Goal: Task Accomplishment & Management: Manage account settings

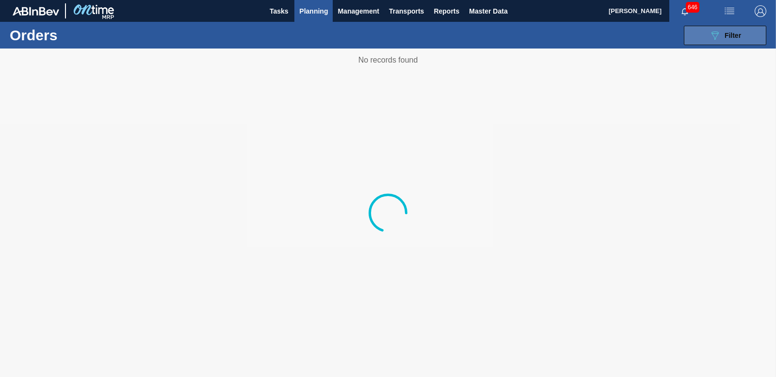
click at [743, 35] on button "089F7B8B-B2A5-4AFE-B5C0-19BA573D28AC Filter" at bounding box center [725, 35] width 82 height 19
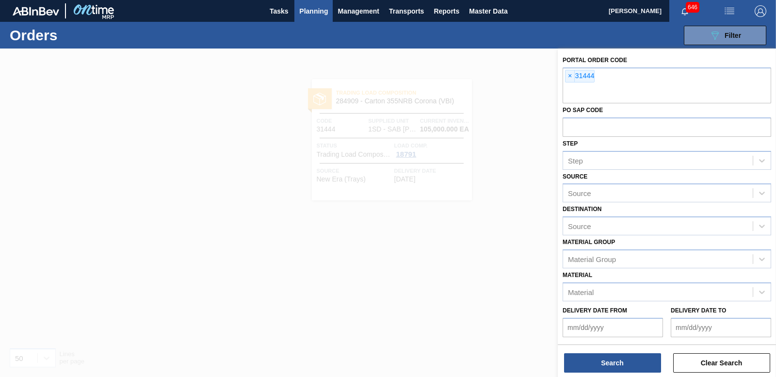
click at [568, 76] on span "×" at bounding box center [570, 76] width 9 height 12
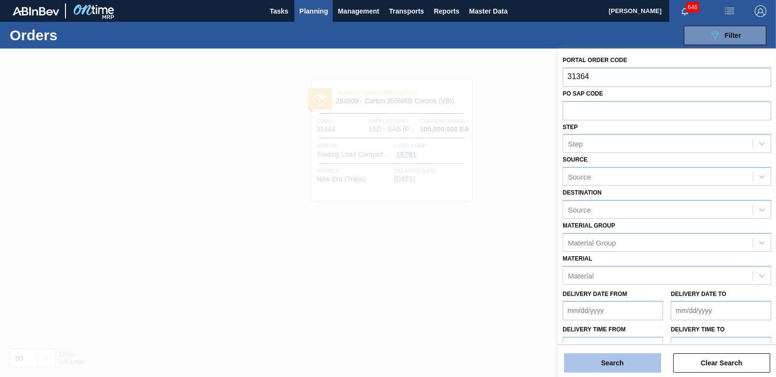
type input "31364"
click at [626, 362] on button "Search" at bounding box center [612, 362] width 97 height 19
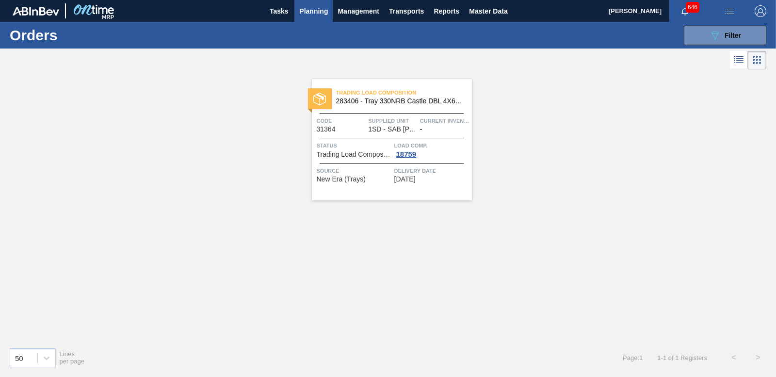
click at [403, 152] on div "18759" at bounding box center [406, 154] width 24 height 8
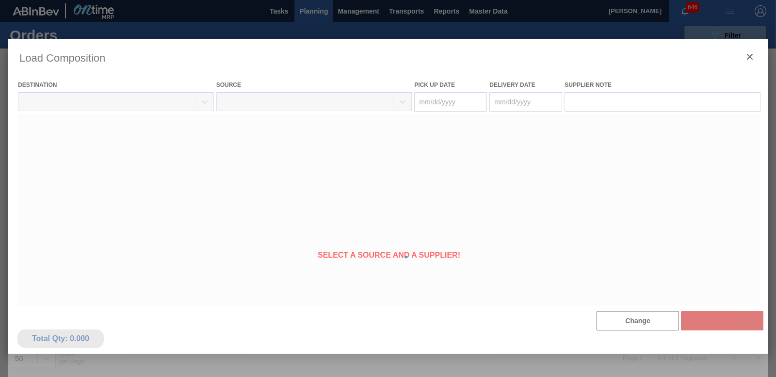
type Date "[DATE]"
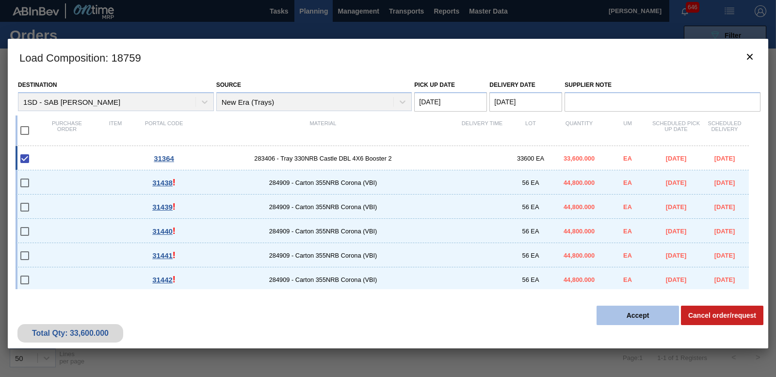
click at [633, 321] on button "Accept" at bounding box center [638, 315] width 82 height 19
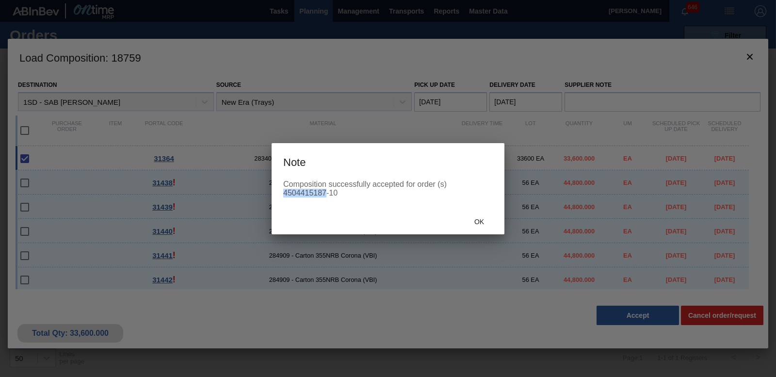
drag, startPoint x: 284, startPoint y: 193, endPoint x: 326, endPoint y: 192, distance: 42.7
click at [326, 192] on div "Composition successfully accepted for order (s) 4504415187-10" at bounding box center [388, 188] width 210 height 17
drag, startPoint x: 326, startPoint y: 192, endPoint x: 313, endPoint y: 189, distance: 13.5
copy div "4504415187"
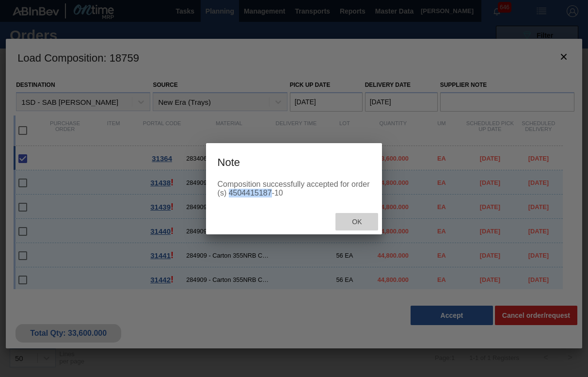
click at [359, 220] on span "Ok" at bounding box center [356, 222] width 25 height 8
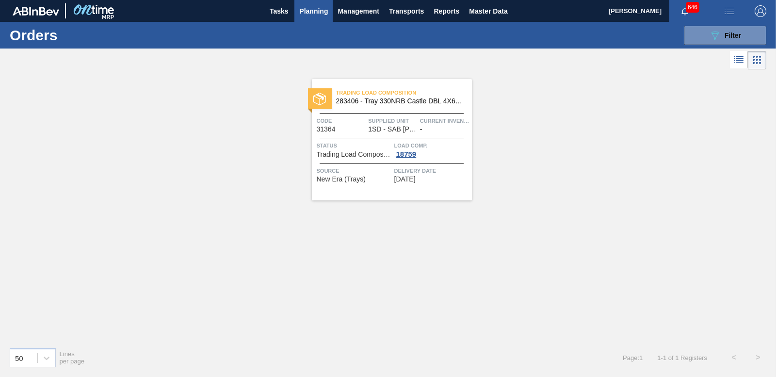
click at [409, 152] on div "18759" at bounding box center [406, 154] width 24 height 8
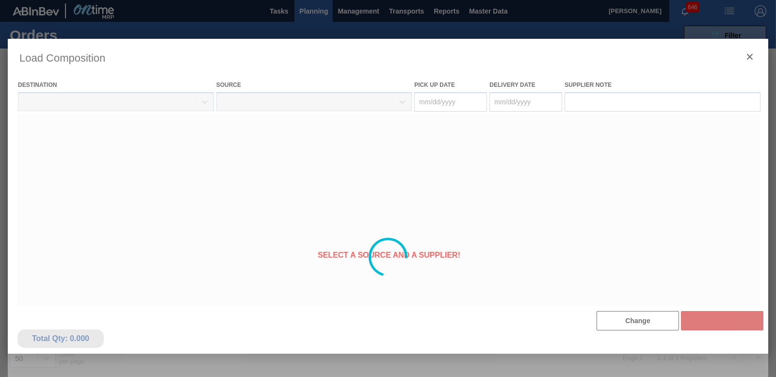
type Date "[DATE]"
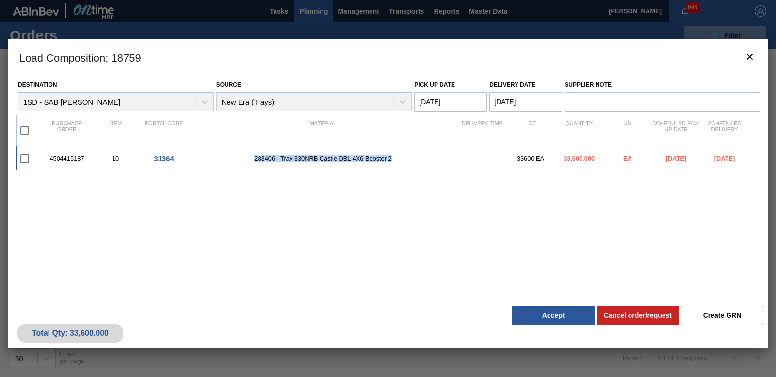
drag, startPoint x: 251, startPoint y: 158, endPoint x: 395, endPoint y: 160, distance: 143.6
click at [395, 160] on span "283406 - Tray 330NRB Castle DBL 4X6 Booster 2" at bounding box center [323, 158] width 270 height 7
checkbox input "true"
copy span "283406 - Tray 330NRB Castle DBL 4X6 Booster 2"
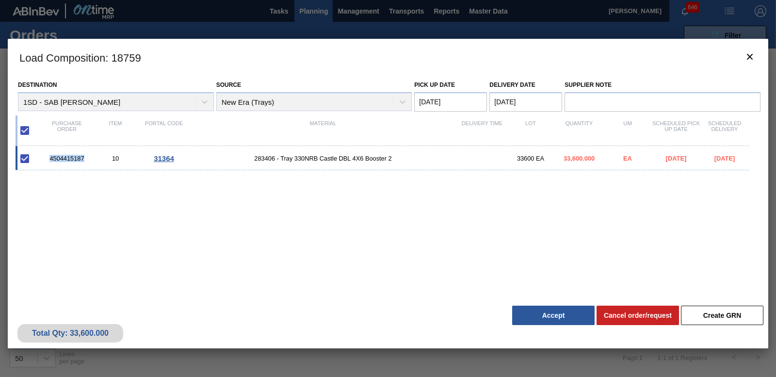
drag, startPoint x: 49, startPoint y: 156, endPoint x: 89, endPoint y: 156, distance: 40.3
click at [89, 156] on div "4504415187" at bounding box center [67, 158] width 49 height 7
checkbox input "false"
copy div "4504415187"
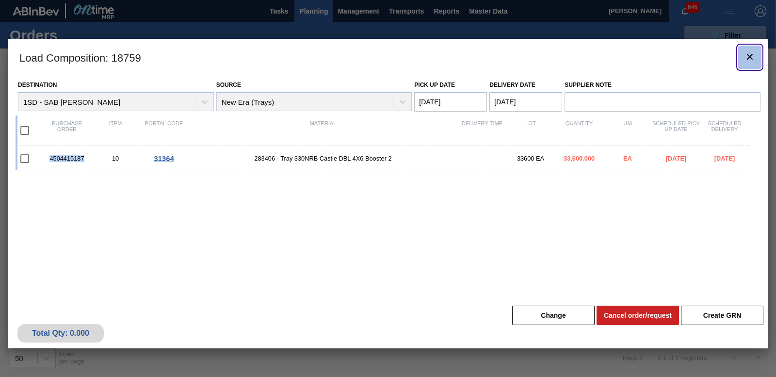
click at [749, 53] on icon "botão de ícone" at bounding box center [750, 57] width 12 height 12
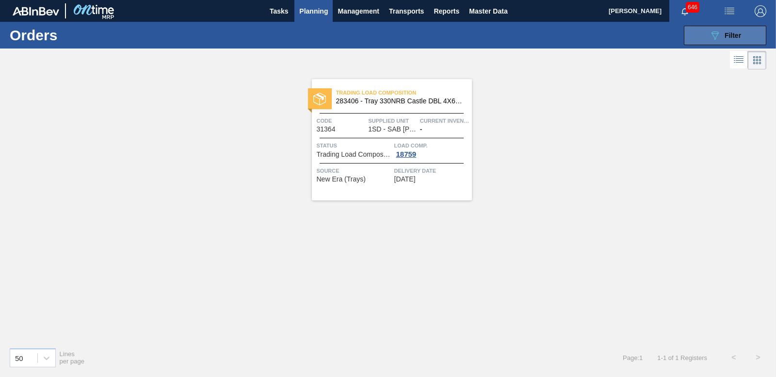
click at [698, 36] on button "089F7B8B-B2A5-4AFE-B5C0-19BA573D28AC Filter" at bounding box center [725, 35] width 82 height 19
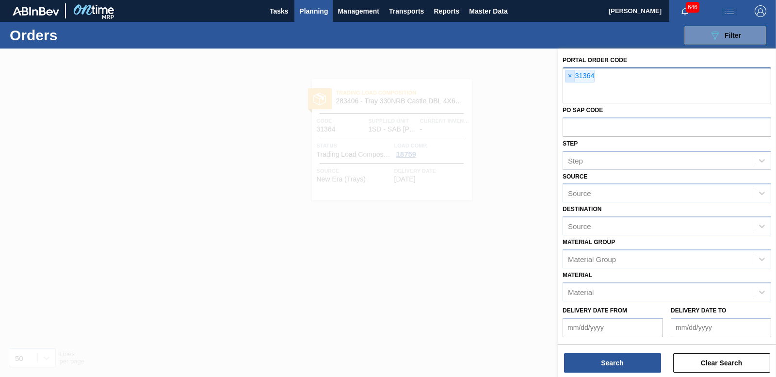
click at [572, 77] on span "×" at bounding box center [570, 76] width 9 height 12
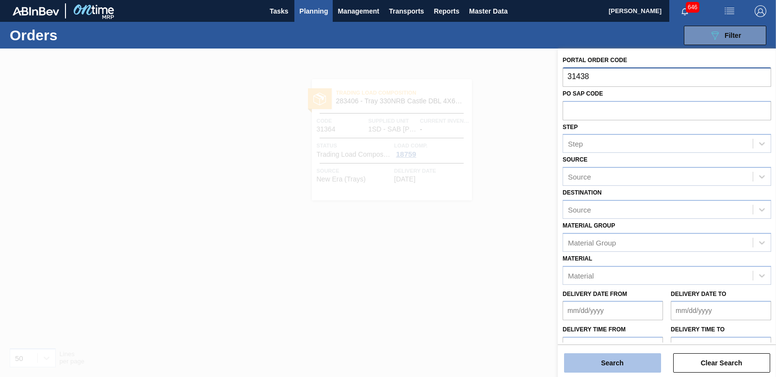
type input "31438"
click at [575, 365] on button "Search" at bounding box center [612, 362] width 97 height 19
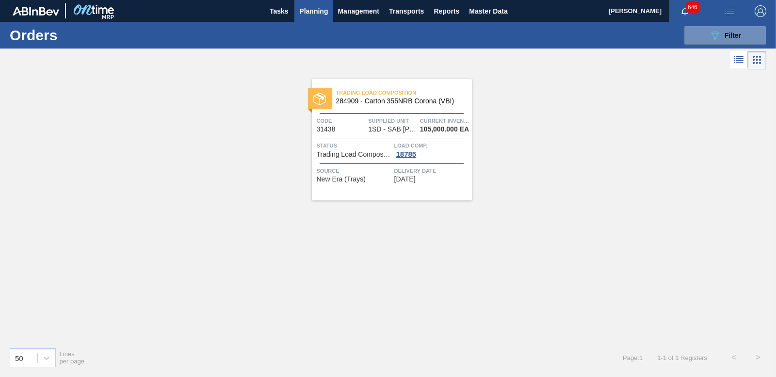
click at [407, 157] on span "18785" at bounding box center [406, 154] width 24 height 8
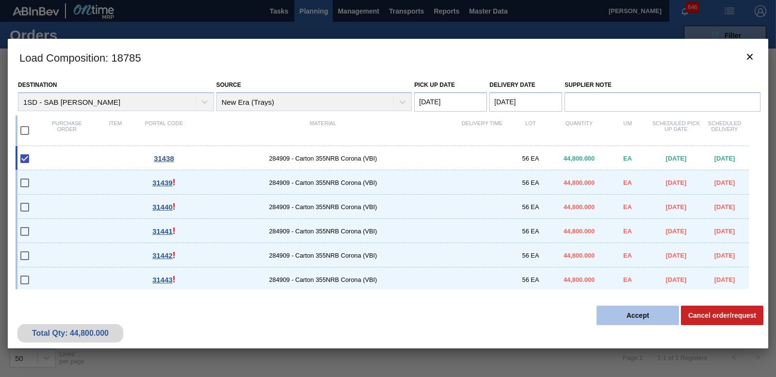
click at [647, 313] on button "Accept" at bounding box center [638, 315] width 82 height 19
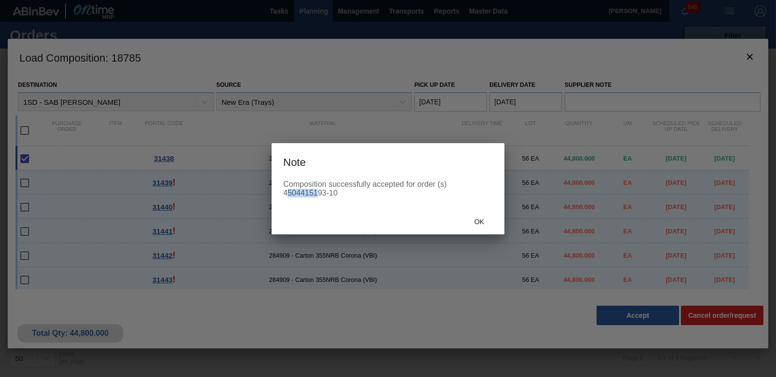
drag, startPoint x: 286, startPoint y: 191, endPoint x: 318, endPoint y: 194, distance: 32.2
click at [318, 194] on div "Composition successfully accepted for order (s) 4504415193-10" at bounding box center [388, 188] width 210 height 17
drag, startPoint x: 318, startPoint y: 194, endPoint x: 283, endPoint y: 192, distance: 34.6
click at [283, 192] on div "Composition successfully accepted for order (s) 4504415193-10" at bounding box center [388, 188] width 210 height 17
drag, startPoint x: 283, startPoint y: 192, endPoint x: 303, endPoint y: 192, distance: 19.4
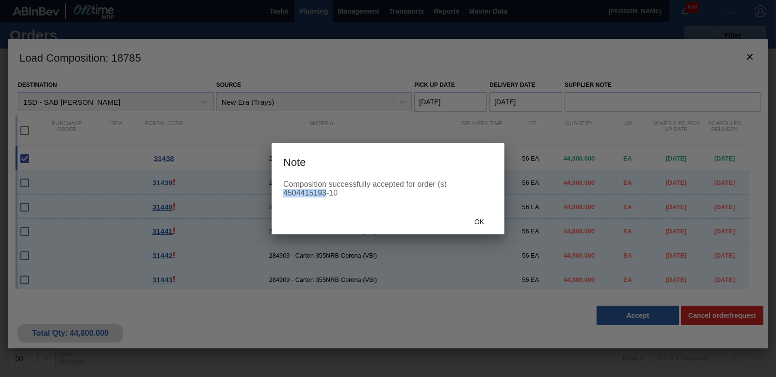
click at [303, 192] on div "Composition successfully accepted for order (s) 4504415193-10" at bounding box center [388, 188] width 210 height 17
copy div "4504415193"
click at [472, 221] on span "Ok" at bounding box center [479, 222] width 25 height 8
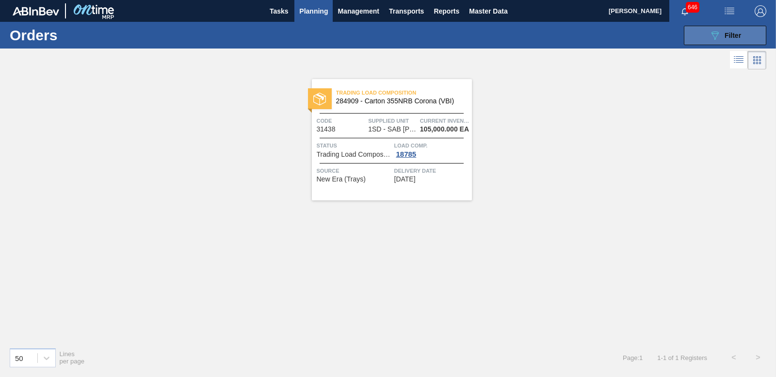
click at [718, 28] on button "089F7B8B-B2A5-4AFE-B5C0-19BA573D28AC Filter" at bounding box center [725, 35] width 82 height 19
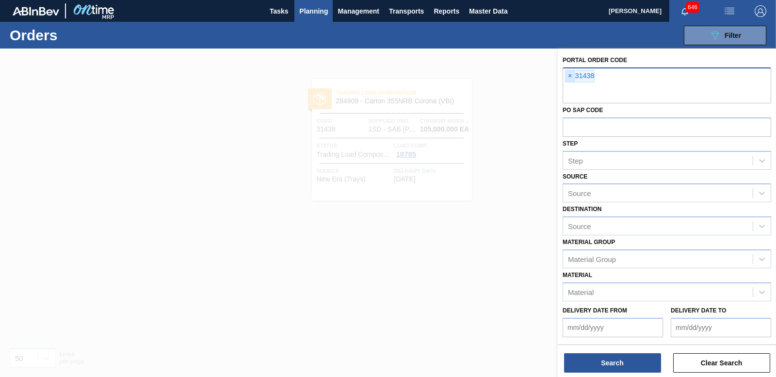
click at [573, 76] on span "×" at bounding box center [570, 76] width 9 height 12
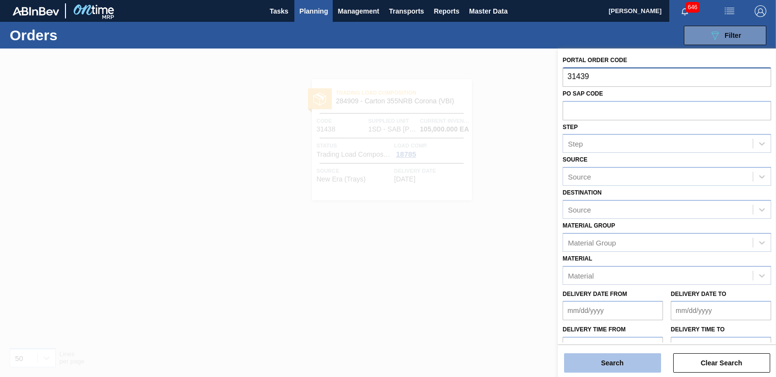
type input "31439"
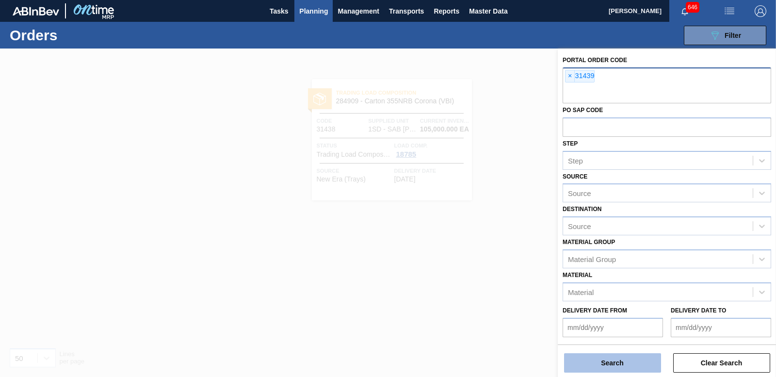
click at [586, 359] on button "Search" at bounding box center [612, 362] width 97 height 19
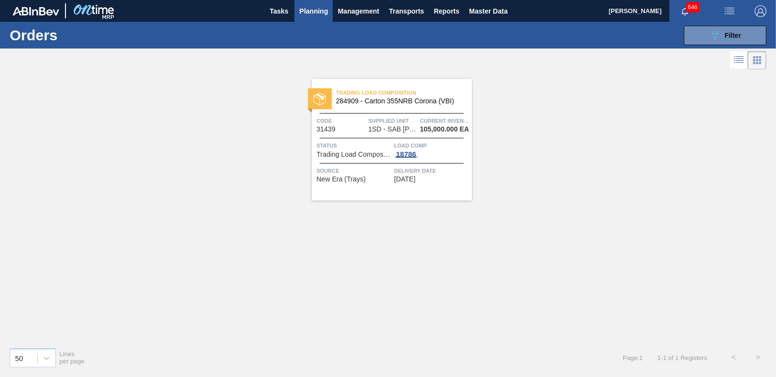
click at [400, 154] on div "18786" at bounding box center [406, 154] width 24 height 8
click at [407, 153] on div "18786" at bounding box center [406, 154] width 24 height 8
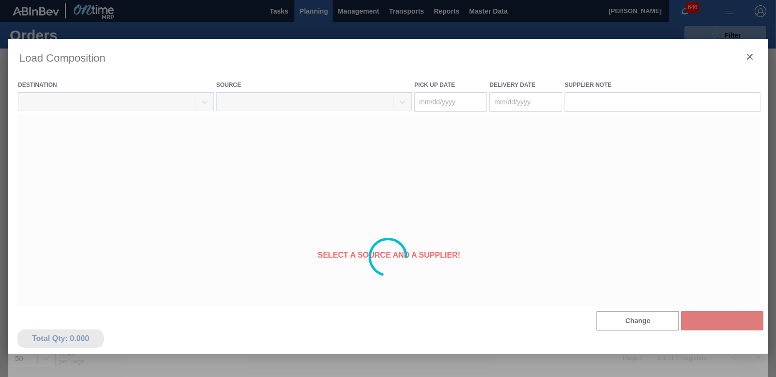
type Date "[DATE]"
type Date "09/07/2025"
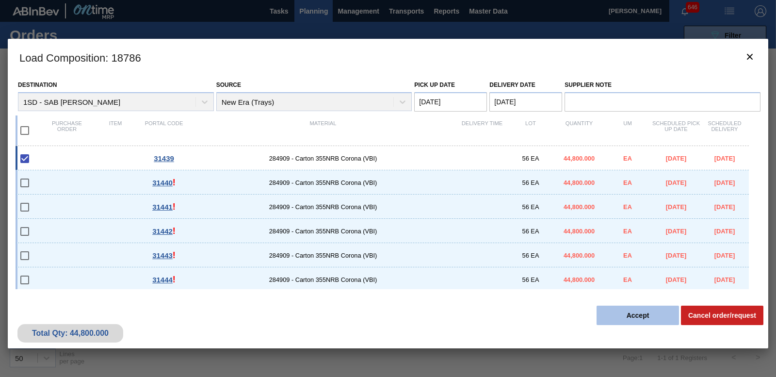
click at [637, 319] on button "Accept" at bounding box center [638, 315] width 82 height 19
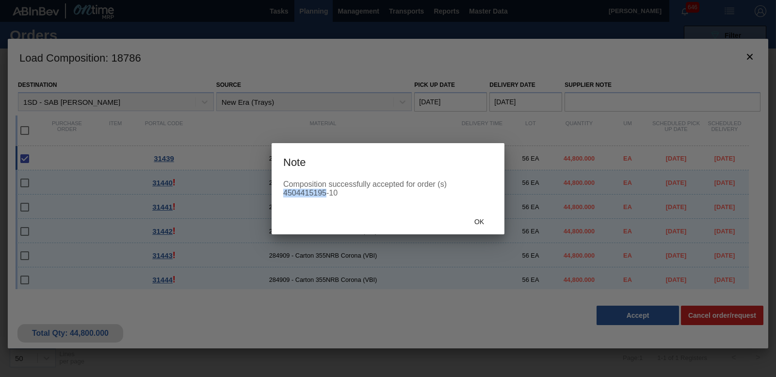
drag, startPoint x: 283, startPoint y: 193, endPoint x: 326, endPoint y: 191, distance: 43.2
click at [326, 191] on div "Composition successfully accepted for order (s) 4504415195-10" at bounding box center [388, 188] width 210 height 17
copy div "4504415195"
click at [482, 221] on span "Ok" at bounding box center [479, 222] width 25 height 8
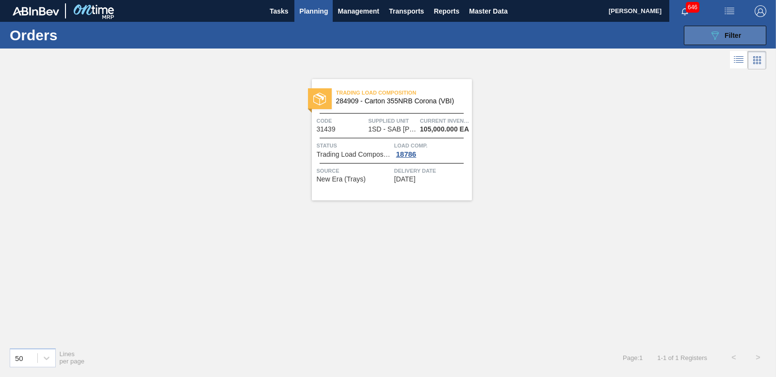
click at [695, 35] on button "089F7B8B-B2A5-4AFE-B5C0-19BA573D28AC Filter" at bounding box center [725, 35] width 82 height 19
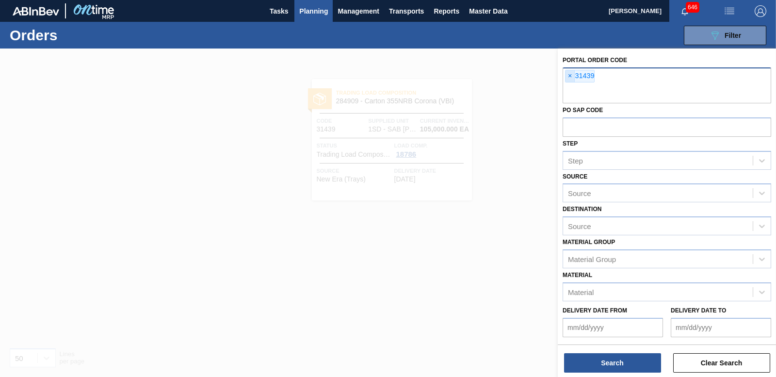
click at [571, 77] on span "×" at bounding box center [570, 76] width 9 height 12
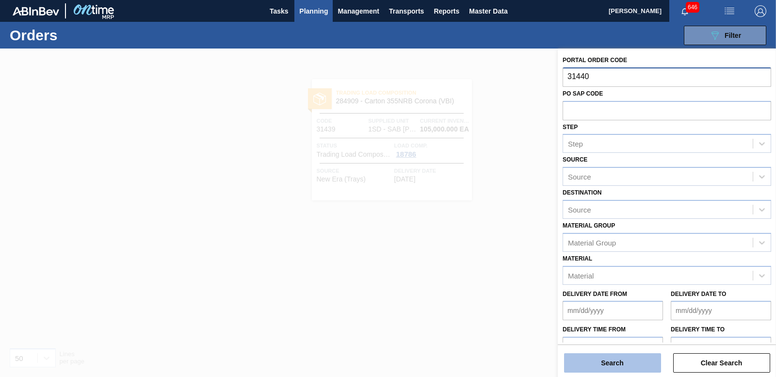
type input "31440"
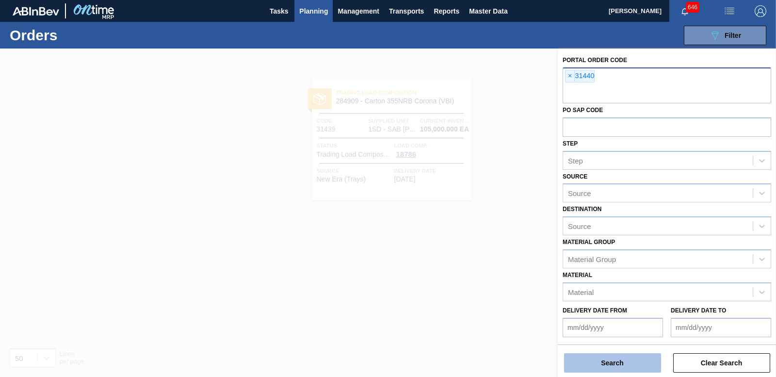
click at [639, 362] on button "Search" at bounding box center [612, 362] width 97 height 19
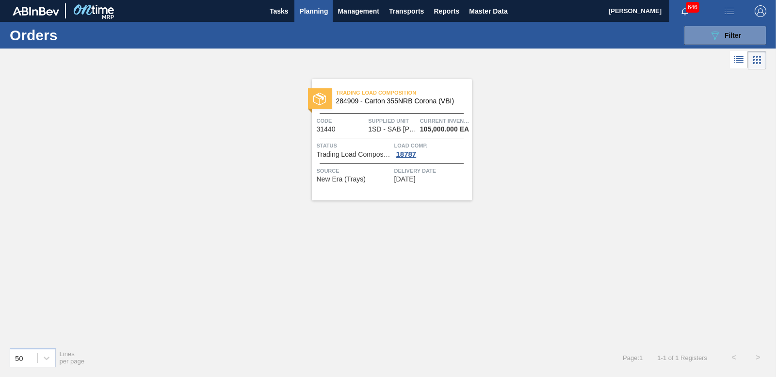
click at [411, 150] on div "18787" at bounding box center [406, 154] width 24 height 8
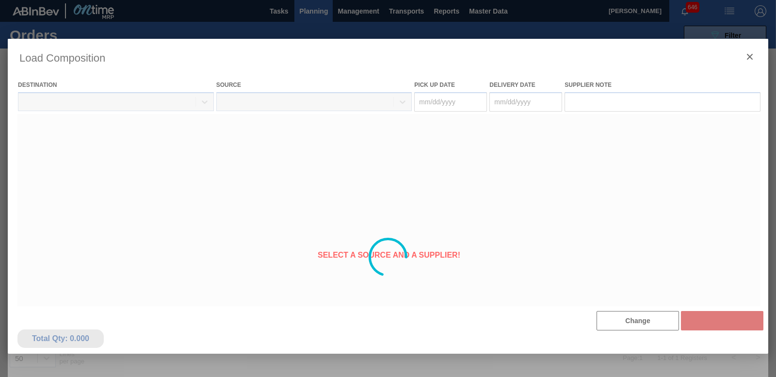
type Date "[DATE]"
type Date "09/07/2025"
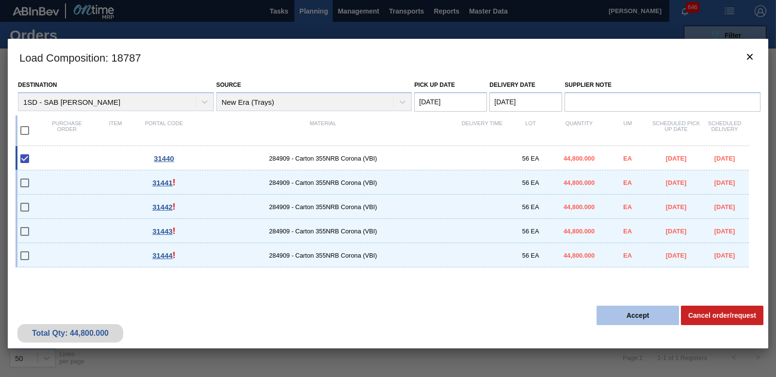
click at [643, 317] on button "Accept" at bounding box center [638, 315] width 82 height 19
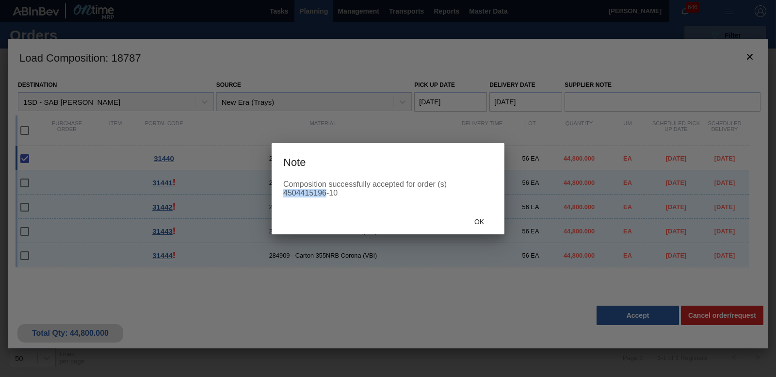
drag, startPoint x: 283, startPoint y: 192, endPoint x: 325, endPoint y: 194, distance: 42.2
click at [325, 194] on div "Composition successfully accepted for order (s) 4504415196-10" at bounding box center [388, 188] width 210 height 17
copy div "4504415196"
click at [480, 225] on span "Ok" at bounding box center [479, 222] width 25 height 8
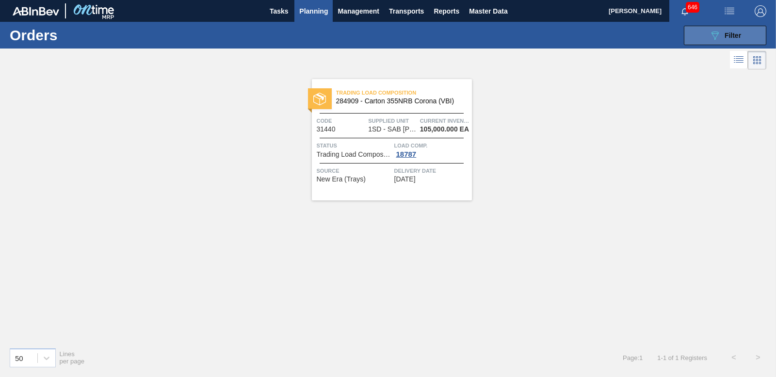
click at [727, 32] on span "Filter" at bounding box center [733, 36] width 16 height 8
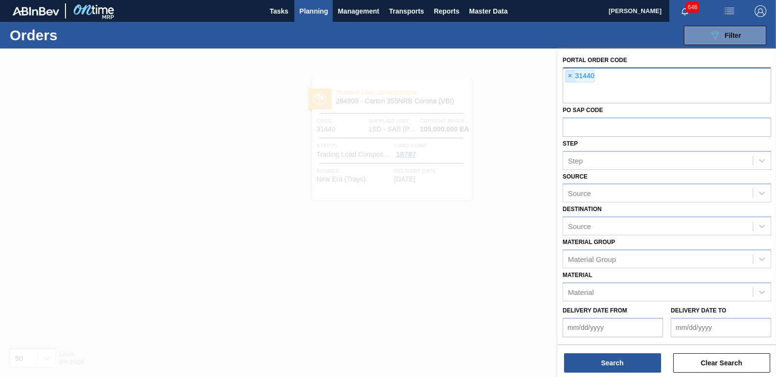
click at [568, 77] on span "×" at bounding box center [570, 76] width 9 height 12
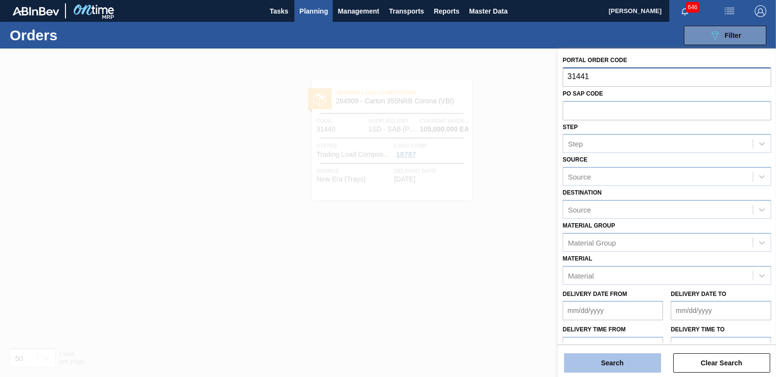
type input "31441"
click at [614, 360] on button "Search" at bounding box center [612, 362] width 97 height 19
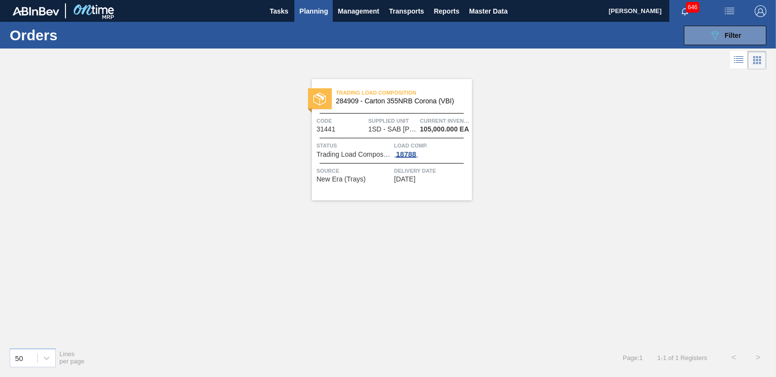
click at [400, 152] on div "18788" at bounding box center [406, 154] width 24 height 8
click at [402, 152] on div "18788" at bounding box center [406, 154] width 24 height 8
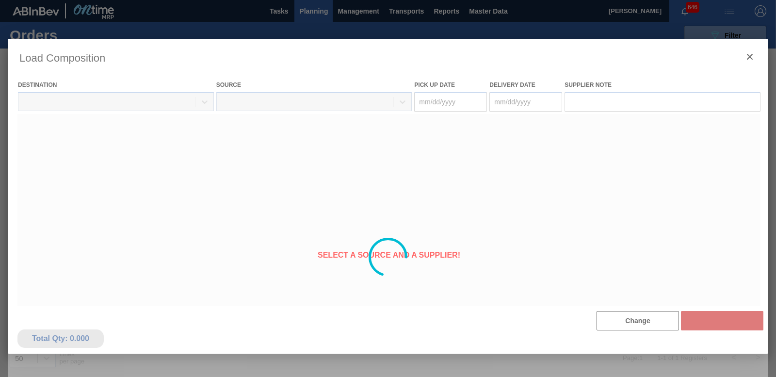
type Date "09/07/2025"
type Date "[DATE]"
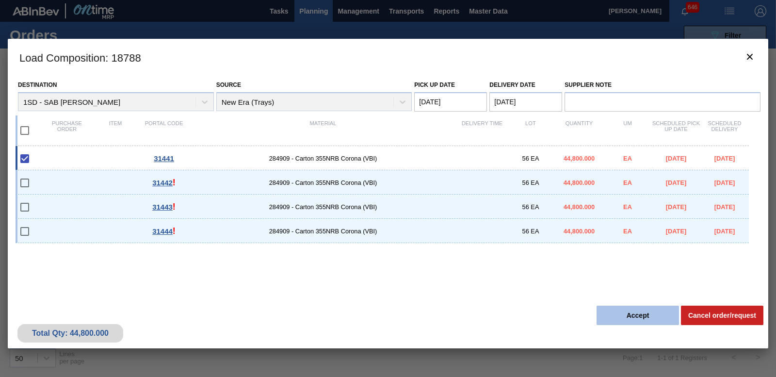
click at [618, 310] on button "Accept" at bounding box center [638, 315] width 82 height 19
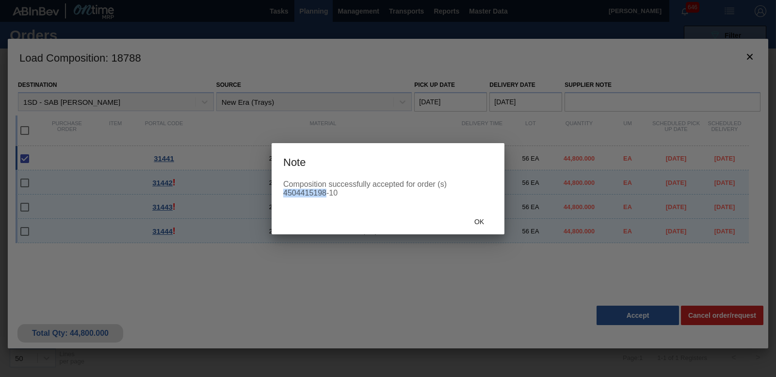
drag, startPoint x: 284, startPoint y: 192, endPoint x: 326, endPoint y: 194, distance: 42.7
click at [326, 194] on div "Composition successfully accepted for order (s) 4504415198-10" at bounding box center [388, 188] width 210 height 17
copy div "4504415198"
click at [474, 225] on span "Ok" at bounding box center [479, 222] width 25 height 8
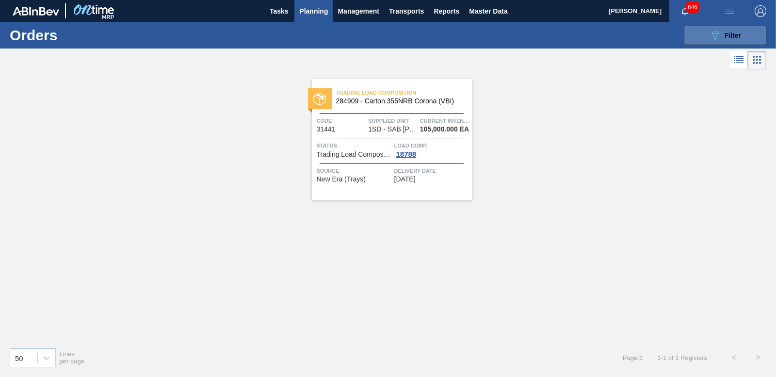
click at [723, 26] on button "089F7B8B-B2A5-4AFE-B5C0-19BA573D28AC Filter" at bounding box center [725, 35] width 82 height 19
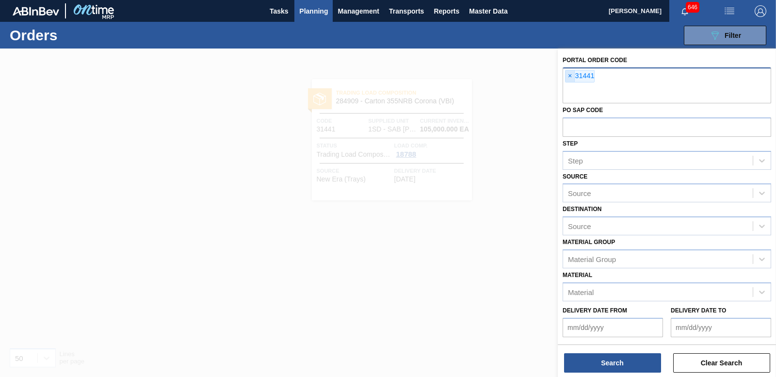
click at [570, 77] on span "×" at bounding box center [570, 76] width 9 height 12
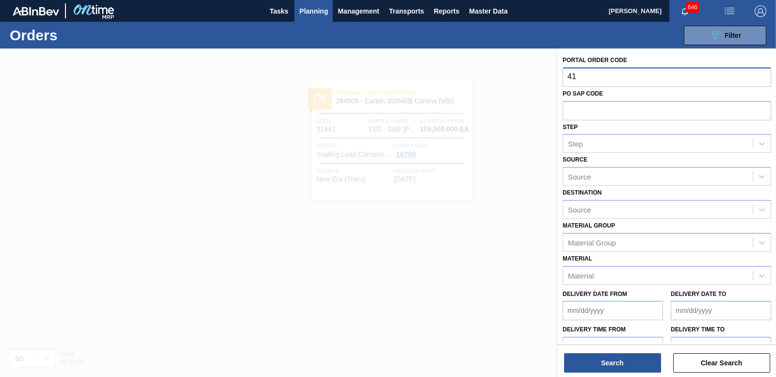
type input "4"
type input "31442"
click at [619, 365] on button "Search" at bounding box center [612, 362] width 97 height 19
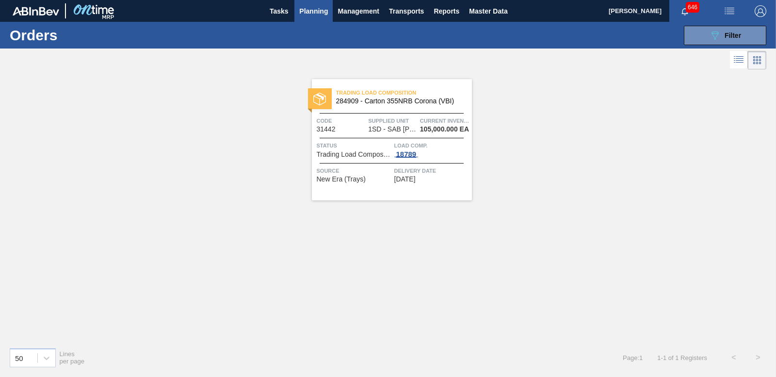
click at [409, 154] on div "18789" at bounding box center [406, 154] width 24 height 8
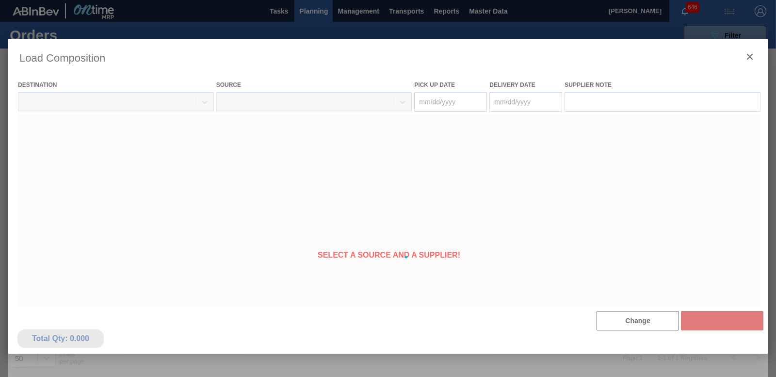
type Date "[DATE]"
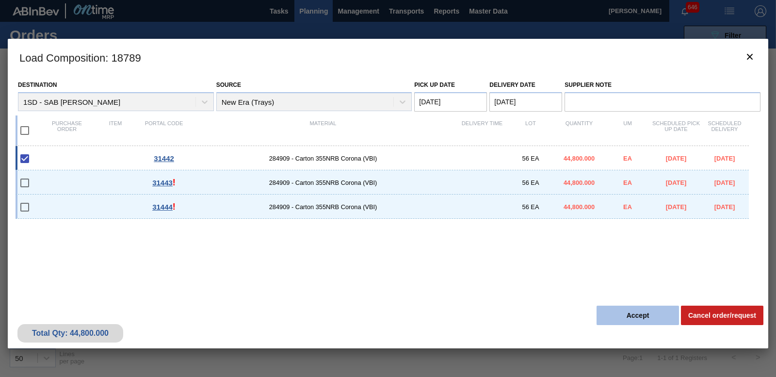
click at [634, 321] on button "Accept" at bounding box center [638, 315] width 82 height 19
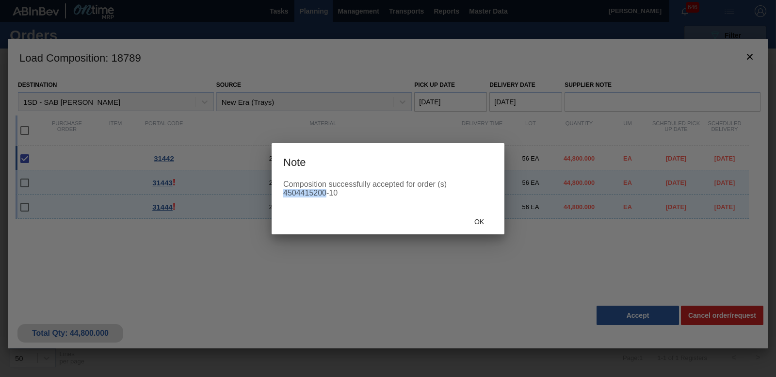
drag, startPoint x: 284, startPoint y: 191, endPoint x: 326, endPoint y: 190, distance: 42.2
click at [326, 190] on div "Composition successfully accepted for order (s) 4504415200-10" at bounding box center [388, 188] width 210 height 17
copy div "4504415200"
click at [481, 227] on div "Ok" at bounding box center [479, 222] width 43 height 18
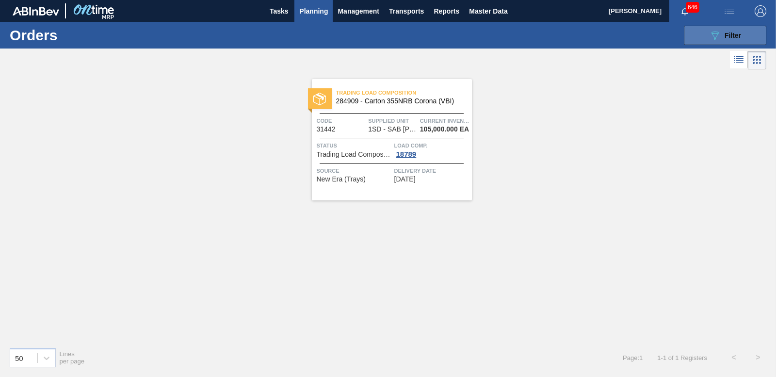
click at [744, 28] on button "089F7B8B-B2A5-4AFE-B5C0-19BA573D28AC Filter" at bounding box center [725, 35] width 82 height 19
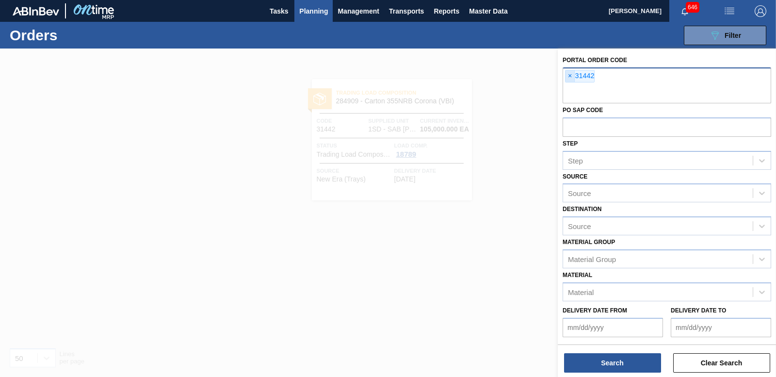
click at [567, 78] on span "×" at bounding box center [570, 76] width 9 height 12
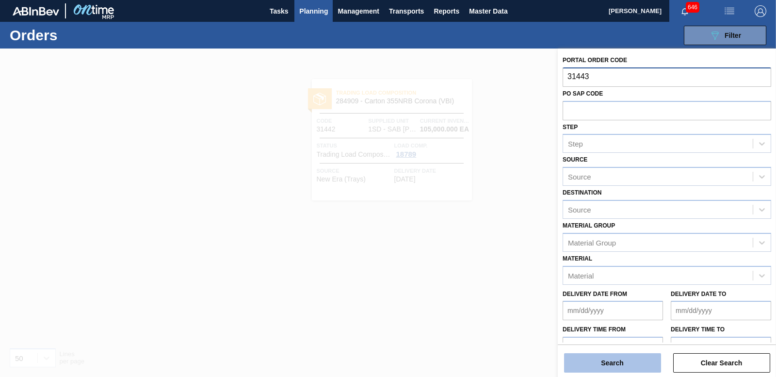
type input "31443"
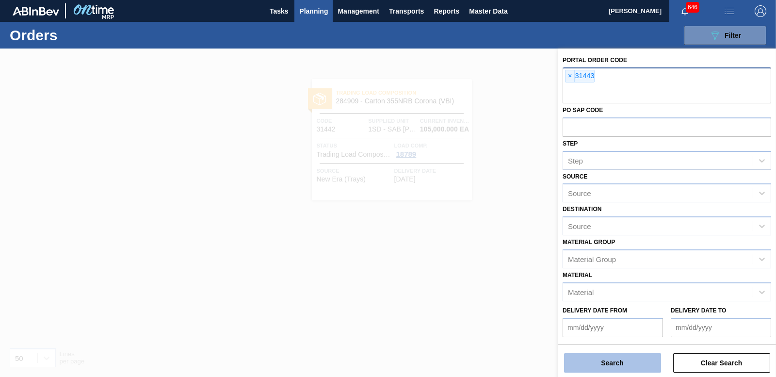
click at [610, 357] on button "Search" at bounding box center [612, 362] width 97 height 19
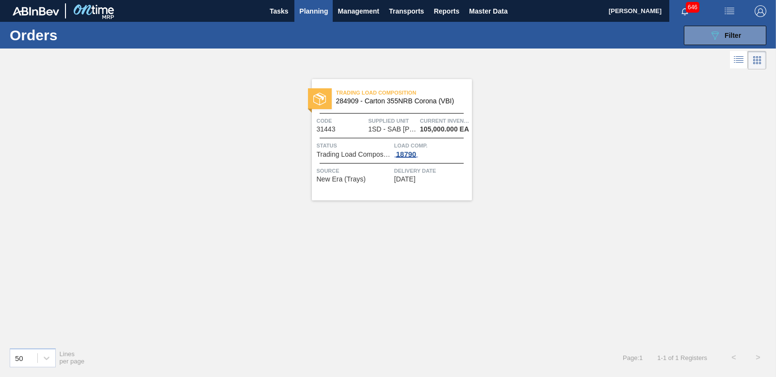
click at [405, 152] on div "18790" at bounding box center [406, 154] width 24 height 8
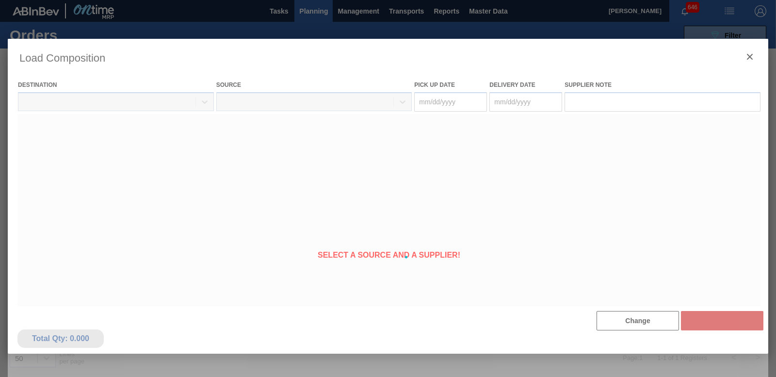
type Date "[DATE]"
type Date "09/10/2025"
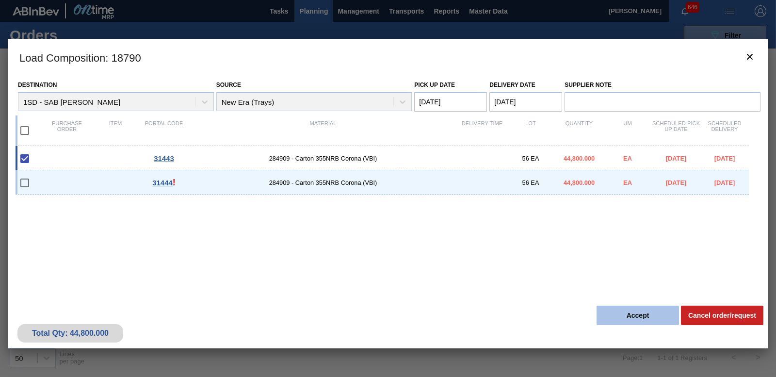
click at [639, 321] on button "Accept" at bounding box center [638, 315] width 82 height 19
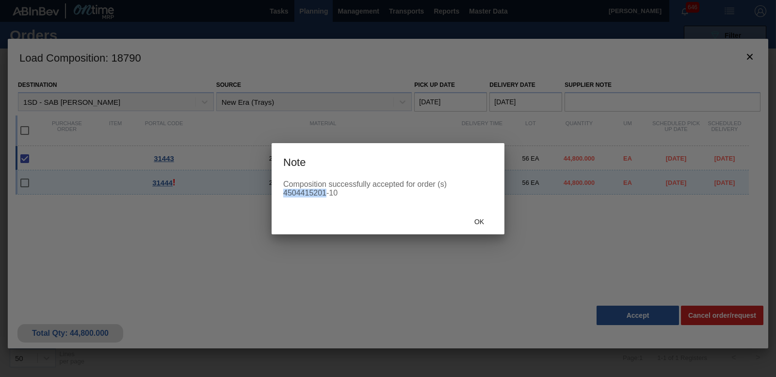
drag, startPoint x: 284, startPoint y: 191, endPoint x: 326, endPoint y: 195, distance: 42.9
click at [326, 195] on div "Composition successfully accepted for order (s) 4504415201-10" at bounding box center [388, 188] width 210 height 17
copy div "4504415201"
click at [477, 228] on div "Ok" at bounding box center [479, 222] width 43 height 18
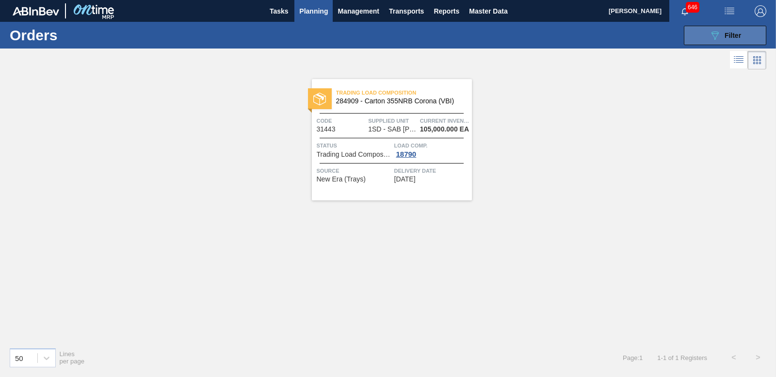
click at [699, 35] on button "089F7B8B-B2A5-4AFE-B5C0-19BA573D28AC Filter" at bounding box center [725, 35] width 82 height 19
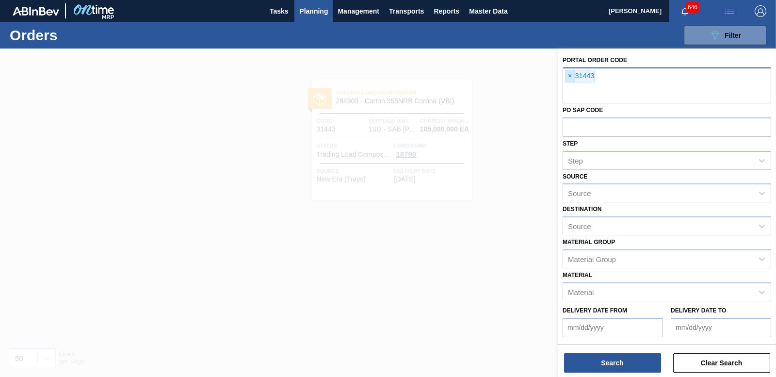
click at [571, 75] on span "×" at bounding box center [570, 76] width 9 height 12
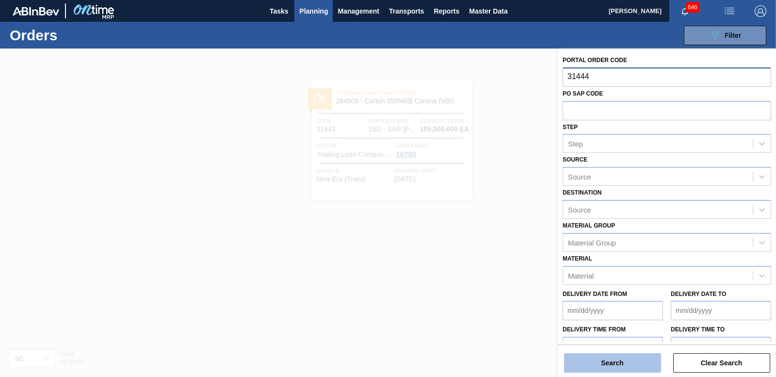
type input "31444"
click at [599, 363] on button "Search" at bounding box center [612, 362] width 97 height 19
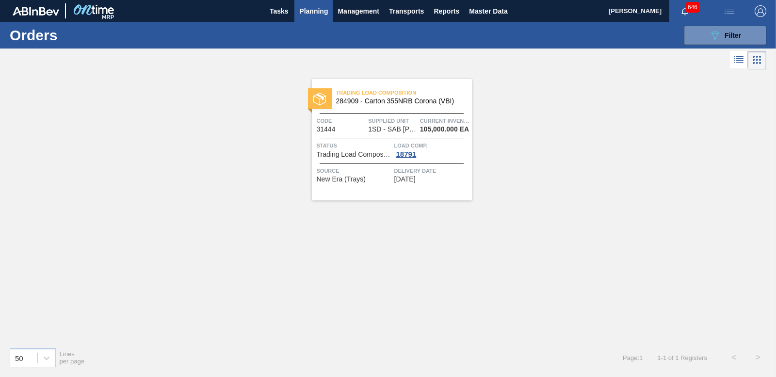
click at [399, 150] on div "18791" at bounding box center [406, 154] width 24 height 8
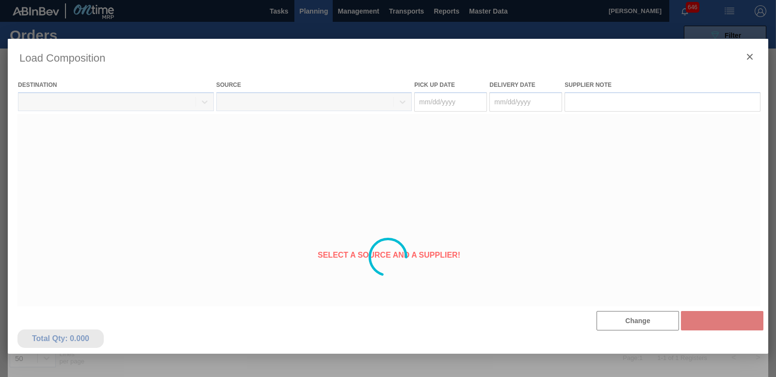
type Date "09/10/2025"
type Date "09/11/2025"
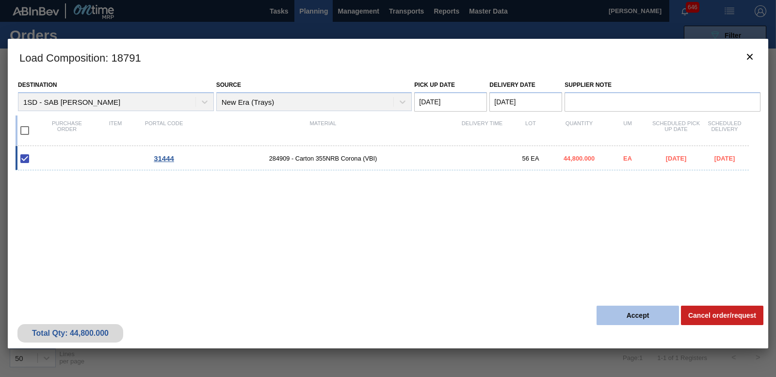
click at [635, 316] on button "Accept" at bounding box center [638, 315] width 82 height 19
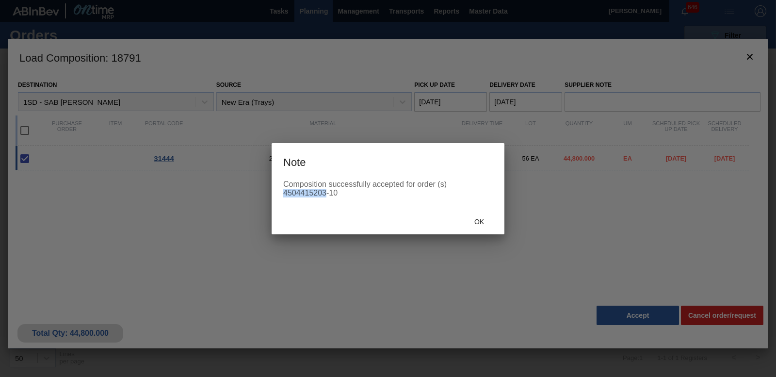
drag, startPoint x: 283, startPoint y: 193, endPoint x: 323, endPoint y: 192, distance: 40.3
click at [323, 192] on div "Composition successfully accepted for order (s) 4504415203-10" at bounding box center [388, 194] width 233 height 29
click at [325, 193] on div "Composition successfully accepted for order (s) 4504415203-10" at bounding box center [388, 188] width 210 height 17
drag, startPoint x: 325, startPoint y: 193, endPoint x: 283, endPoint y: 189, distance: 42.4
click at [283, 189] on div "Composition successfully accepted for order (s) 4504415203-10" at bounding box center [388, 194] width 233 height 29
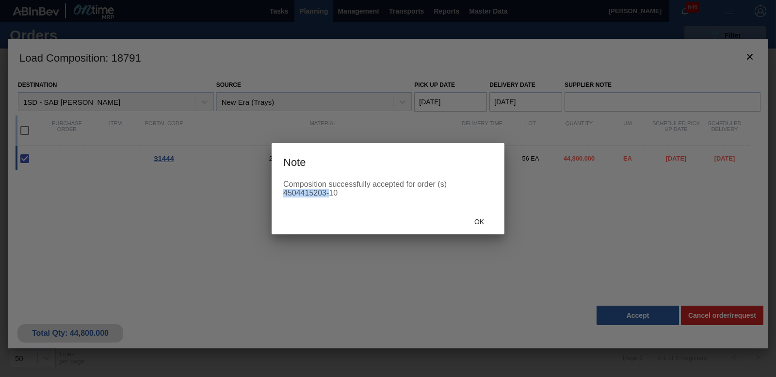
copy div "4504415203-"
click at [479, 218] on span "Ok" at bounding box center [479, 222] width 25 height 8
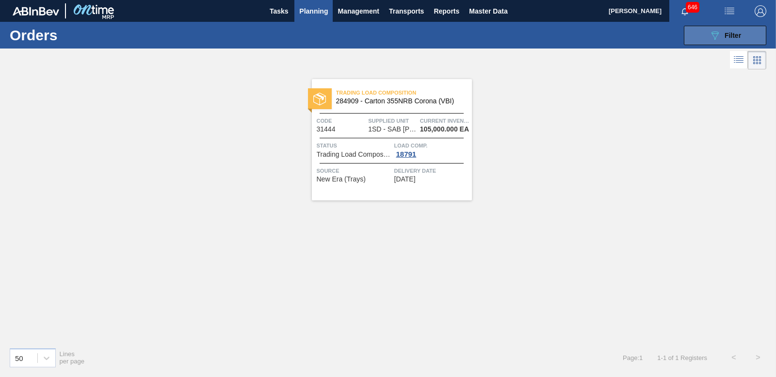
click at [725, 31] on div "089F7B8B-B2A5-4AFE-B5C0-19BA573D28AC Filter" at bounding box center [725, 36] width 32 height 12
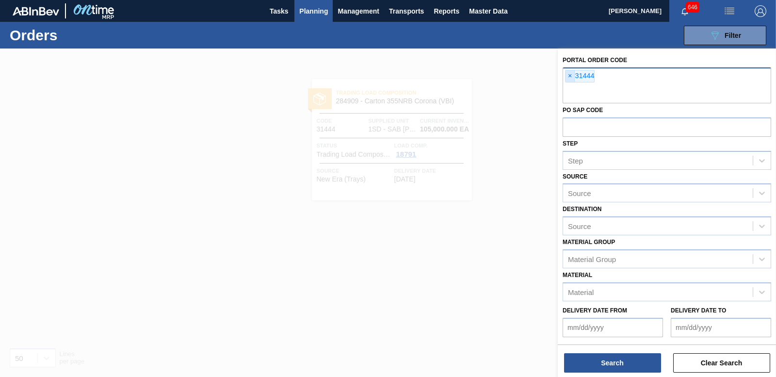
click at [570, 79] on span "×" at bounding box center [570, 76] width 9 height 12
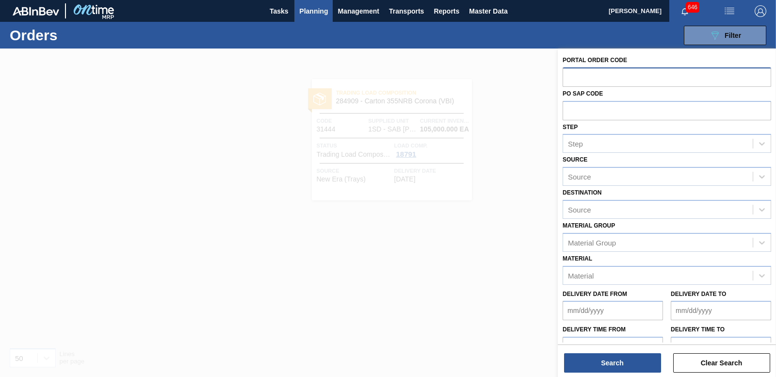
paste input "31449"
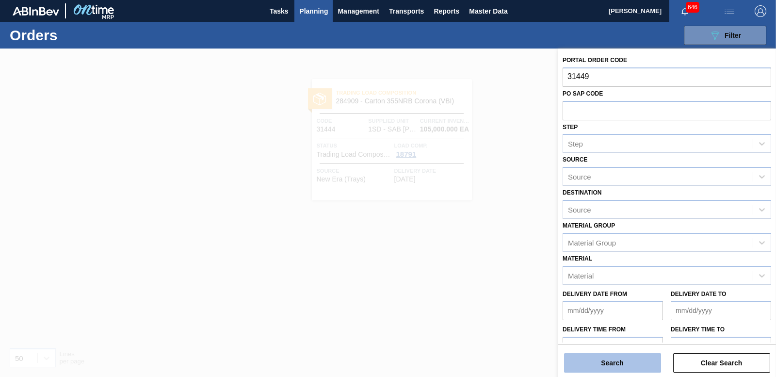
type input "31449"
click at [626, 356] on button "Search" at bounding box center [612, 362] width 97 height 19
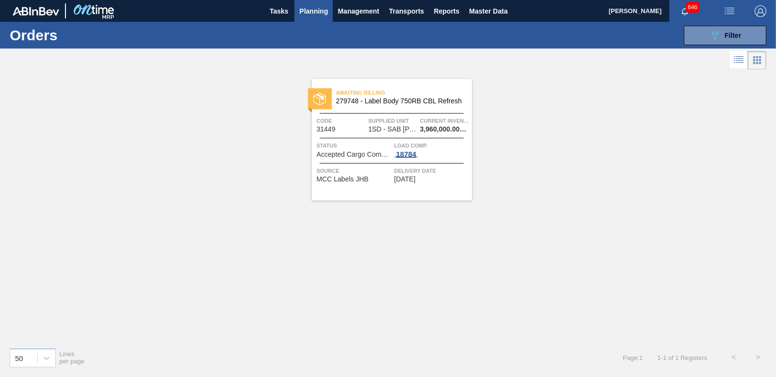
click at [410, 157] on span "18784" at bounding box center [406, 154] width 24 height 8
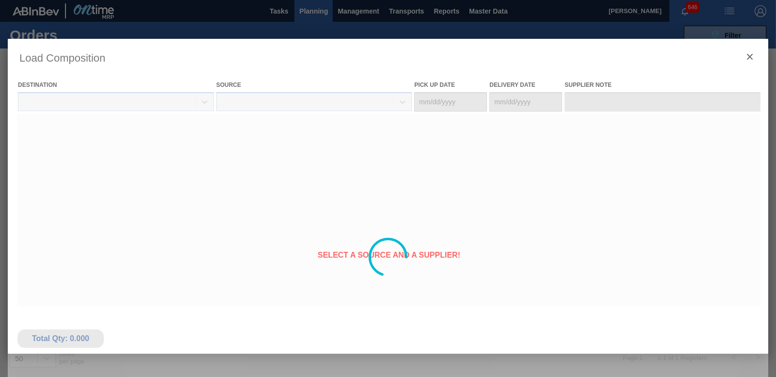
type Date "[DATE]"
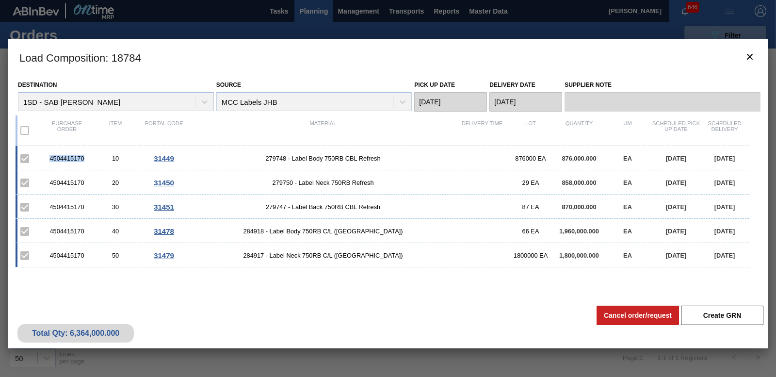
drag, startPoint x: 48, startPoint y: 156, endPoint x: 81, endPoint y: 157, distance: 33.0
click at [81, 157] on div "4504415170" at bounding box center [67, 158] width 49 height 7
drag, startPoint x: 81, startPoint y: 157, endPoint x: 85, endPoint y: 155, distance: 5.2
click at [91, 155] on div "10" at bounding box center [115, 158] width 49 height 7
drag, startPoint x: 48, startPoint y: 157, endPoint x: 83, endPoint y: 159, distance: 35.5
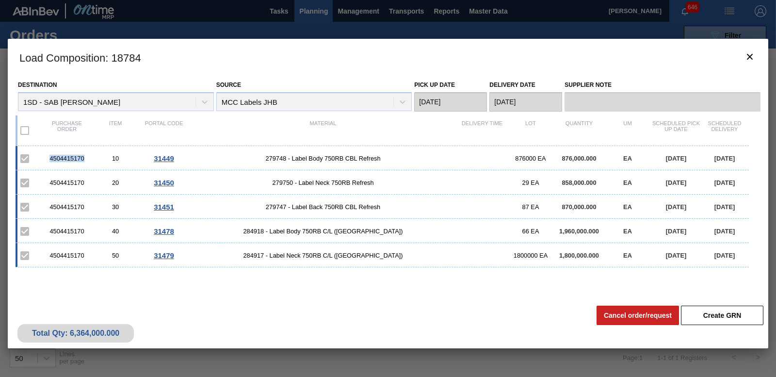
click at [83, 159] on div "4504415170" at bounding box center [67, 158] width 49 height 7
click at [743, 57] on button "botão de ícone" at bounding box center [749, 57] width 23 height 23
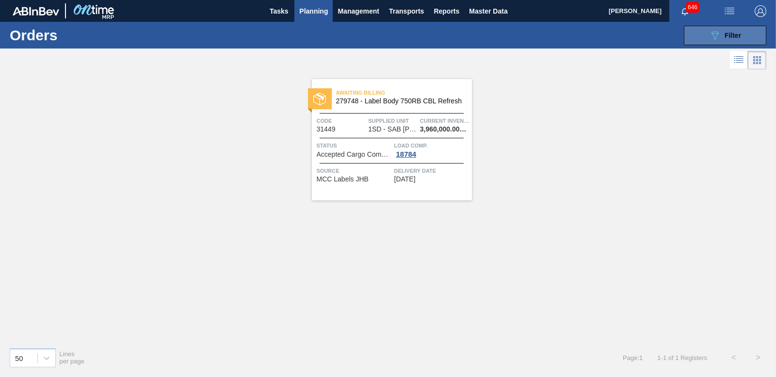
click at [711, 41] on icon "089F7B8B-B2A5-4AFE-B5C0-19BA573D28AC" at bounding box center [715, 36] width 12 height 12
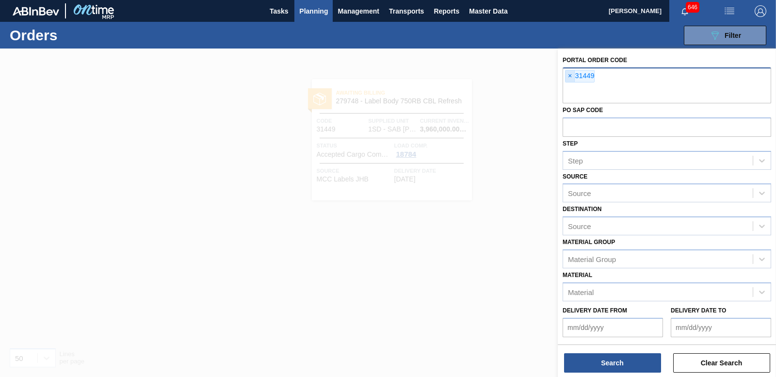
click at [569, 77] on span "×" at bounding box center [570, 76] width 9 height 12
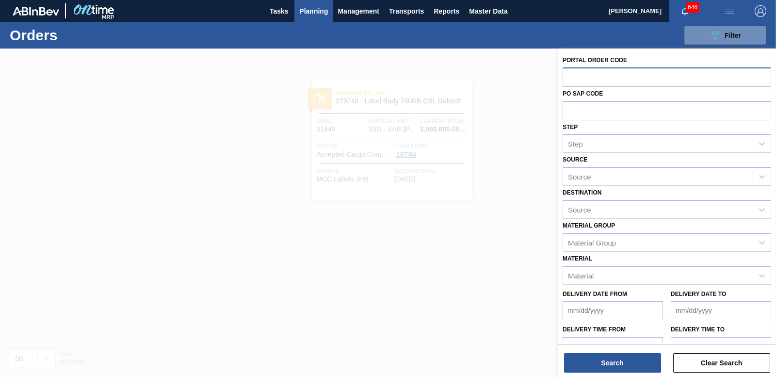
paste input "31449"
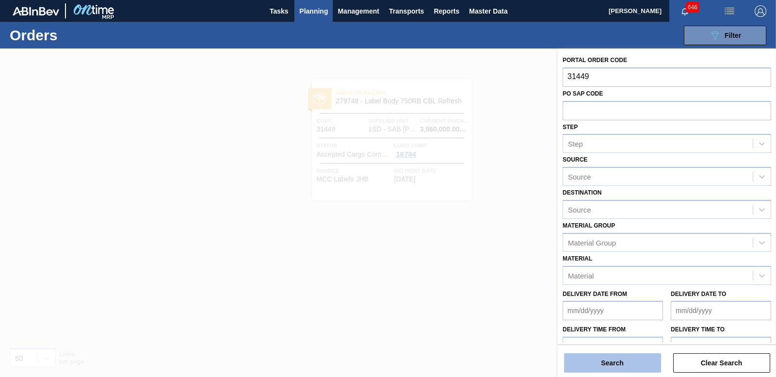
type input "31449"
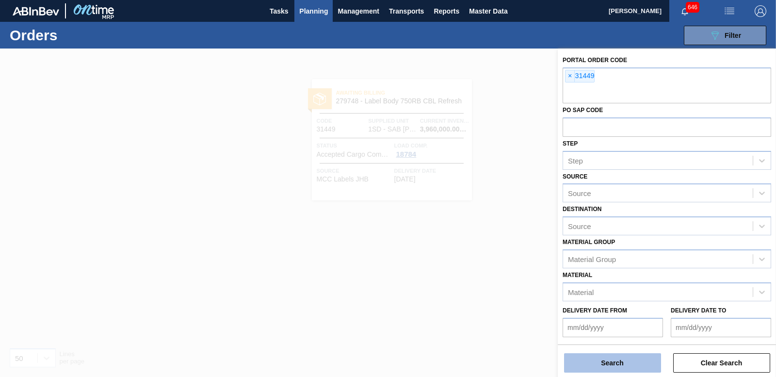
click at [622, 358] on button "Search" at bounding box center [612, 362] width 97 height 19
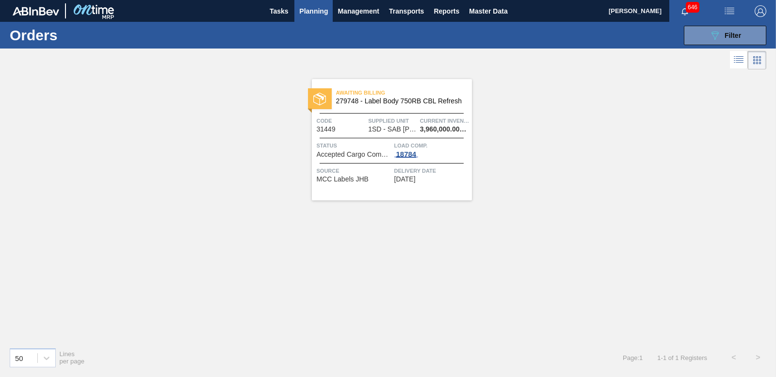
click at [413, 154] on div "18784" at bounding box center [406, 154] width 24 height 8
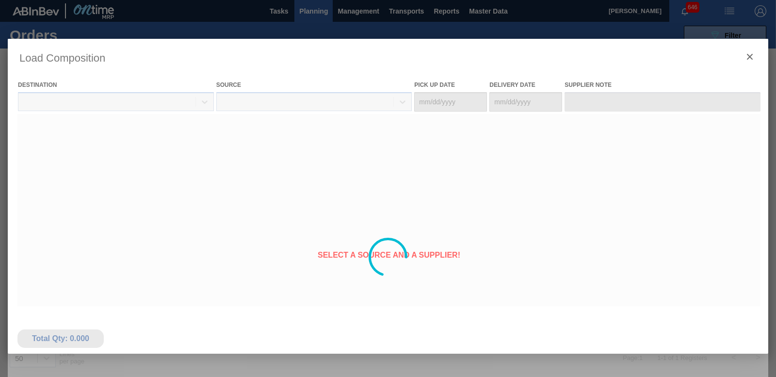
type Date "[DATE]"
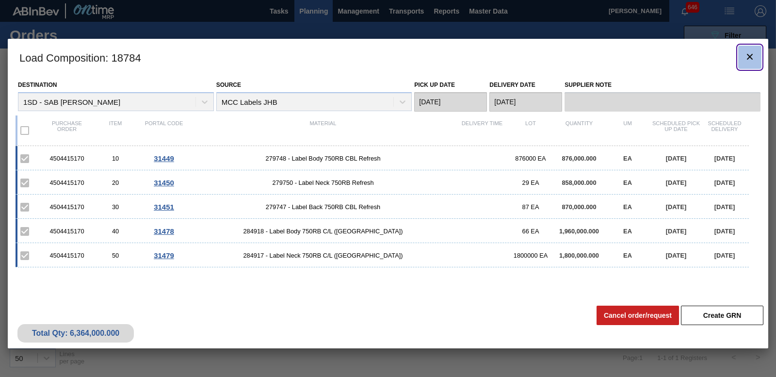
click at [744, 56] on button "botão de ícone" at bounding box center [749, 57] width 23 height 23
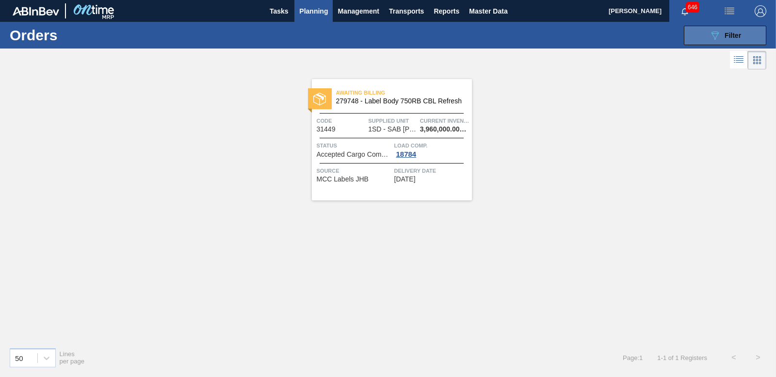
click at [733, 37] on span "Filter" at bounding box center [733, 36] width 16 height 8
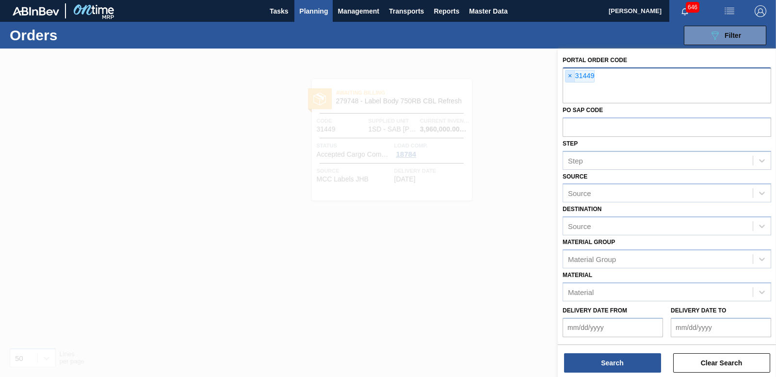
click at [570, 75] on span "×" at bounding box center [570, 76] width 9 height 12
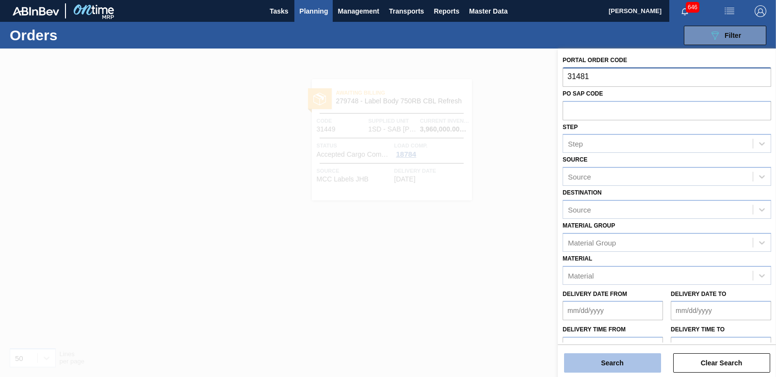
type input "31481"
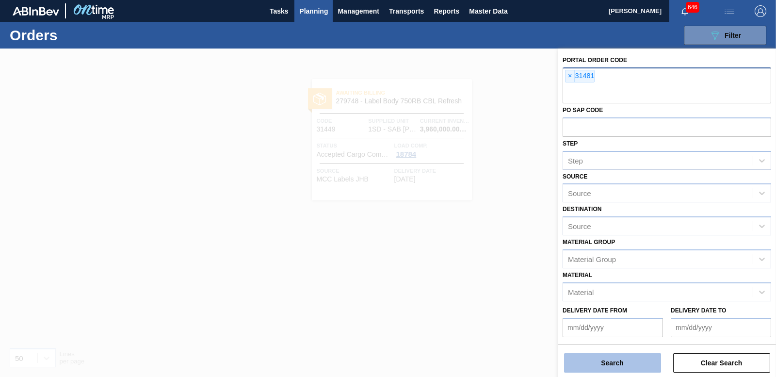
click at [626, 356] on button "Search" at bounding box center [612, 362] width 97 height 19
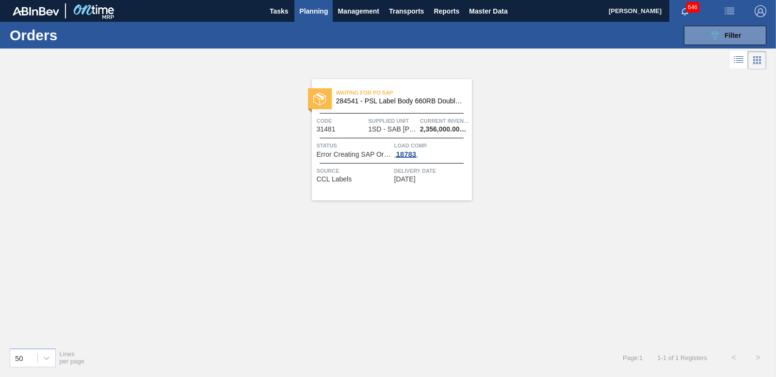
click at [411, 157] on span "18783" at bounding box center [406, 154] width 24 height 8
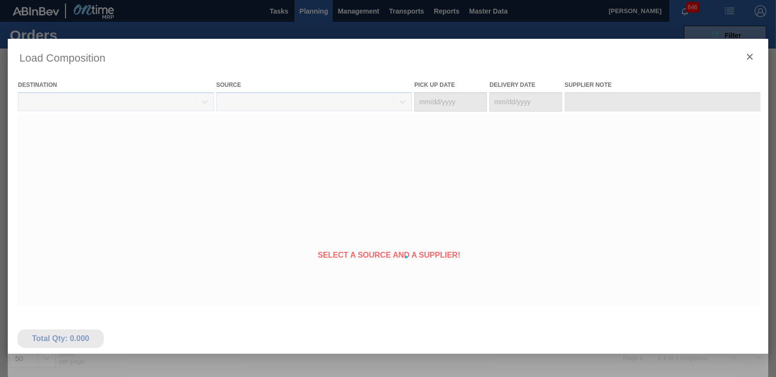
type Date "[DATE]"
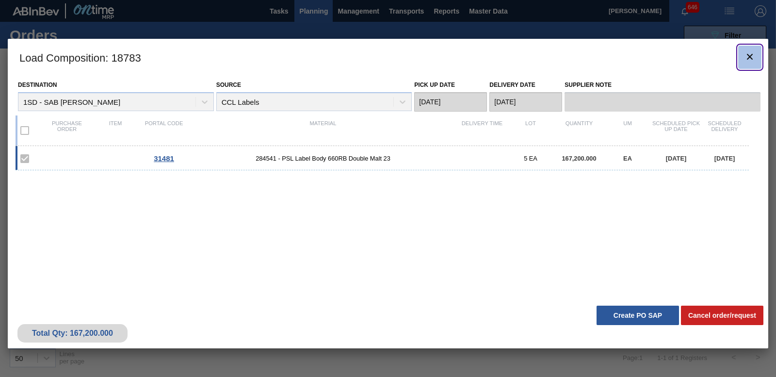
click at [754, 60] on icon "botão de ícone" at bounding box center [750, 57] width 12 height 12
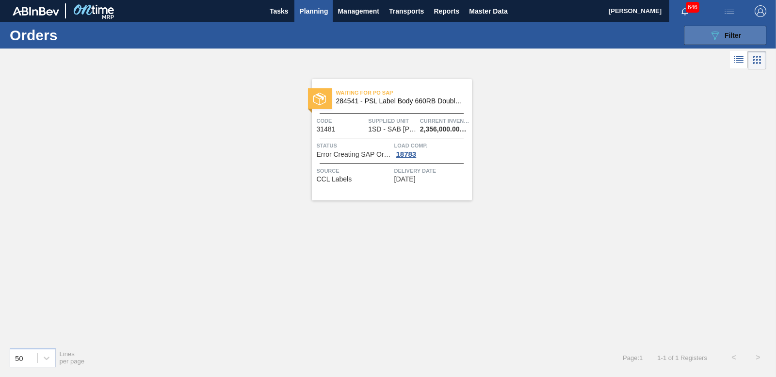
click at [736, 38] on span "Filter" at bounding box center [733, 36] width 16 height 8
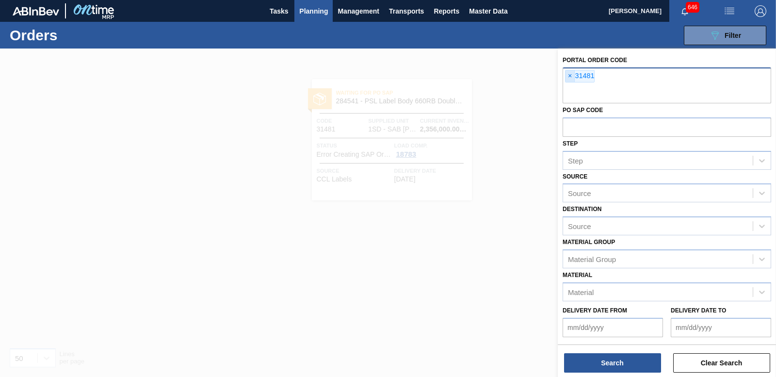
click at [569, 77] on span "×" at bounding box center [570, 76] width 9 height 12
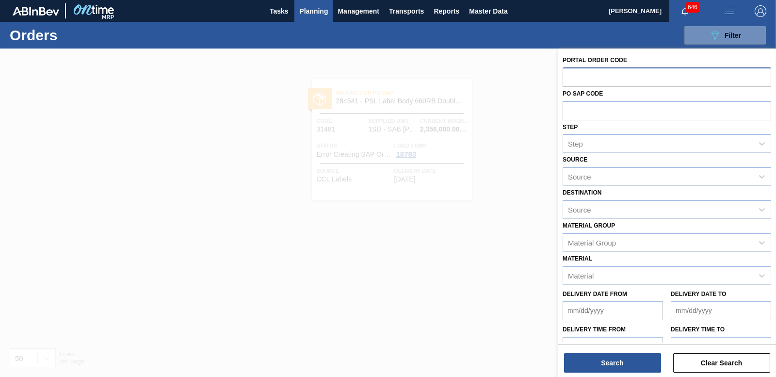
click at [624, 82] on input "text" at bounding box center [667, 76] width 209 height 18
click at [601, 80] on input "text" at bounding box center [667, 76] width 209 height 18
click at [601, 81] on input "text" at bounding box center [667, 76] width 209 height 18
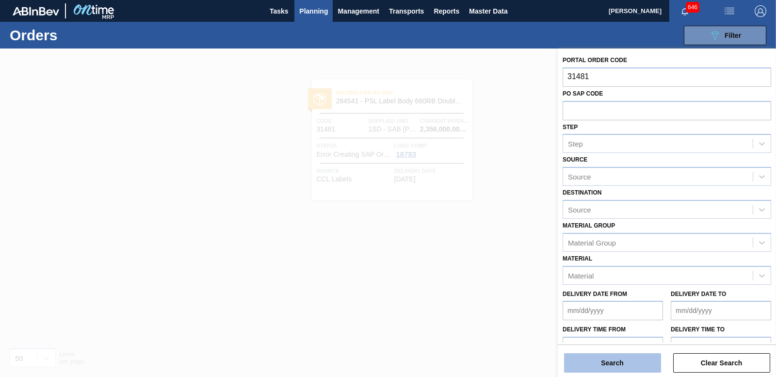
type input "31481"
click at [585, 356] on button "Search" at bounding box center [612, 362] width 97 height 19
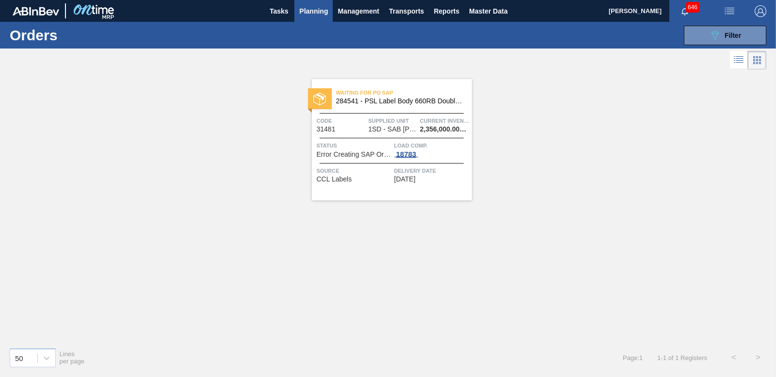
click at [410, 151] on div "18783" at bounding box center [406, 154] width 24 height 8
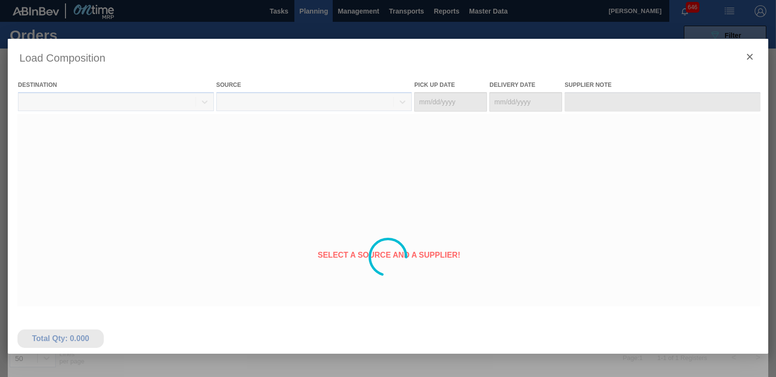
type Date "[DATE]"
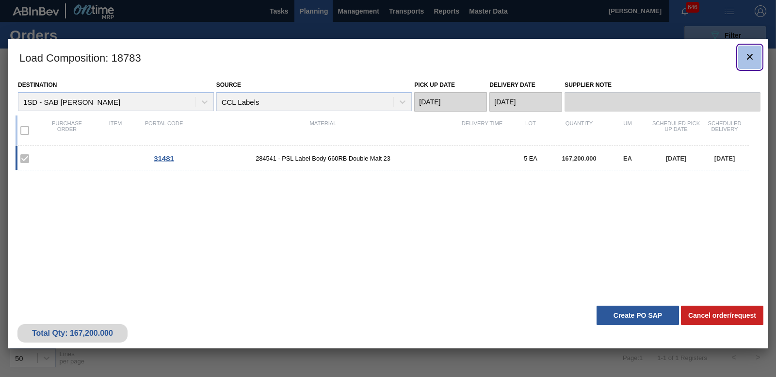
click at [755, 57] on icon "botão de ícone" at bounding box center [750, 57] width 12 height 12
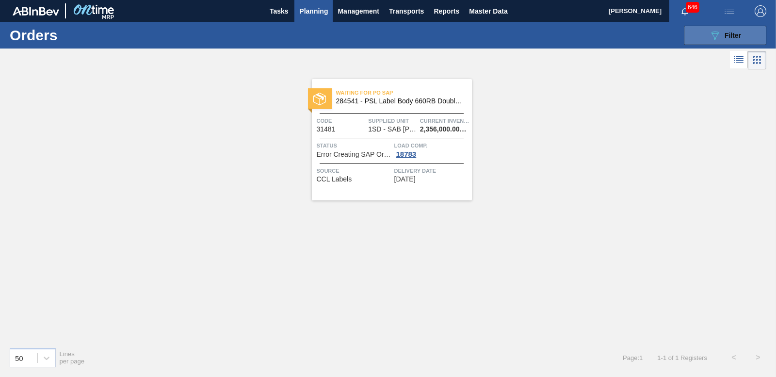
click at [709, 37] on icon "089F7B8B-B2A5-4AFE-B5C0-19BA573D28AC" at bounding box center [715, 36] width 12 height 12
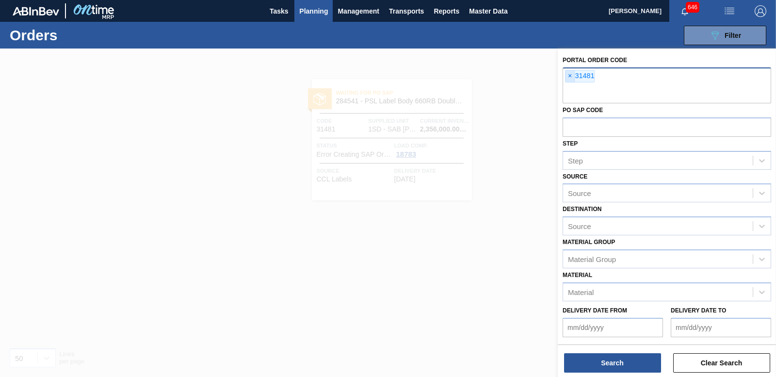
click at [571, 77] on span "×" at bounding box center [570, 76] width 9 height 12
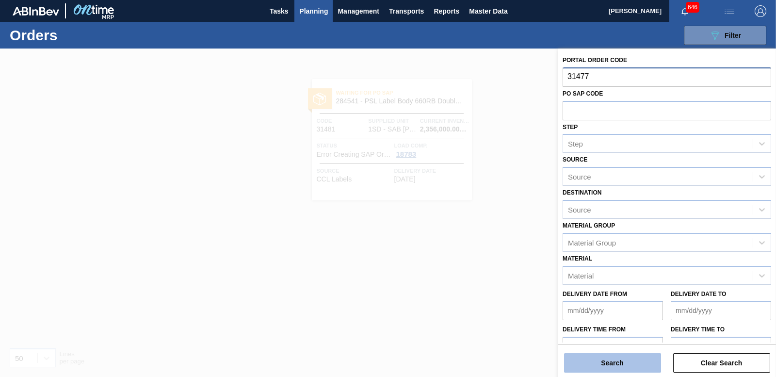
type input "31477"
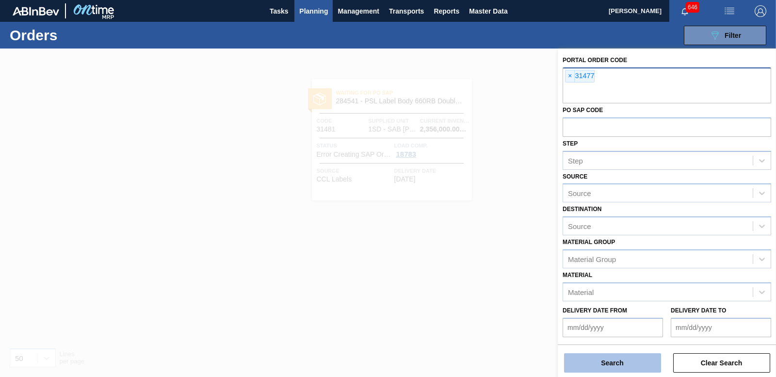
click at [624, 356] on button "Search" at bounding box center [612, 362] width 97 height 19
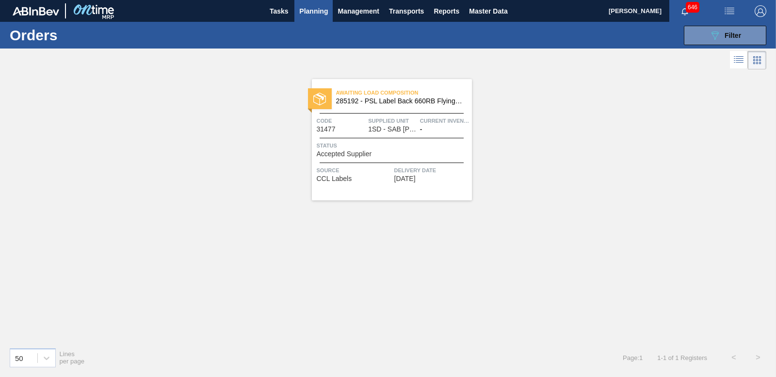
click at [392, 146] on span "Status" at bounding box center [393, 146] width 153 height 10
click at [776, 92] on div "Awaiting Load Composition 285192 - PSL Label Back 660RB FlyingFish Lemon PU Cod…" at bounding box center [388, 206] width 776 height 268
click at [700, 35] on button "089F7B8B-B2A5-4AFE-B5C0-19BA573D28AC Filter" at bounding box center [725, 35] width 82 height 19
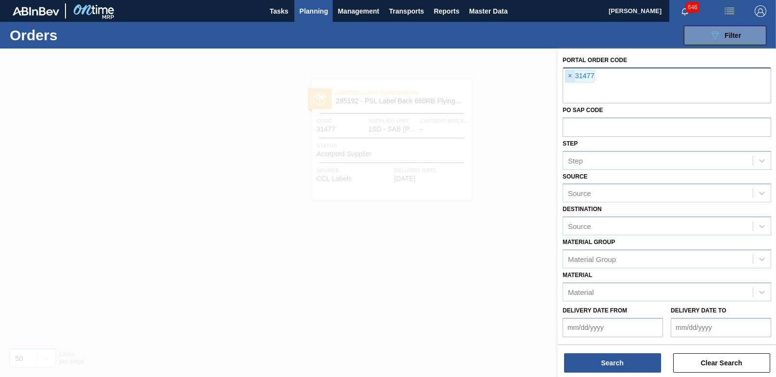
click at [570, 76] on span "×" at bounding box center [570, 76] width 9 height 12
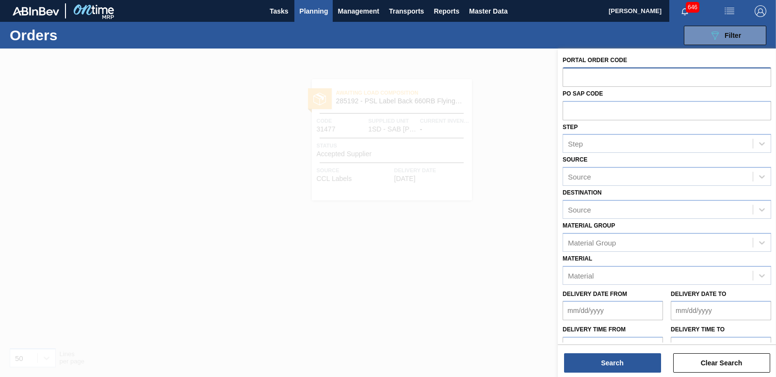
click at [609, 76] on input "text" at bounding box center [667, 76] width 209 height 18
click at [392, 202] on div at bounding box center [388, 237] width 776 height 377
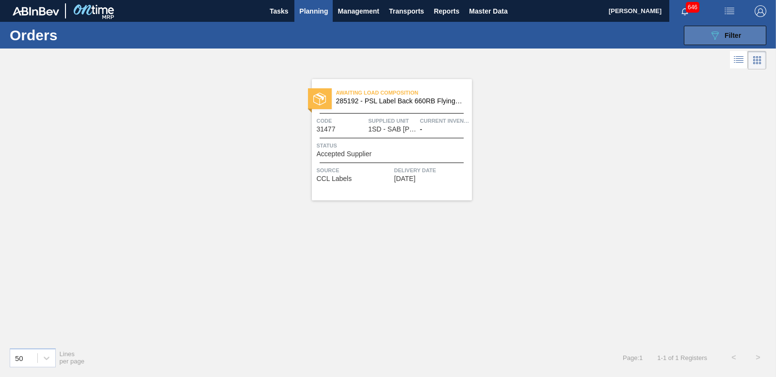
click at [742, 30] on button "089F7B8B-B2A5-4AFE-B5C0-19BA573D28AC Filter" at bounding box center [725, 35] width 82 height 19
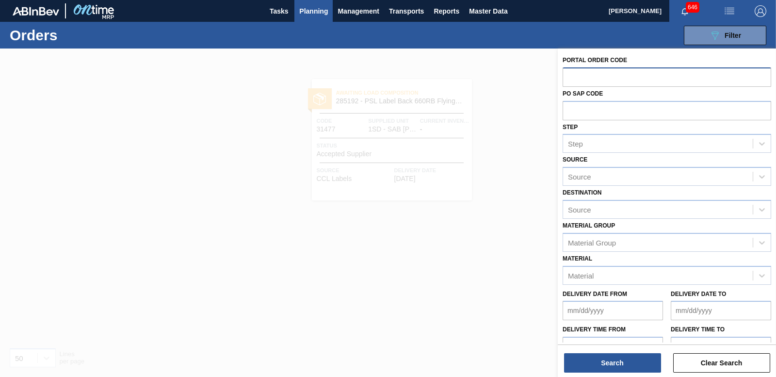
click at [573, 80] on input "text" at bounding box center [667, 76] width 209 height 18
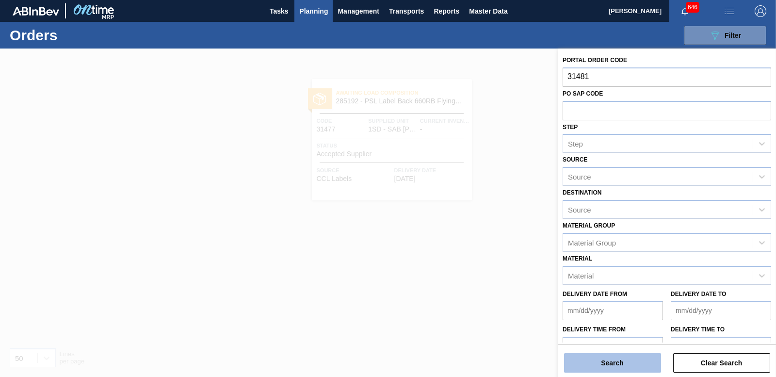
type input "31481"
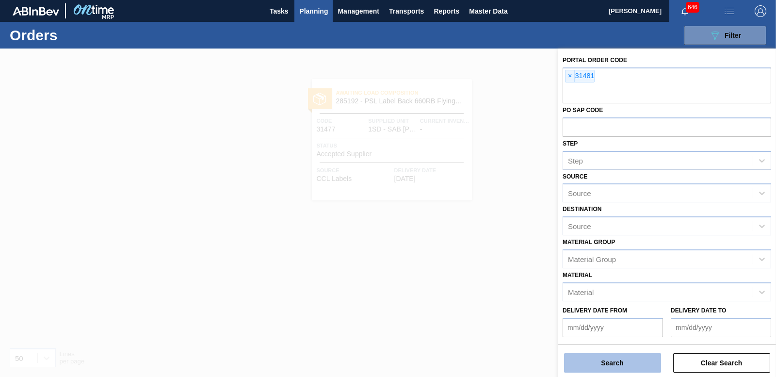
click at [606, 363] on button "Search" at bounding box center [612, 362] width 97 height 19
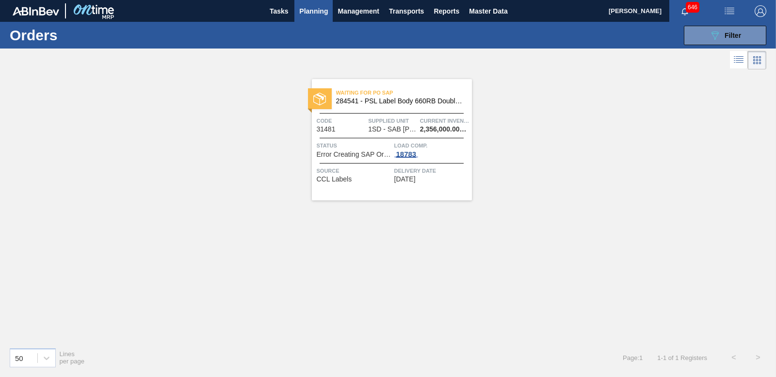
click at [409, 152] on div "18783" at bounding box center [406, 154] width 24 height 8
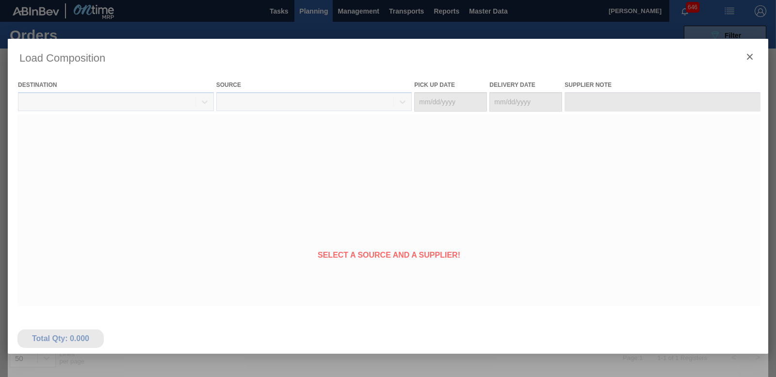
type Date "[DATE]"
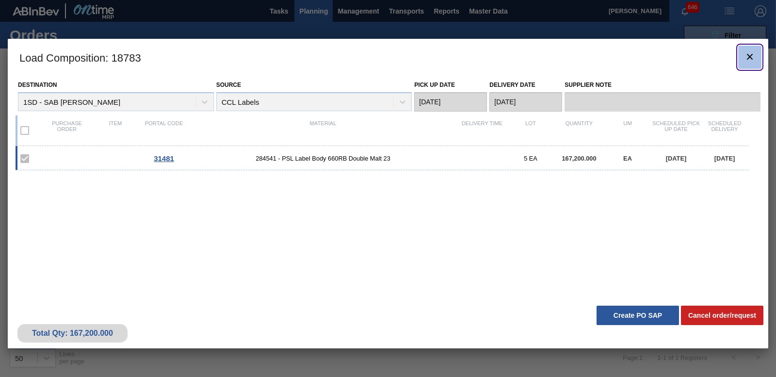
click at [748, 56] on icon "botão de ícone" at bounding box center [750, 57] width 12 height 12
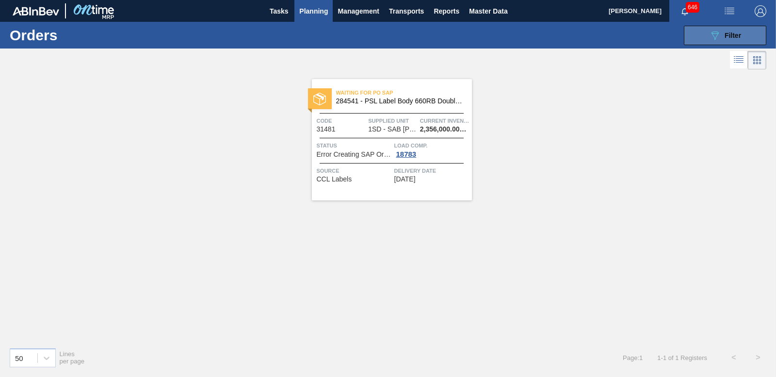
click at [717, 25] on div "089F7B8B-B2A5-4AFE-B5C0-19BA573D28AC Filter Portal Order Code × 31481 PO SAP Co…" at bounding box center [460, 35] width 621 height 29
click at [721, 38] on div "089F7B8B-B2A5-4AFE-B5C0-19BA573D28AC Filter" at bounding box center [725, 36] width 32 height 12
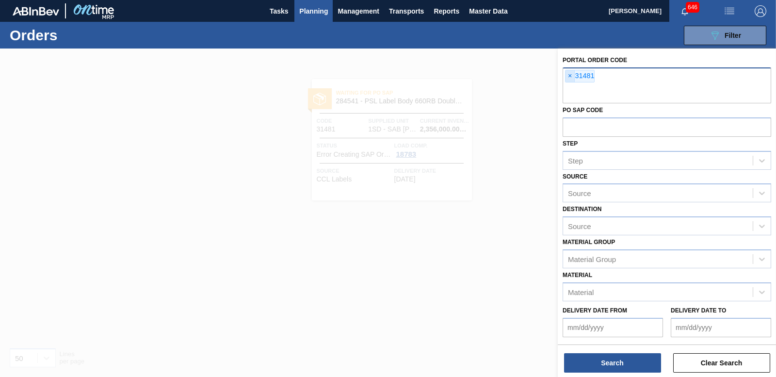
click at [568, 79] on span "×" at bounding box center [570, 76] width 9 height 12
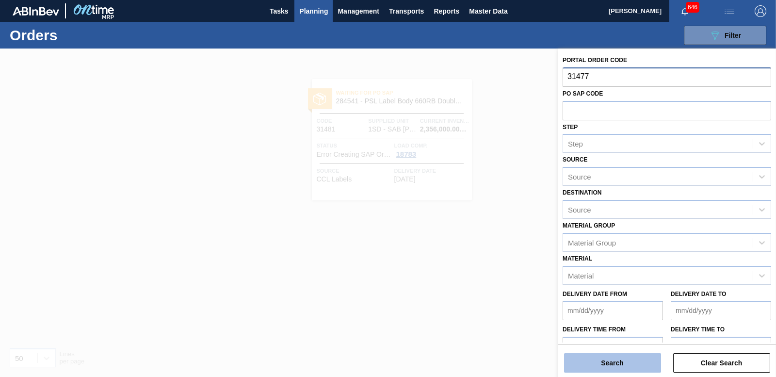
type input "31477"
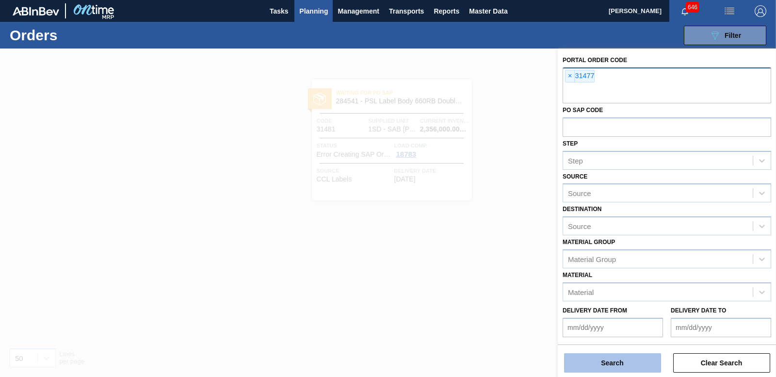
click at [605, 359] on button "Search" at bounding box center [612, 362] width 97 height 19
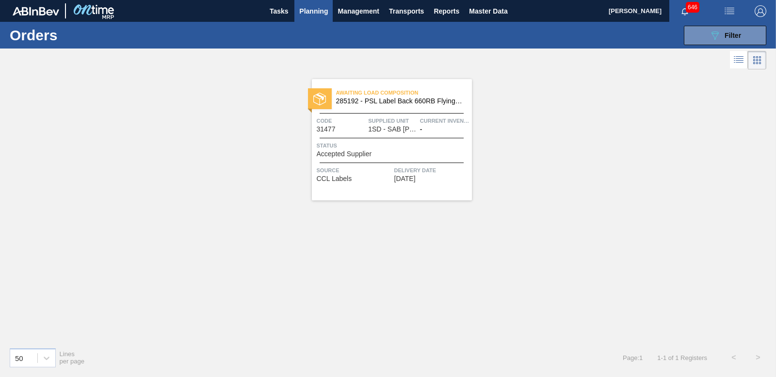
click at [373, 152] on div "Status Accepted Supplier" at bounding box center [393, 149] width 153 height 17
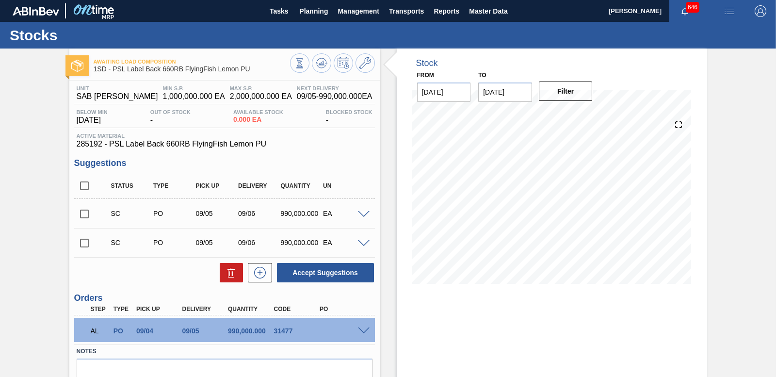
click at [364, 332] on span at bounding box center [364, 330] width 12 height 7
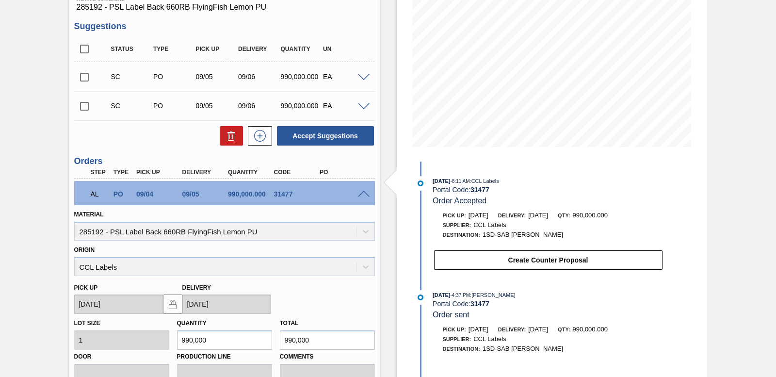
scroll to position [185, 0]
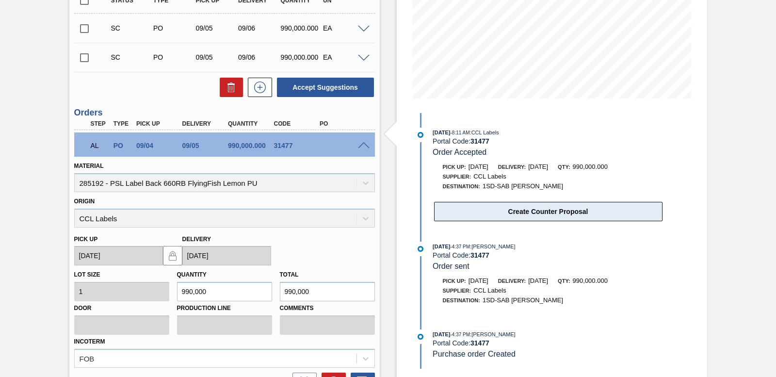
click at [512, 214] on button "Create Counter Proposal" at bounding box center [548, 211] width 228 height 19
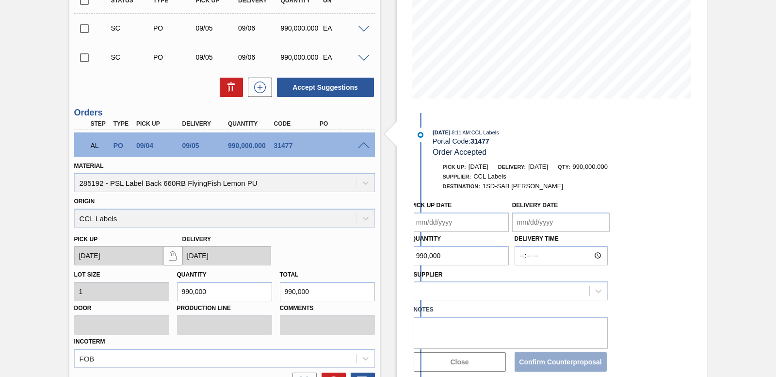
type Date "[DATE]"
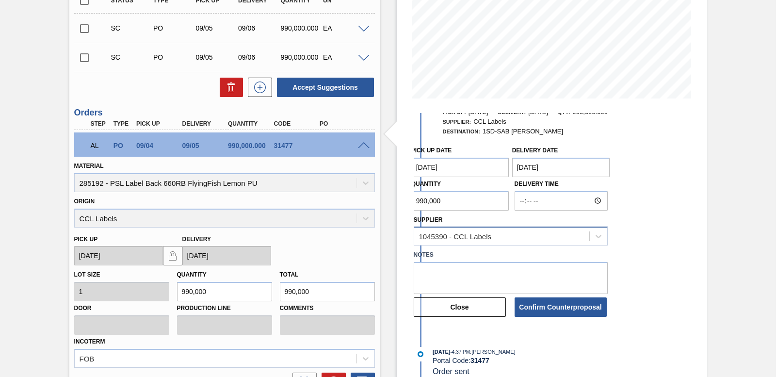
scroll to position [55, 0]
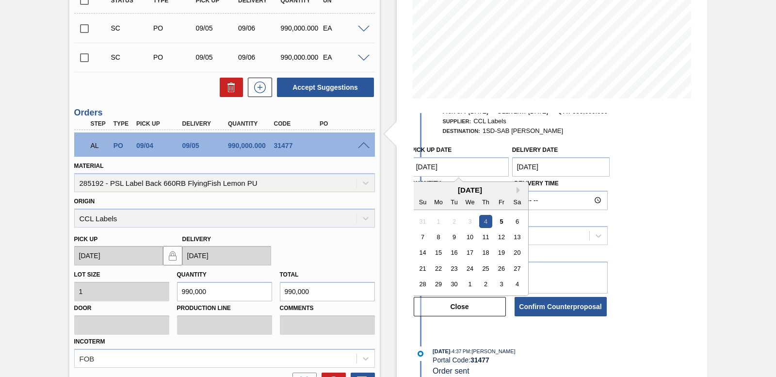
click at [452, 164] on Date "[DATE]" at bounding box center [460, 166] width 98 height 19
click at [499, 222] on div "5" at bounding box center [501, 220] width 13 height 13
type Date "[DATE]"
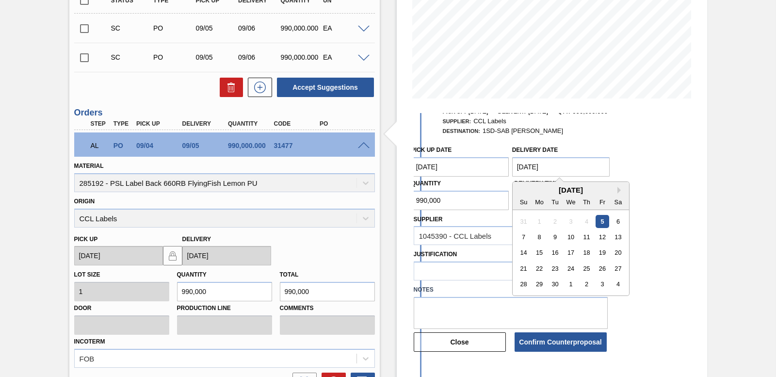
click at [567, 165] on Date "[DATE]" at bounding box center [561, 166] width 98 height 19
click at [614, 224] on div "6" at bounding box center [618, 220] width 13 height 13
type Date "[DATE]"
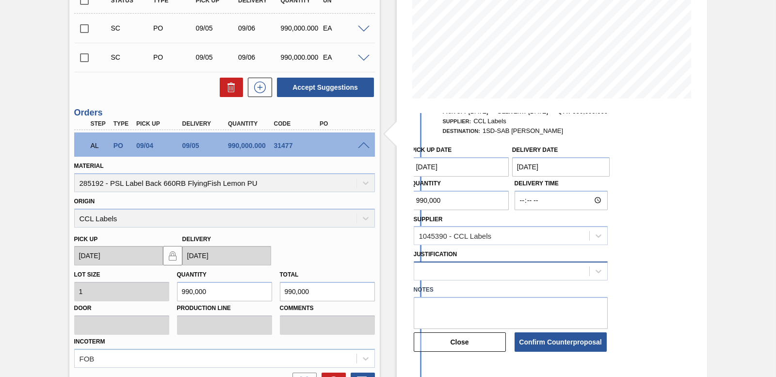
click at [524, 272] on div at bounding box center [511, 270] width 194 height 19
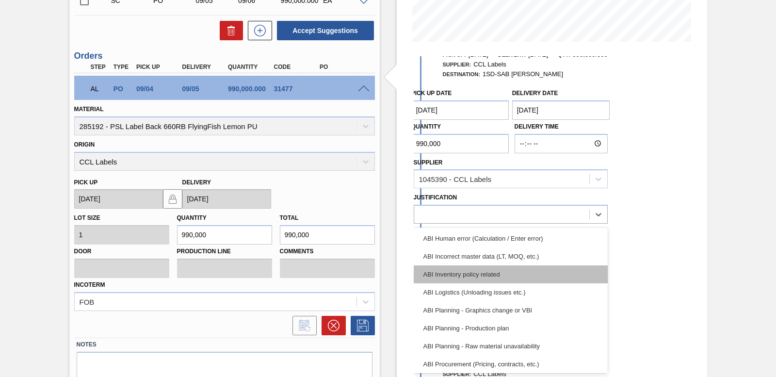
click at [485, 278] on div "ABI Inventory policy related" at bounding box center [511, 274] width 194 height 18
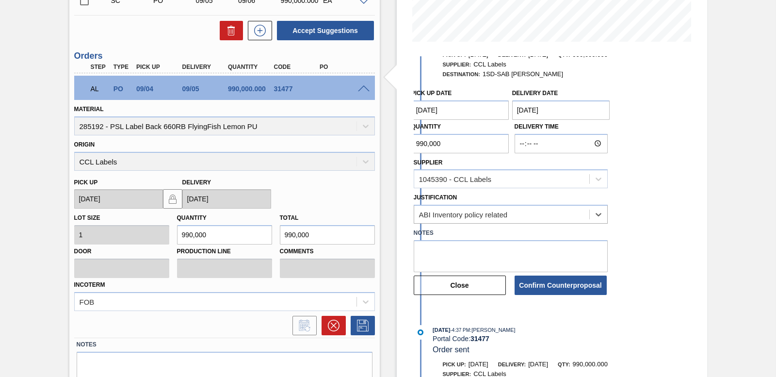
scroll to position [90, 0]
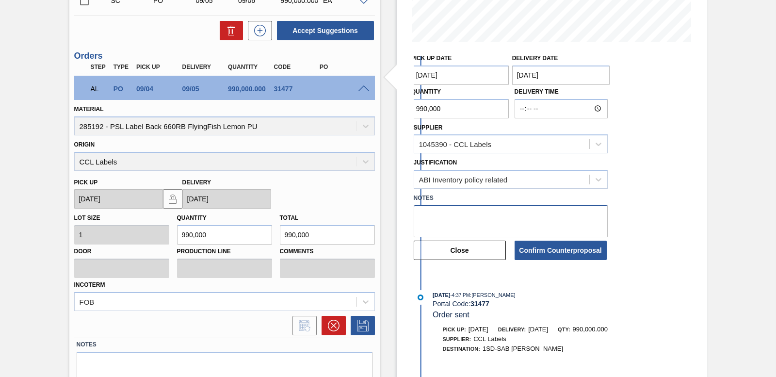
click at [447, 218] on textarea at bounding box center [511, 221] width 194 height 32
type textarea "SOH low"
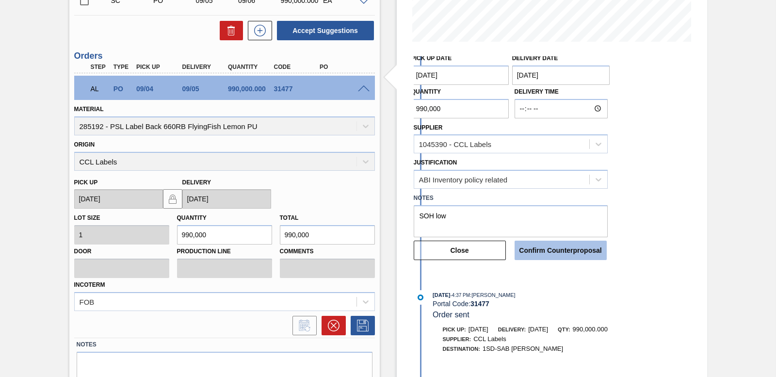
click at [577, 255] on button "Confirm Counterproposal" at bounding box center [561, 250] width 92 height 19
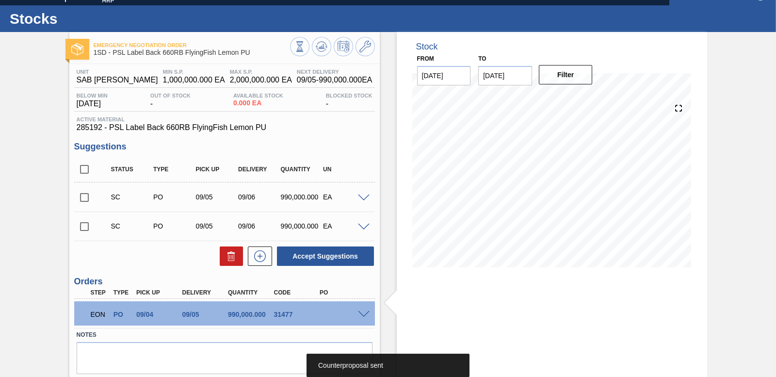
scroll to position [0, 0]
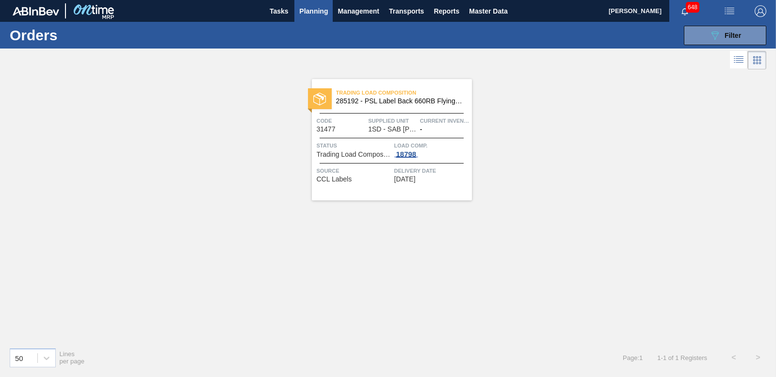
click at [409, 156] on div "18798" at bounding box center [406, 154] width 24 height 8
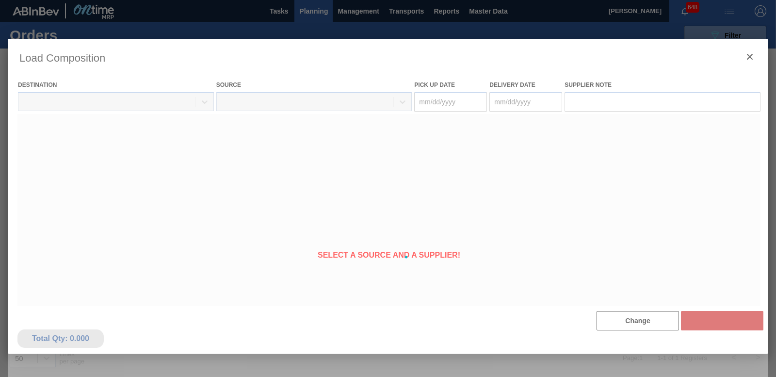
type Date "[DATE]"
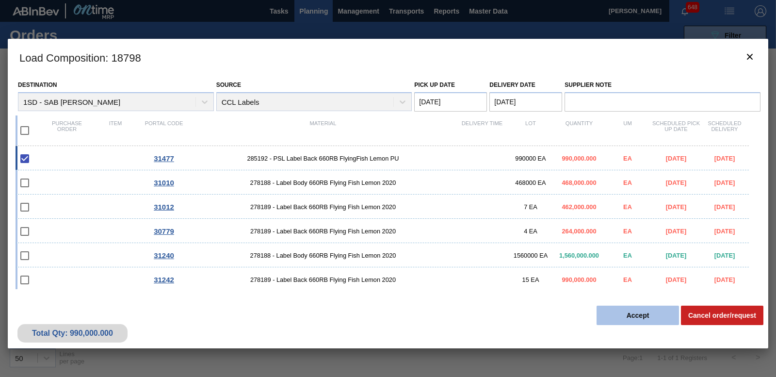
click at [643, 314] on button "Accept" at bounding box center [638, 315] width 82 height 19
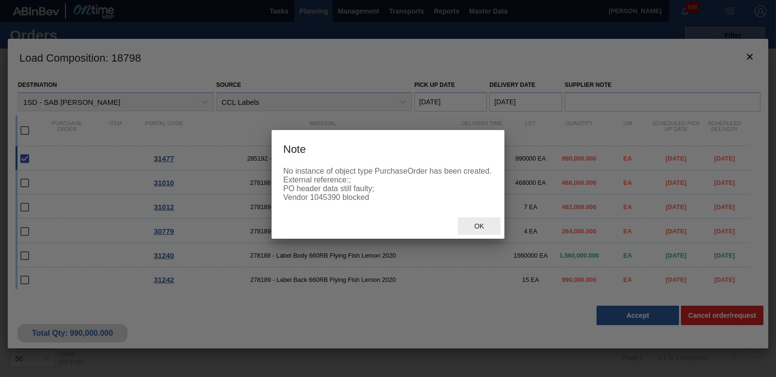
click at [480, 230] on span "Ok" at bounding box center [479, 226] width 25 height 8
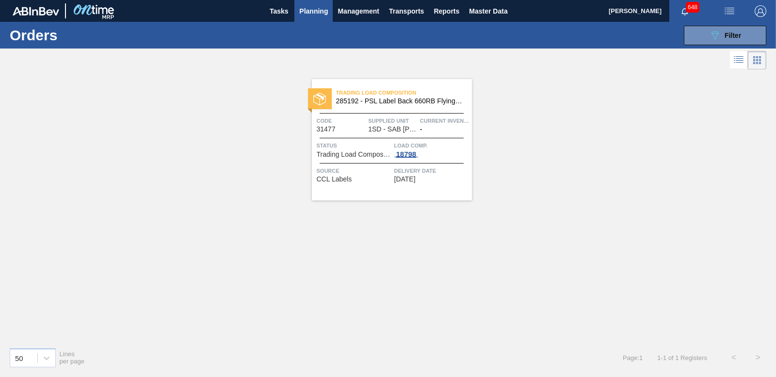
click at [416, 154] on div "18798" at bounding box center [406, 154] width 24 height 8
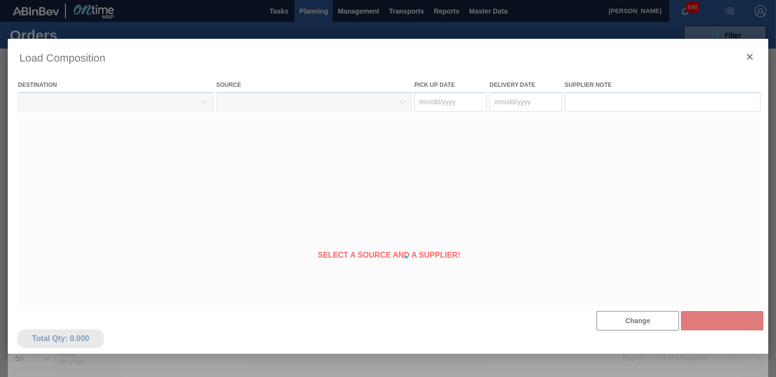
type Date "[DATE]"
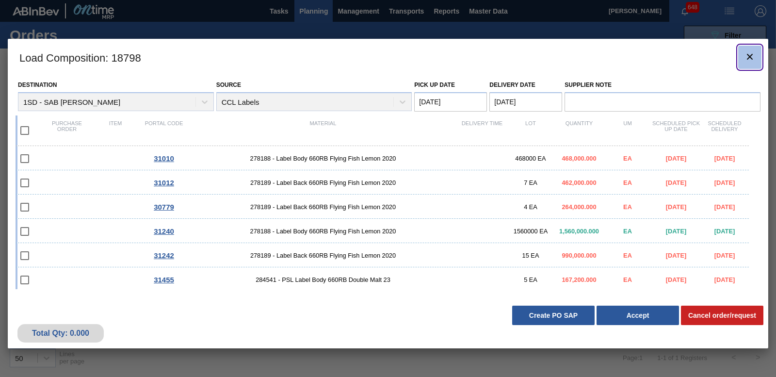
click at [749, 68] on button "botão de ícone" at bounding box center [749, 57] width 23 height 23
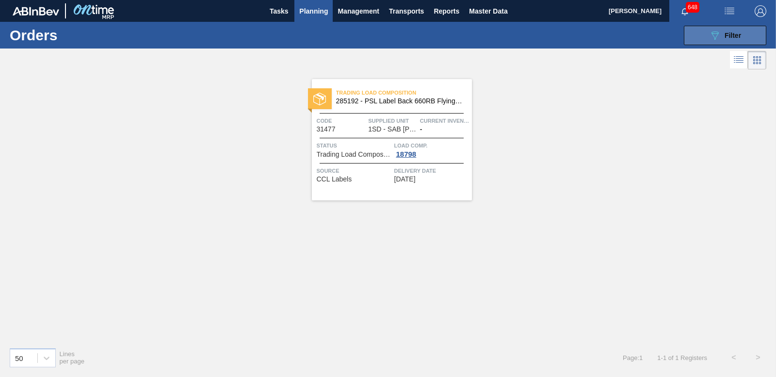
click at [733, 40] on div "089F7B8B-B2A5-4AFE-B5C0-19BA573D28AC Filter" at bounding box center [725, 36] width 32 height 12
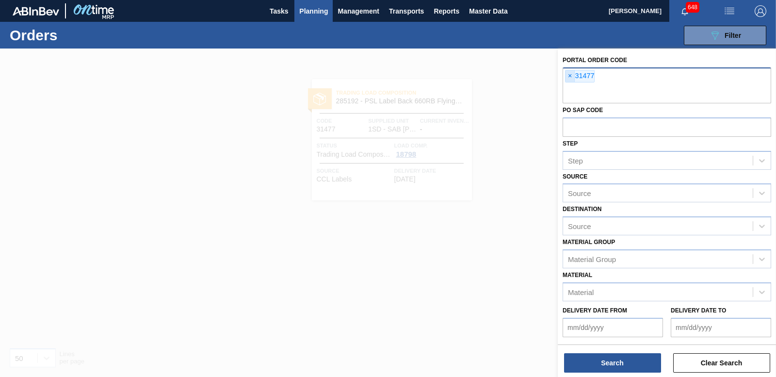
click at [570, 78] on span "×" at bounding box center [570, 76] width 9 height 12
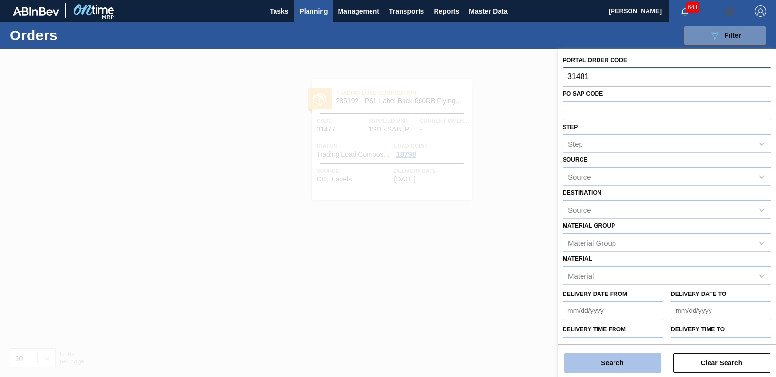
type input "31481"
click at [629, 369] on button "Search" at bounding box center [612, 362] width 97 height 19
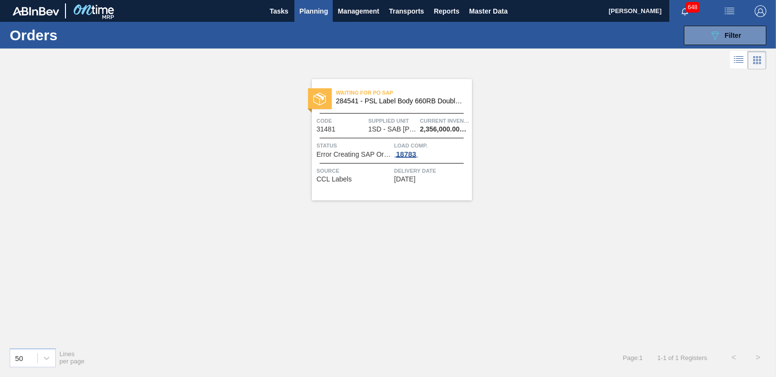
click at [407, 156] on div "18783" at bounding box center [406, 154] width 24 height 8
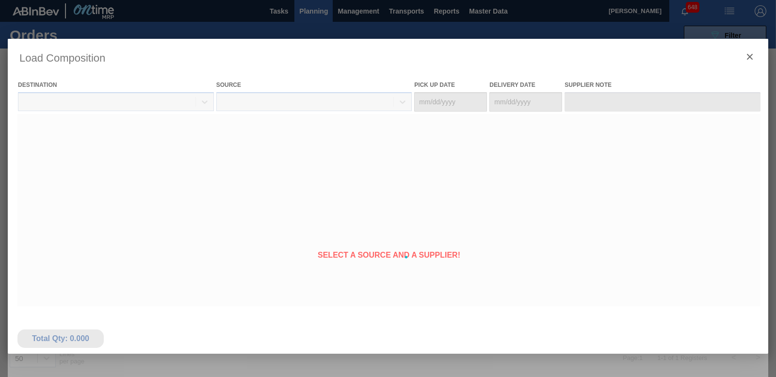
type Date "[DATE]"
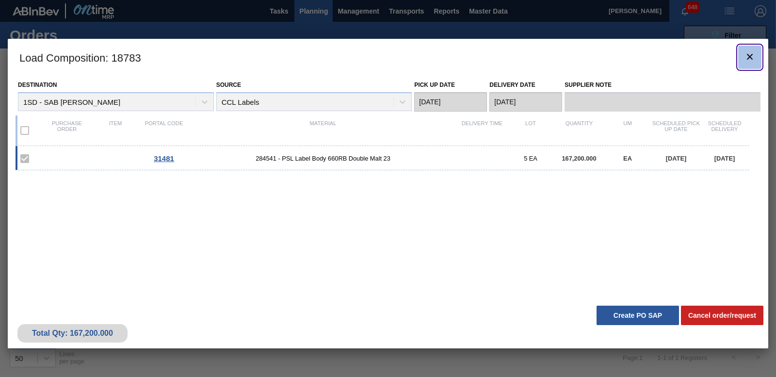
click at [754, 56] on icon "botão de ícone" at bounding box center [750, 57] width 12 height 12
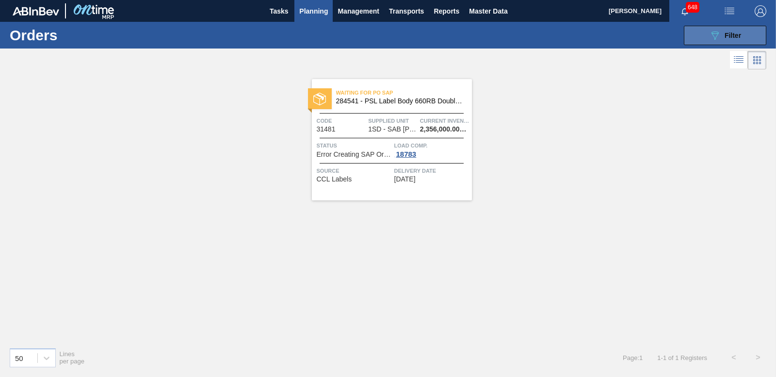
click at [729, 40] on div "089F7B8B-B2A5-4AFE-B5C0-19BA573D28AC Filter" at bounding box center [725, 36] width 32 height 12
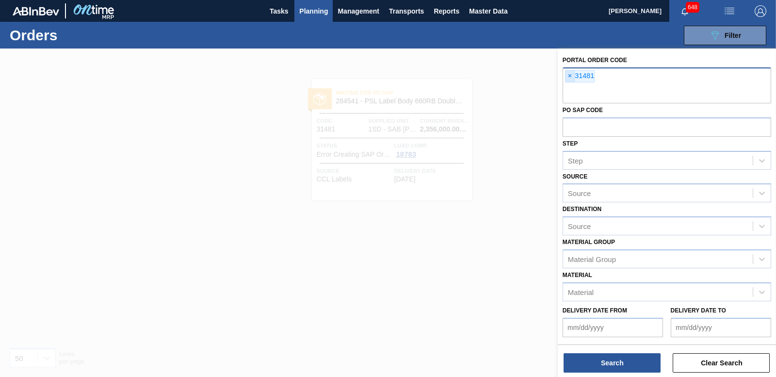
click at [571, 79] on span "×" at bounding box center [570, 76] width 9 height 12
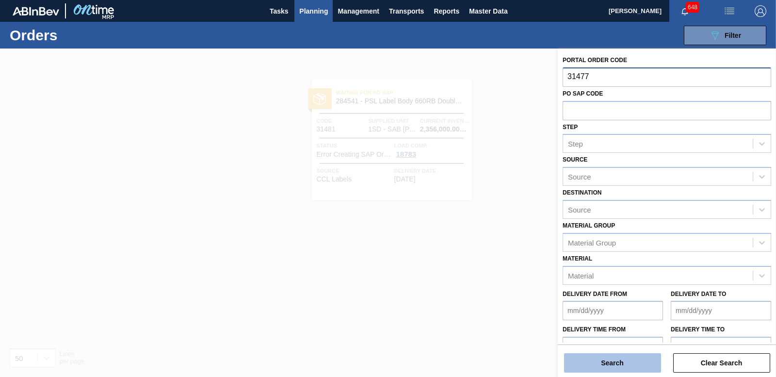
type input "31477"
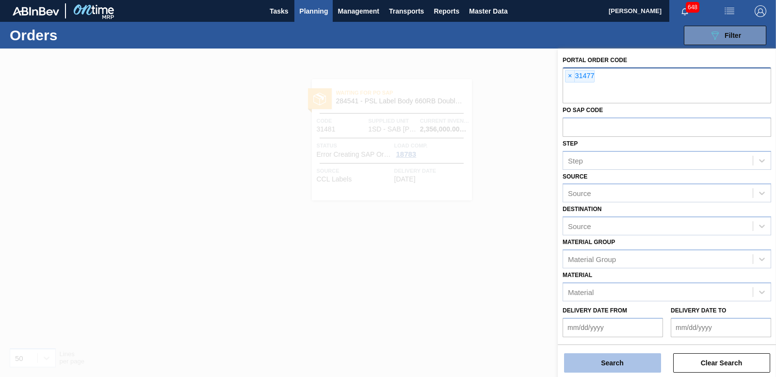
click at [651, 362] on button "Search" at bounding box center [612, 362] width 97 height 19
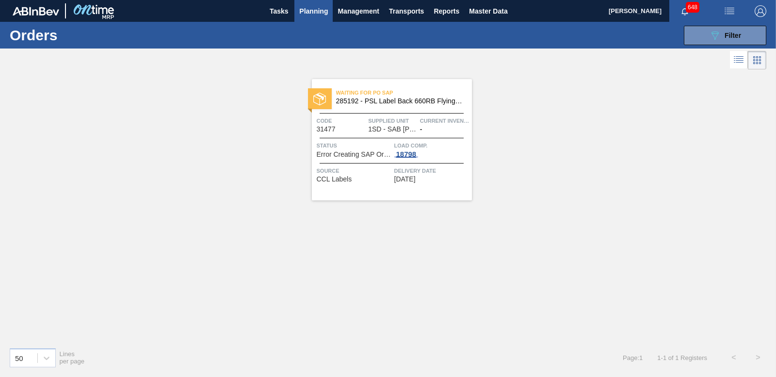
click at [409, 151] on div "18798" at bounding box center [406, 154] width 24 height 8
click at [407, 150] on div "18798" at bounding box center [406, 154] width 24 height 8
click at [407, 0] on body "Tasks Planning Management Transports Reports Master Data Nhlanhla Mabele 648 Ma…" at bounding box center [388, 0] width 776 height 0
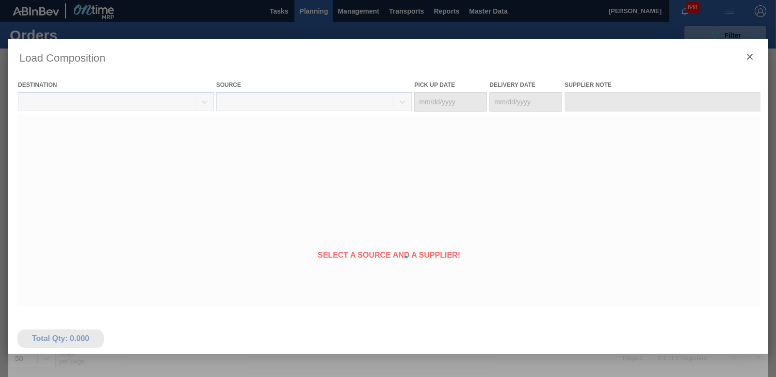
type Date "[DATE]"
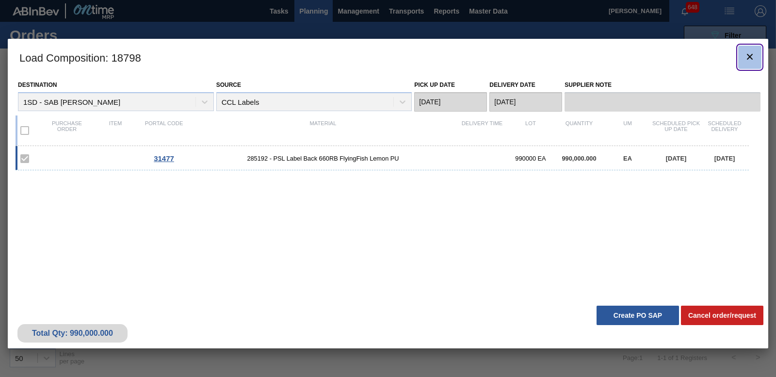
click at [758, 57] on button "botão de ícone" at bounding box center [749, 57] width 23 height 23
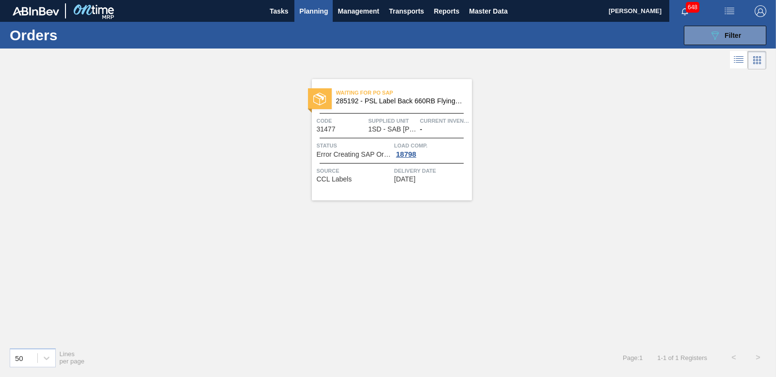
click at [359, 151] on span "Error Creating SAP Order" at bounding box center [354, 154] width 75 height 7
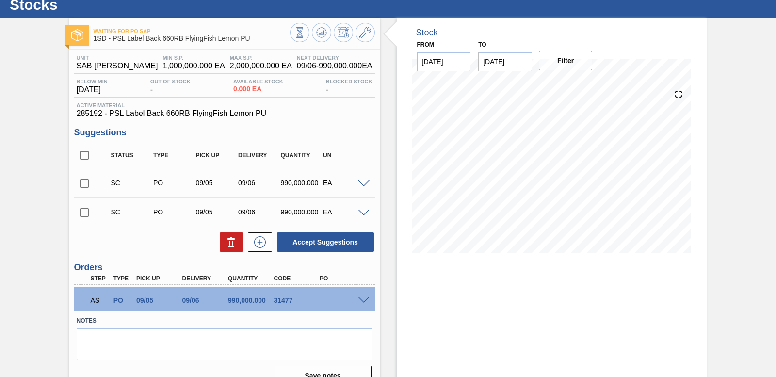
scroll to position [47, 0]
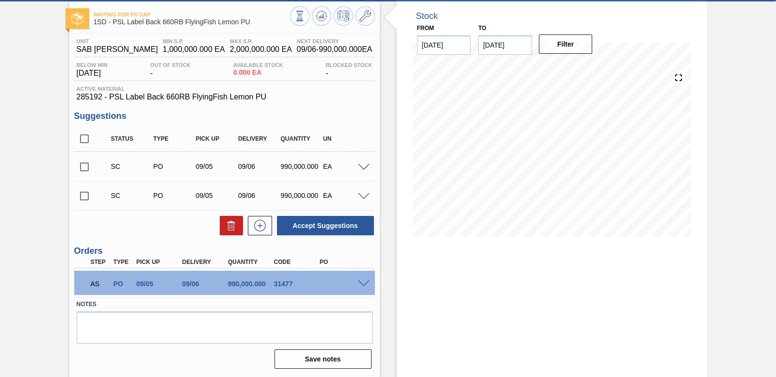
click at [365, 282] on span at bounding box center [364, 283] width 12 height 7
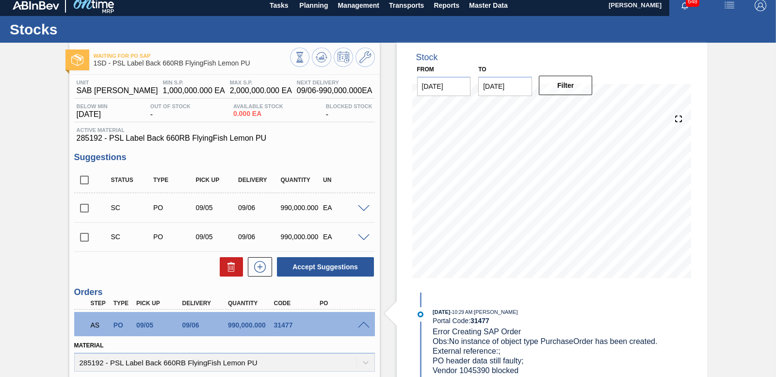
scroll to position [0, 0]
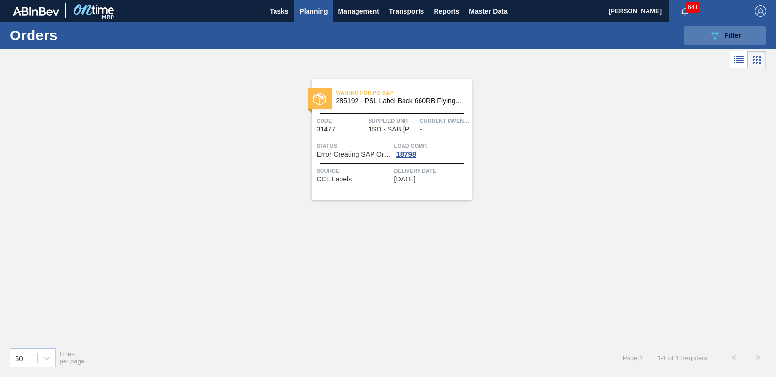
click at [727, 40] on div "089F7B8B-B2A5-4AFE-B5C0-19BA573D28AC Filter" at bounding box center [725, 36] width 32 height 12
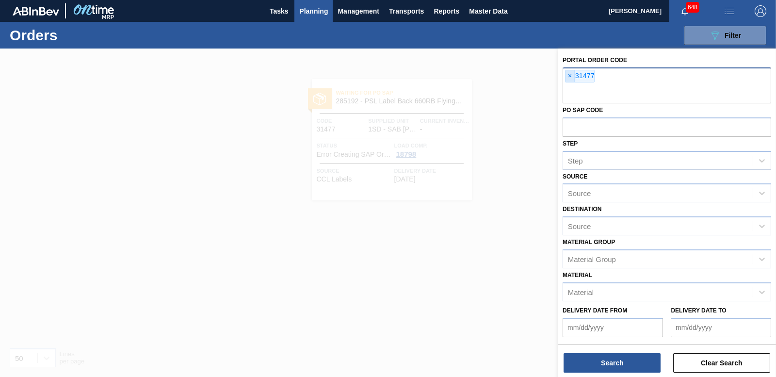
click at [569, 76] on span "×" at bounding box center [570, 76] width 9 height 12
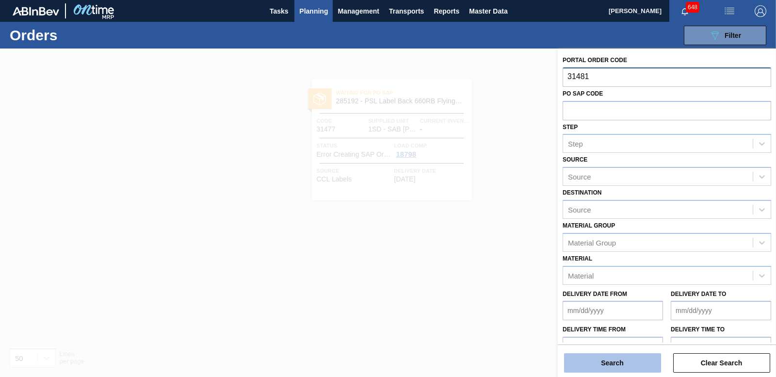
type input "31481"
click at [595, 364] on button "Search" at bounding box center [612, 362] width 97 height 19
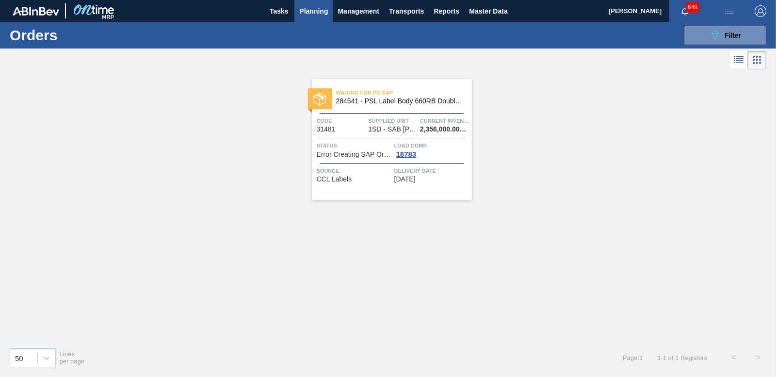
click at [413, 156] on div "18783" at bounding box center [406, 154] width 24 height 8
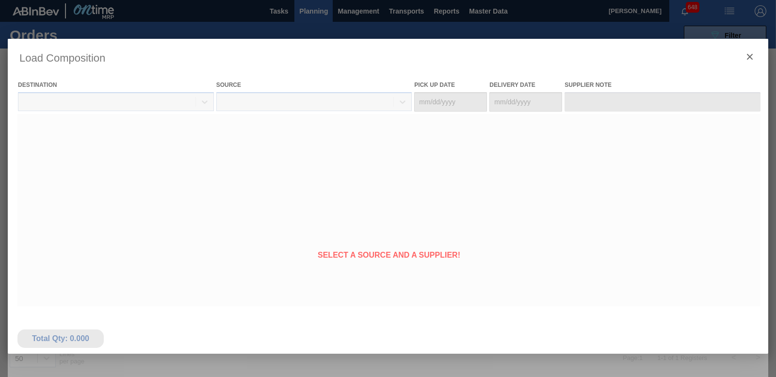
type Date "[DATE]"
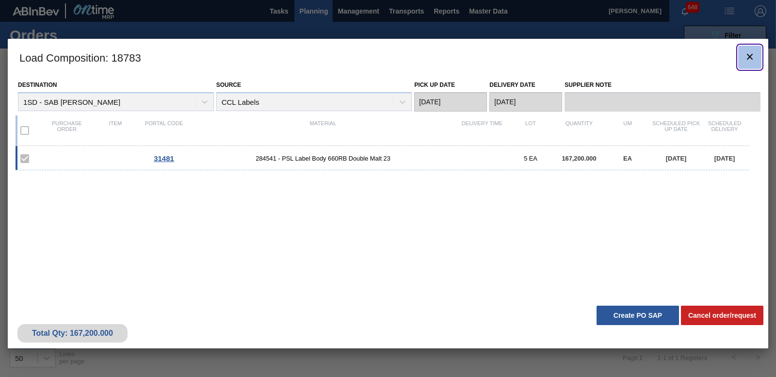
click at [747, 62] on icon "botão de ícone" at bounding box center [750, 57] width 12 height 12
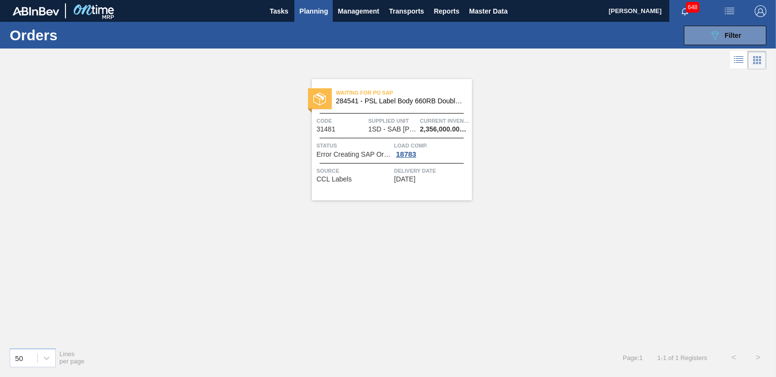
click at [410, 145] on span "Load Comp." at bounding box center [431, 146] width 75 height 10
click at [410, 151] on div "18783" at bounding box center [406, 154] width 24 height 8
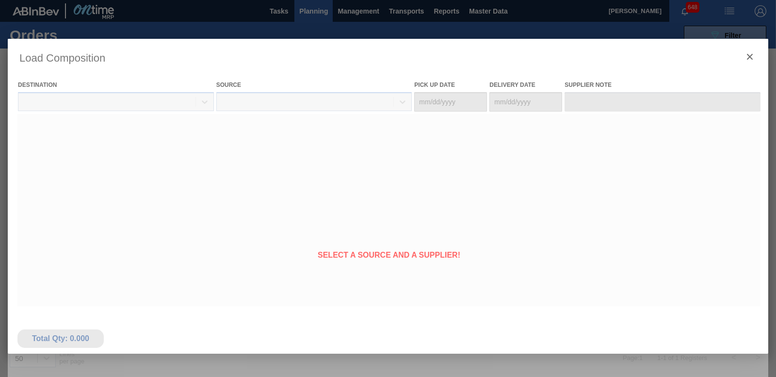
type Date "[DATE]"
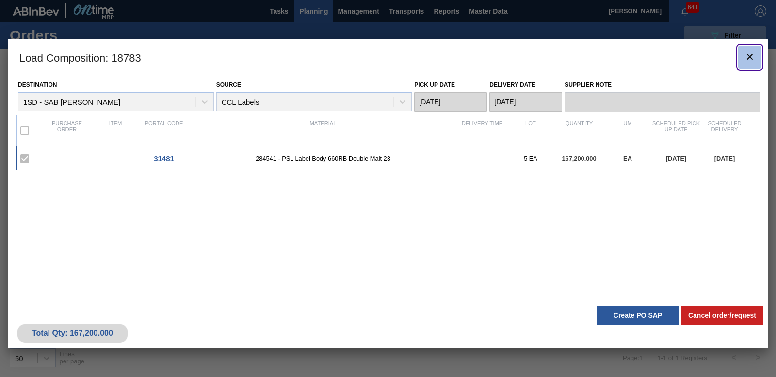
click at [750, 61] on icon "botão de ícone" at bounding box center [750, 57] width 12 height 12
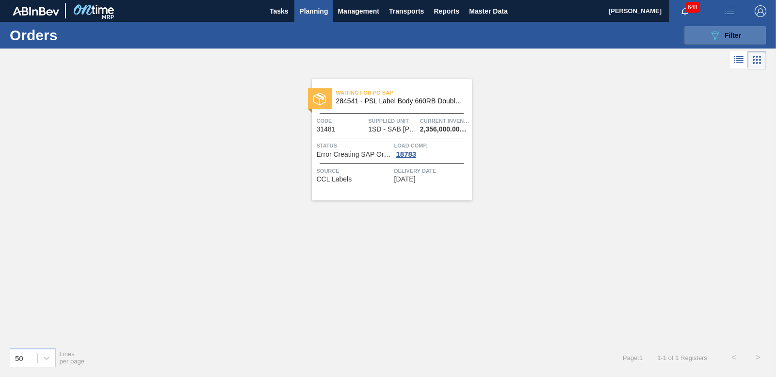
click at [719, 42] on button "089F7B8B-B2A5-4AFE-B5C0-19BA573D28AC Filter" at bounding box center [725, 35] width 82 height 19
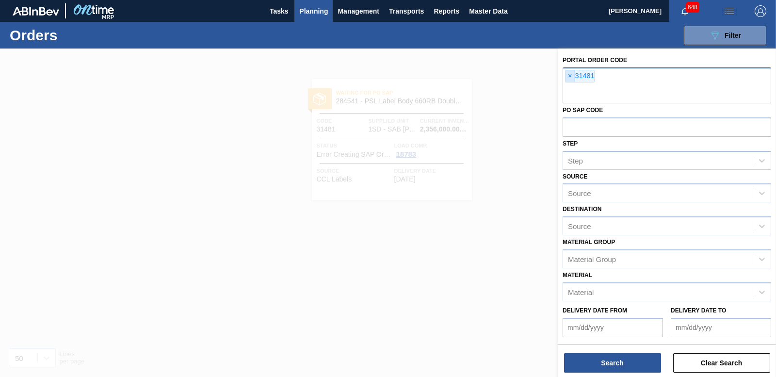
click at [571, 75] on span "×" at bounding box center [570, 76] width 9 height 12
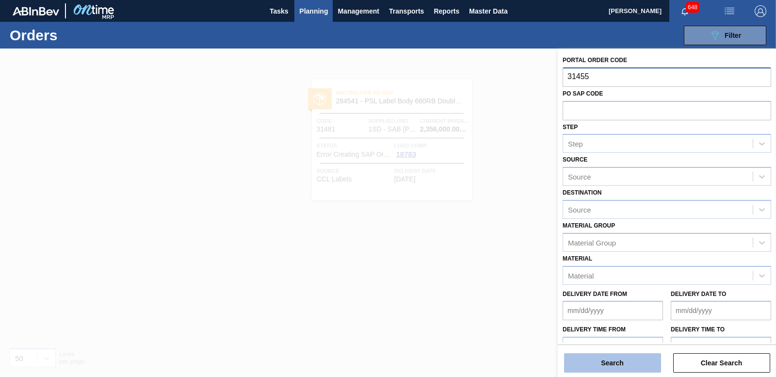
type input "31455"
click at [616, 365] on button "Search" at bounding box center [612, 362] width 97 height 19
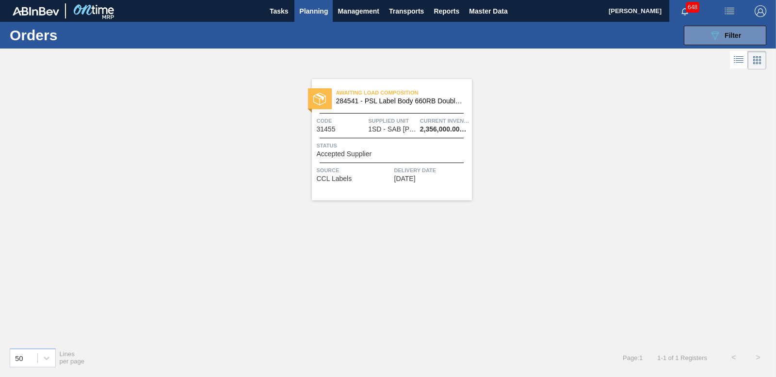
click at [375, 151] on div "Status Accepted Supplier" at bounding box center [393, 149] width 153 height 17
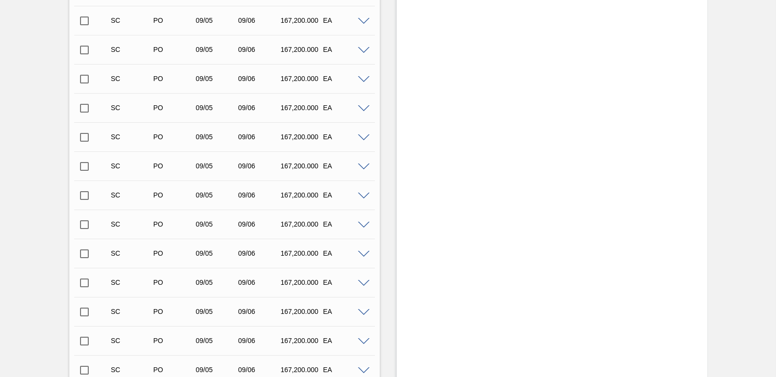
scroll to position [194, 0]
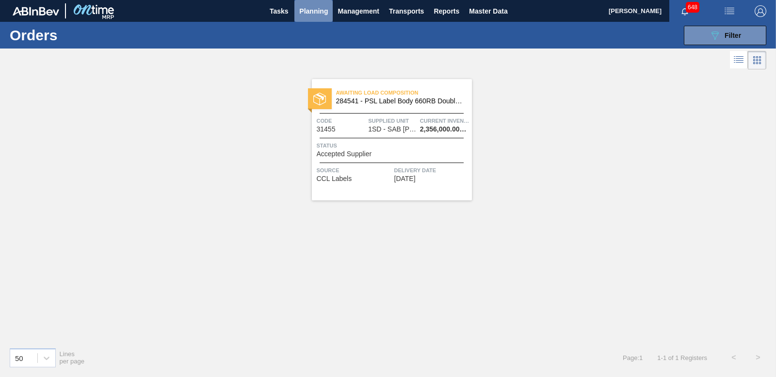
click at [309, 14] on span "Planning" at bounding box center [313, 11] width 29 height 12
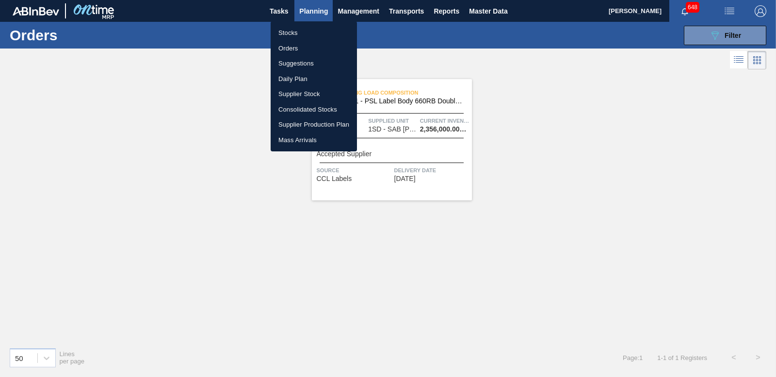
click at [294, 45] on li "Orders" at bounding box center [314, 49] width 86 height 16
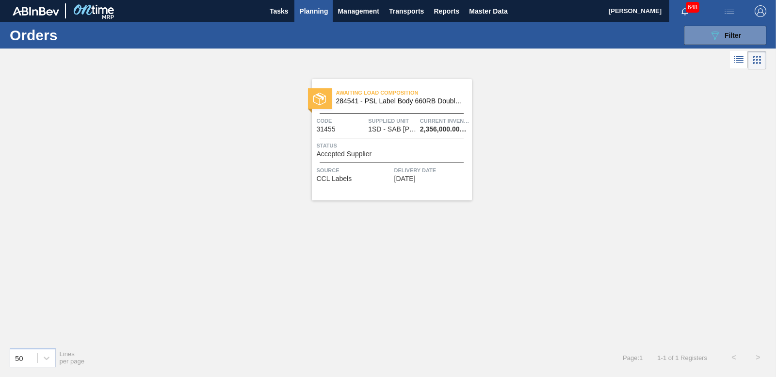
click at [310, 14] on span "Planning" at bounding box center [313, 11] width 29 height 12
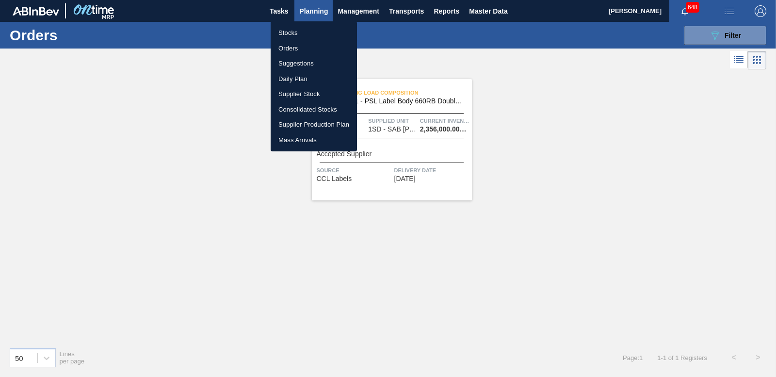
click at [288, 33] on li "Stocks" at bounding box center [314, 33] width 86 height 16
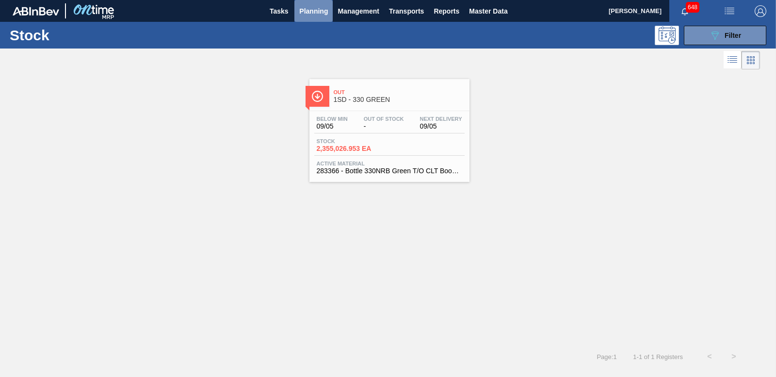
click at [314, 11] on span "Planning" at bounding box center [313, 11] width 29 height 12
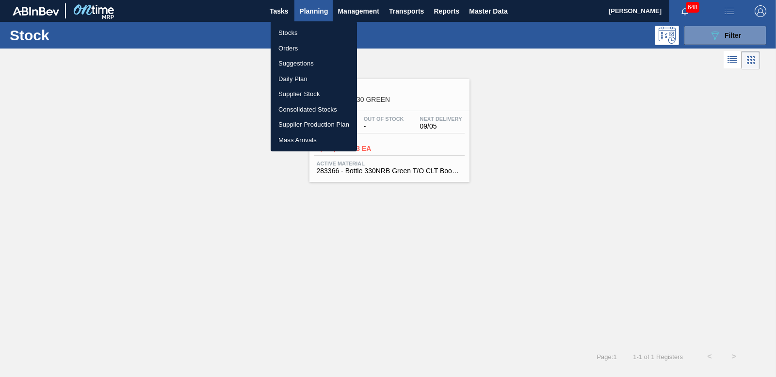
drag, startPoint x: 289, startPoint y: 45, endPoint x: 289, endPoint y: 35, distance: 9.2
click at [289, 44] on li "Orders" at bounding box center [314, 49] width 86 height 16
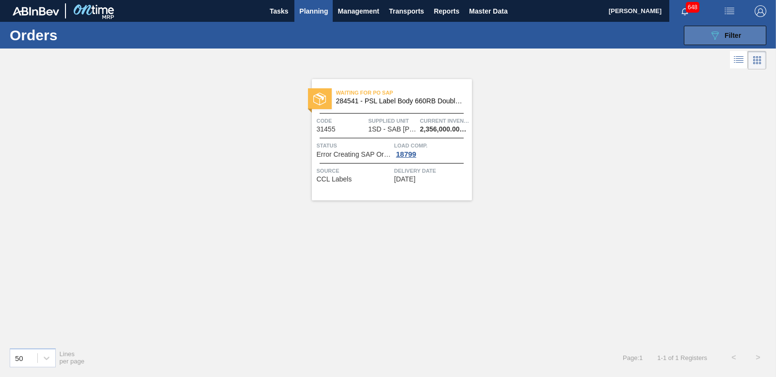
click at [724, 38] on div "089F7B8B-B2A5-4AFE-B5C0-19BA573D28AC Filter" at bounding box center [725, 36] width 32 height 12
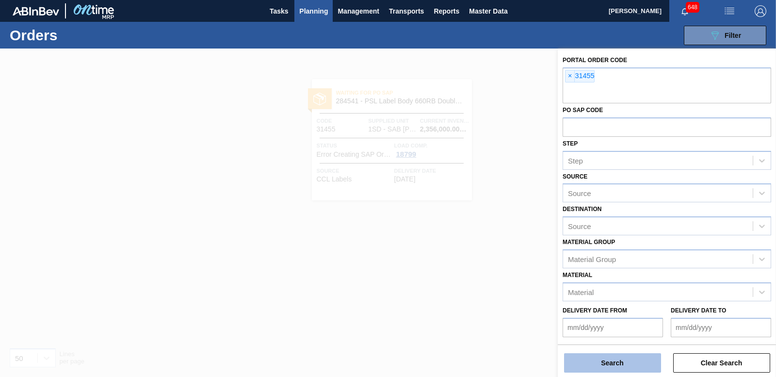
click at [636, 365] on button "Search" at bounding box center [612, 362] width 97 height 19
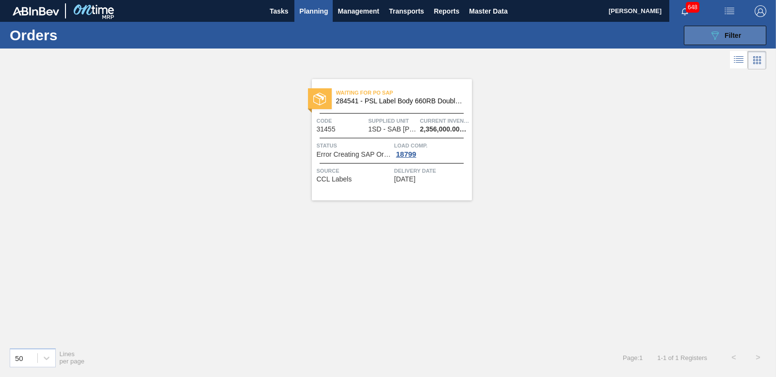
click at [707, 37] on button "089F7B8B-B2A5-4AFE-B5C0-19BA573D28AC Filter" at bounding box center [725, 35] width 82 height 19
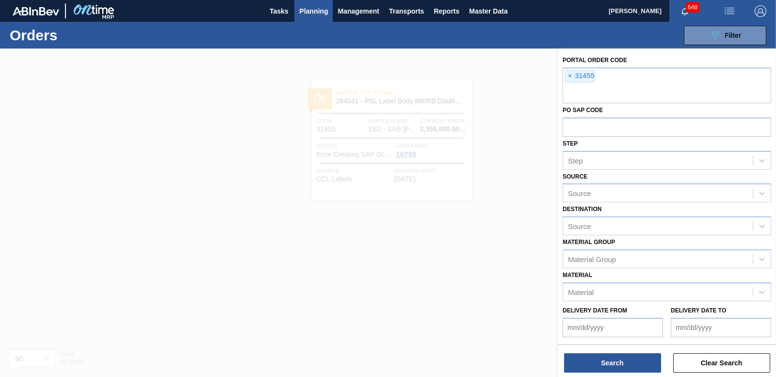
click at [314, 7] on span "Planning" at bounding box center [313, 11] width 29 height 12
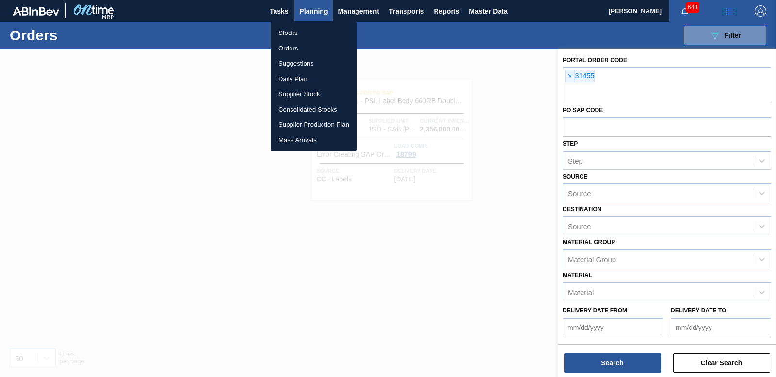
click at [290, 45] on li "Orders" at bounding box center [314, 49] width 86 height 16
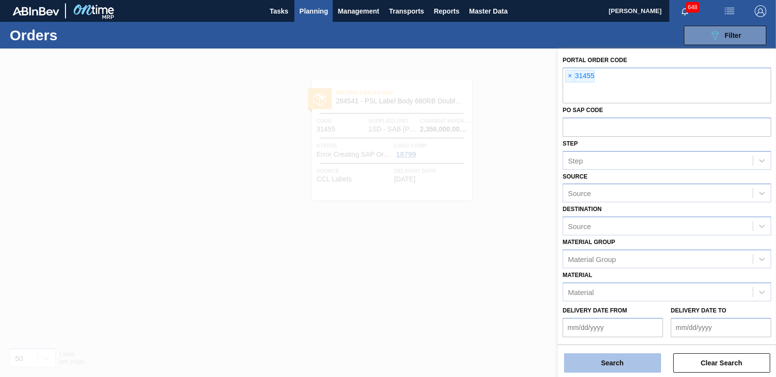
click at [617, 362] on button "Search" at bounding box center [612, 362] width 97 height 19
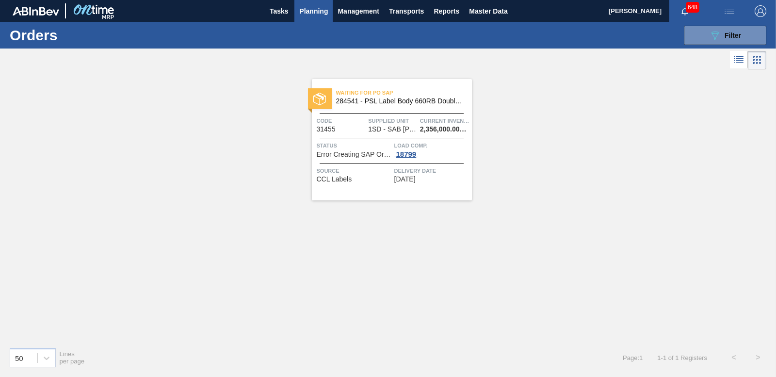
click at [400, 155] on div "18799" at bounding box center [406, 154] width 24 height 8
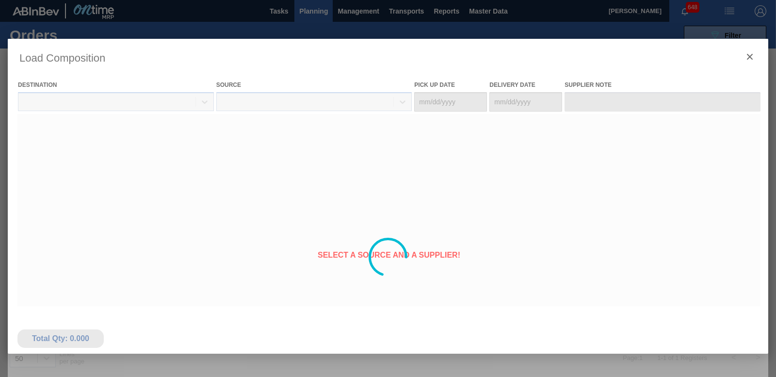
type Date "[DATE]"
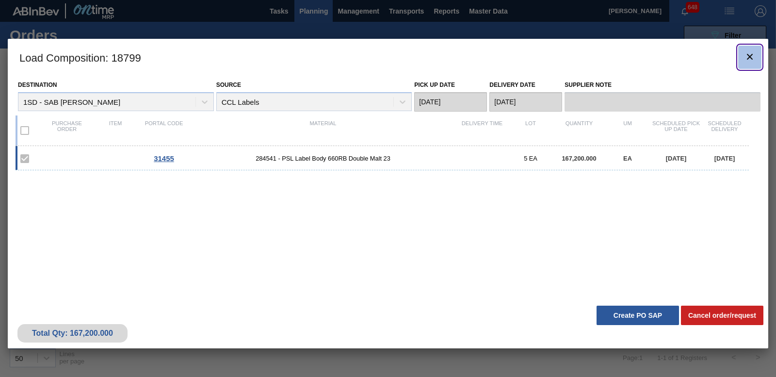
click at [750, 63] on clb-icon "botão de ícone" at bounding box center [750, 57] width 12 height 13
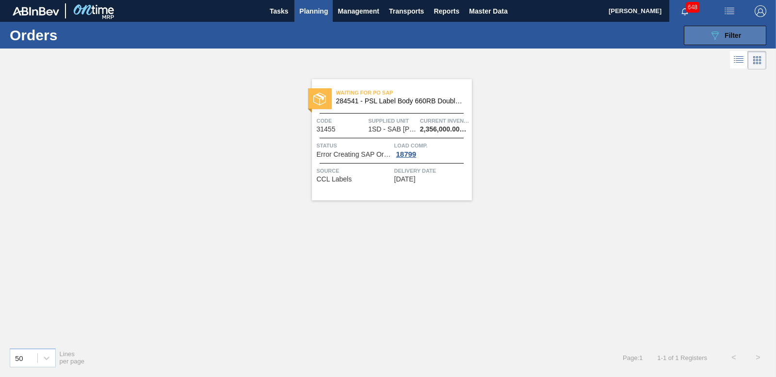
click at [729, 42] on button "089F7B8B-B2A5-4AFE-B5C0-19BA573D28AC Filter" at bounding box center [725, 35] width 82 height 19
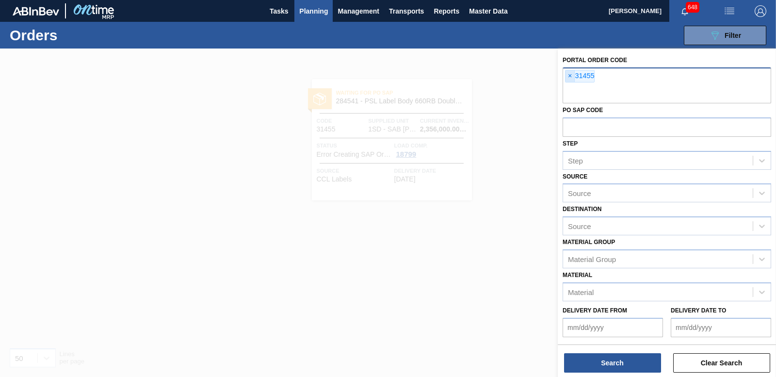
click at [568, 77] on span "×" at bounding box center [570, 76] width 9 height 12
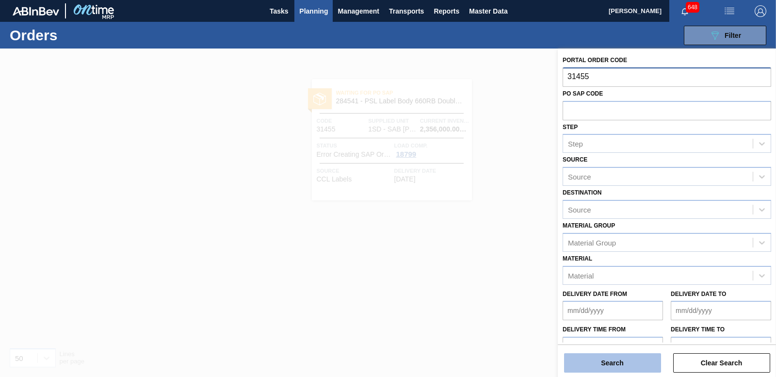
type input "31455"
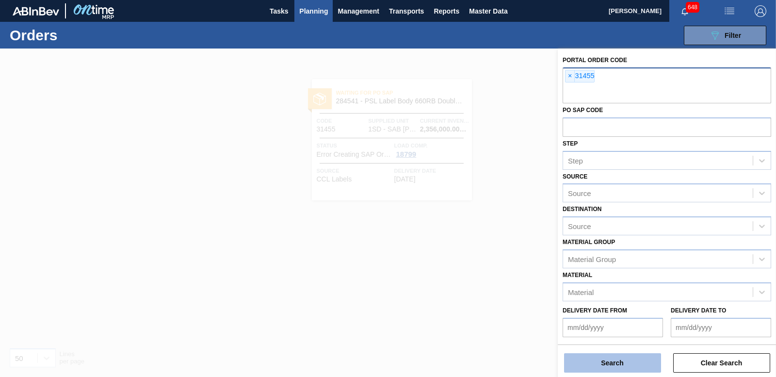
click at [636, 366] on button "Search" at bounding box center [612, 362] width 97 height 19
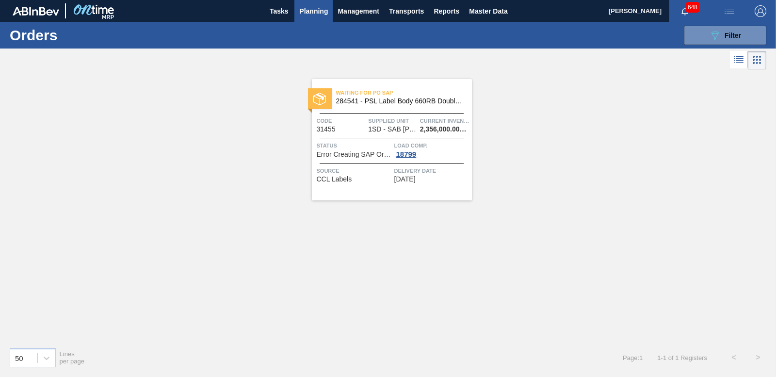
click at [407, 152] on div "18799" at bounding box center [406, 154] width 24 height 8
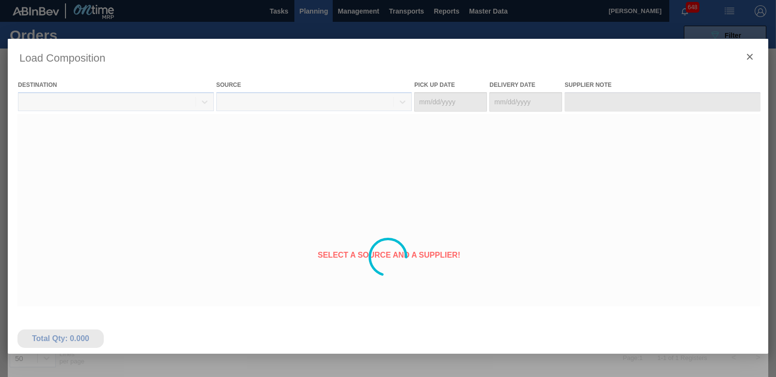
type Date "[DATE]"
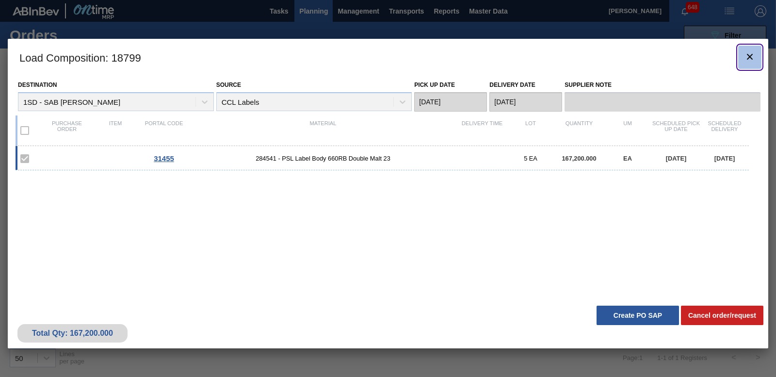
click at [744, 61] on icon "botão de ícone" at bounding box center [750, 57] width 12 height 12
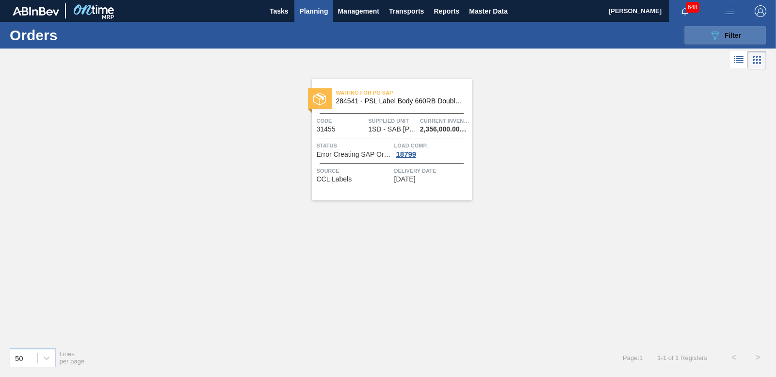
click at [699, 33] on button "089F7B8B-B2A5-4AFE-B5C0-19BA573D28AC Filter" at bounding box center [725, 35] width 82 height 19
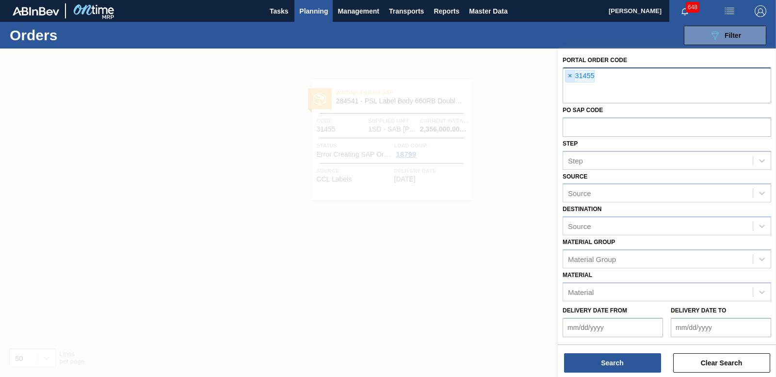
click at [567, 78] on span "×" at bounding box center [570, 76] width 9 height 12
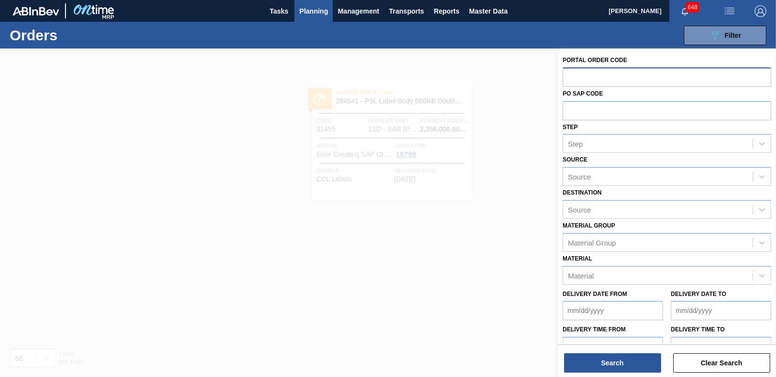
click at [517, 204] on div at bounding box center [388, 237] width 776 height 377
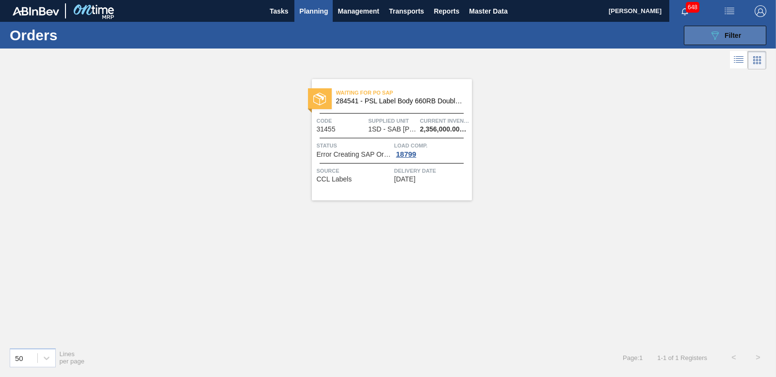
click at [716, 39] on icon "089F7B8B-B2A5-4AFE-B5C0-19BA573D28AC" at bounding box center [715, 36] width 12 height 12
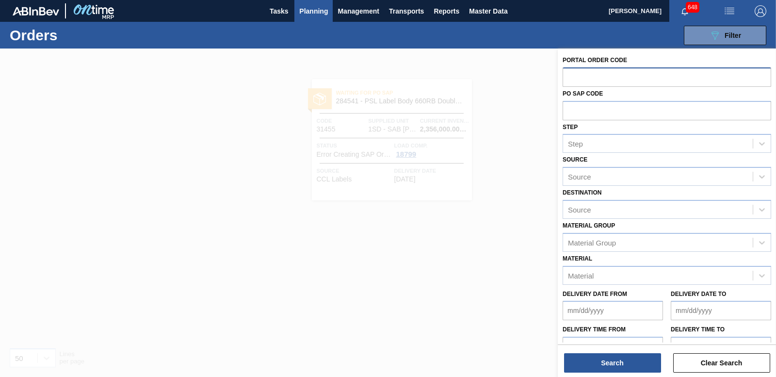
click at [491, 252] on div at bounding box center [388, 237] width 776 height 377
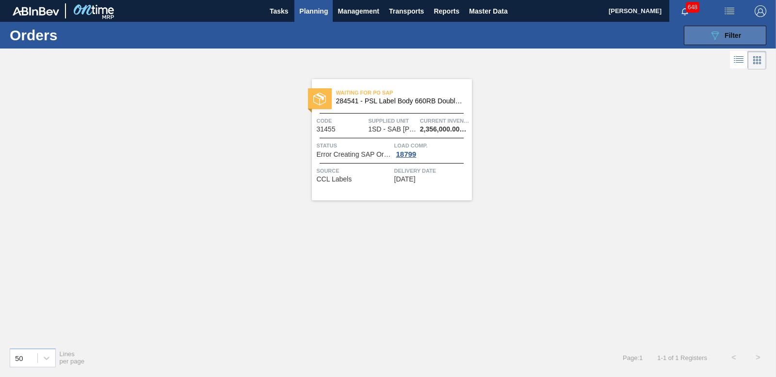
click at [739, 30] on div "089F7B8B-B2A5-4AFE-B5C0-19BA573D28AC Filter" at bounding box center [725, 36] width 32 height 12
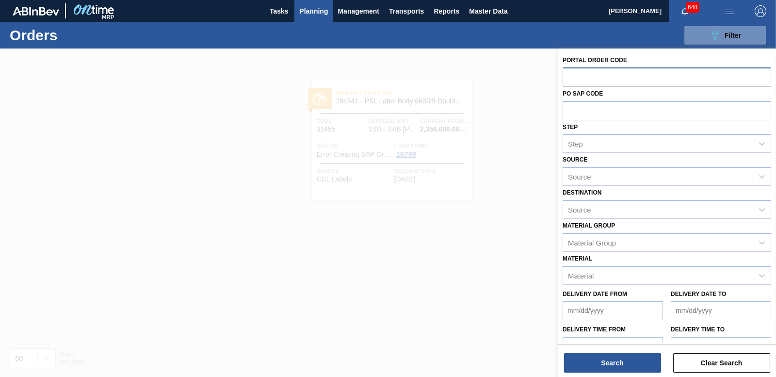
click at [583, 78] on input "text" at bounding box center [667, 76] width 209 height 18
paste input "31452"
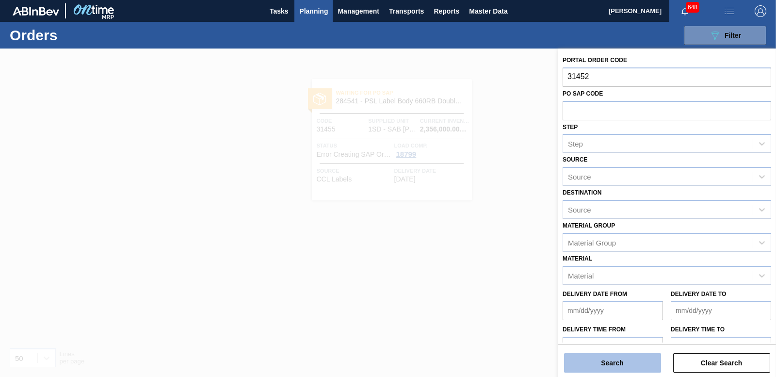
type input "31452"
click at [631, 361] on button "Search" at bounding box center [612, 362] width 97 height 19
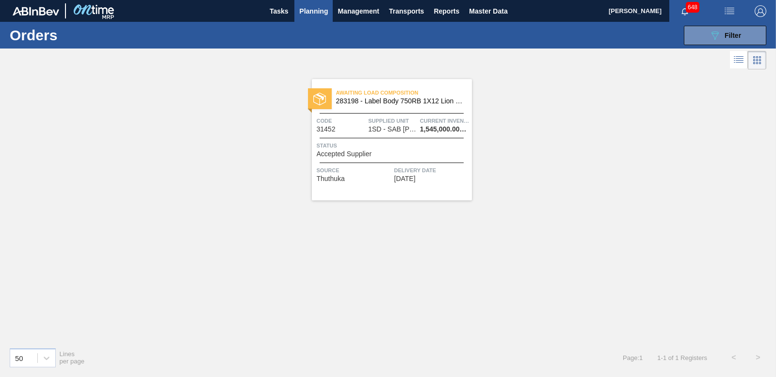
click at [377, 152] on div "Status Accepted Supplier" at bounding box center [393, 149] width 153 height 17
click at [730, 40] on div "089F7B8B-B2A5-4AFE-B5C0-19BA573D28AC Filter" at bounding box center [725, 36] width 32 height 12
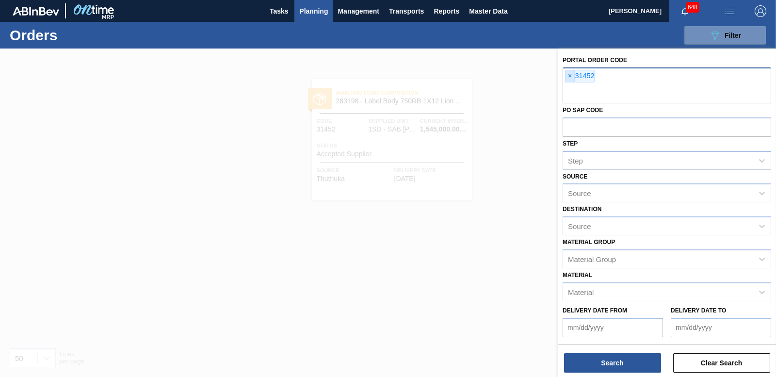
click at [571, 79] on span "×" at bounding box center [570, 76] width 9 height 12
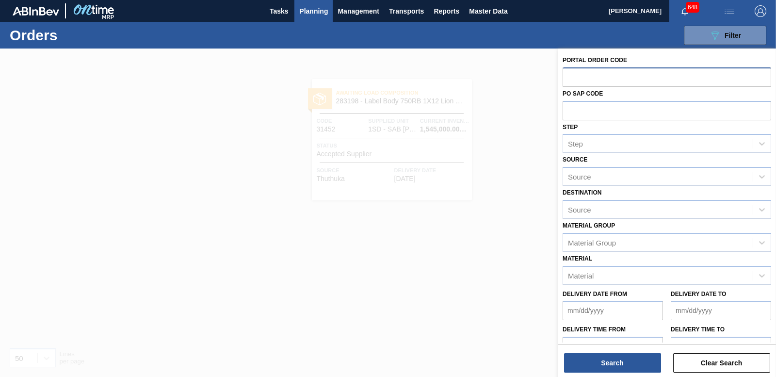
click at [604, 80] on input "text" at bounding box center [667, 76] width 209 height 18
paste input "31474"
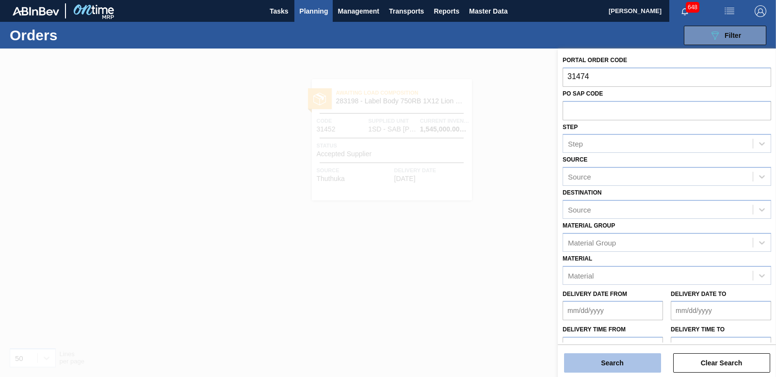
type input "31474"
click at [630, 359] on button "Search" at bounding box center [612, 362] width 97 height 19
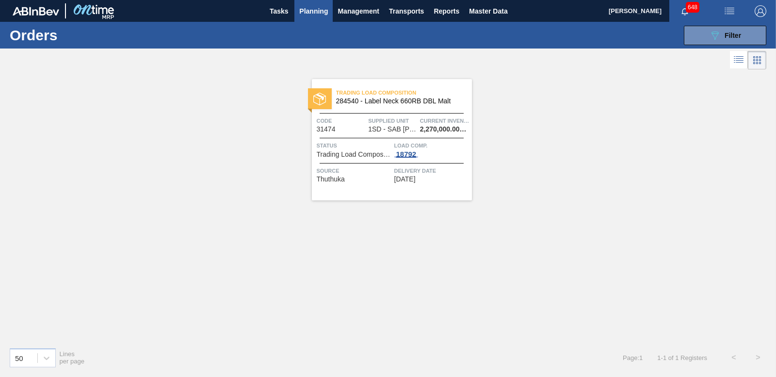
click at [414, 155] on div "18792" at bounding box center [406, 154] width 24 height 8
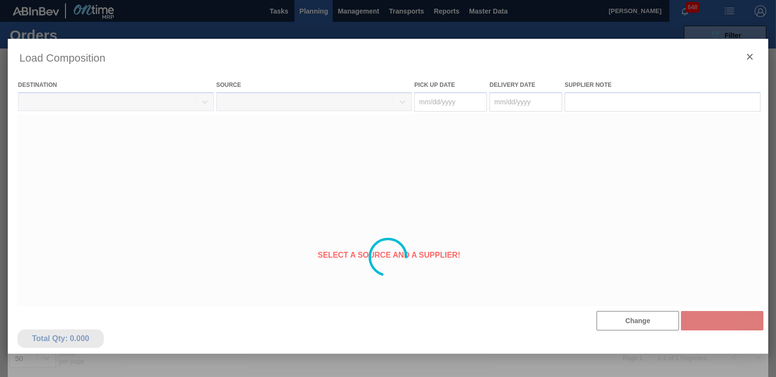
type Date "[DATE]"
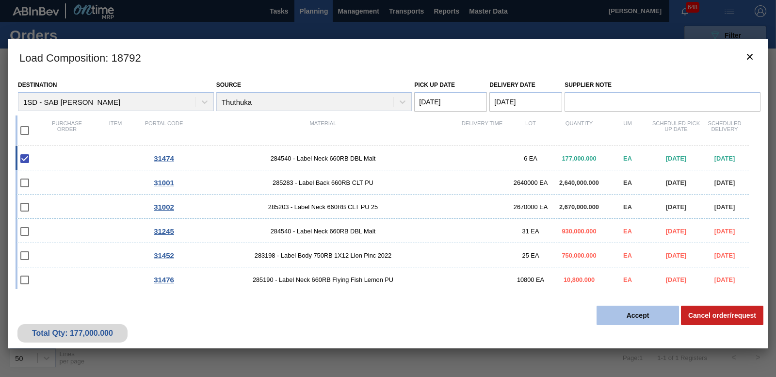
click at [654, 315] on button "Accept" at bounding box center [638, 315] width 82 height 19
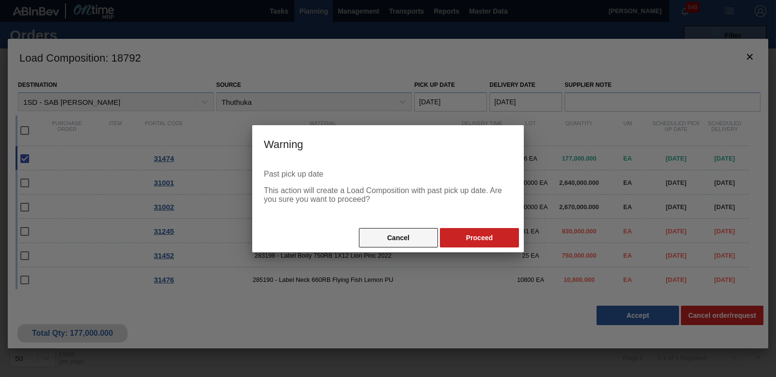
click at [413, 235] on button "Cancel" at bounding box center [398, 237] width 79 height 19
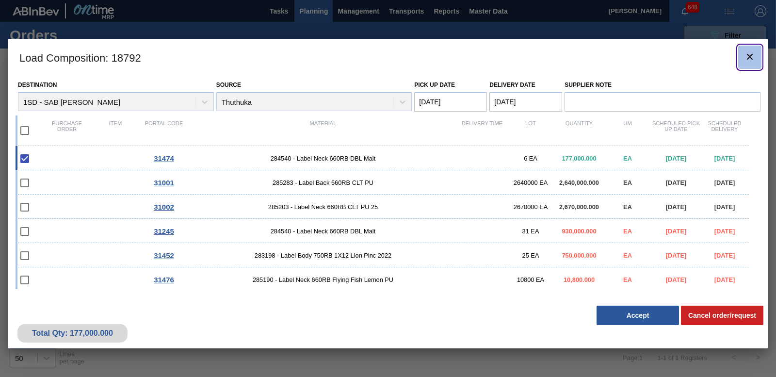
click at [752, 57] on icon "botão de ícone" at bounding box center [750, 57] width 12 height 12
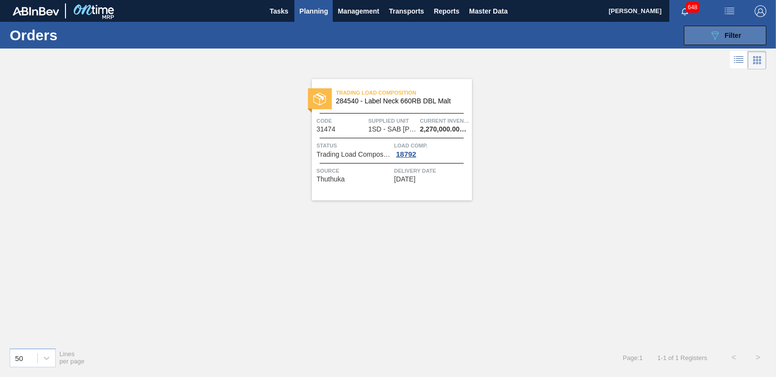
click at [729, 38] on span "Filter" at bounding box center [733, 36] width 16 height 8
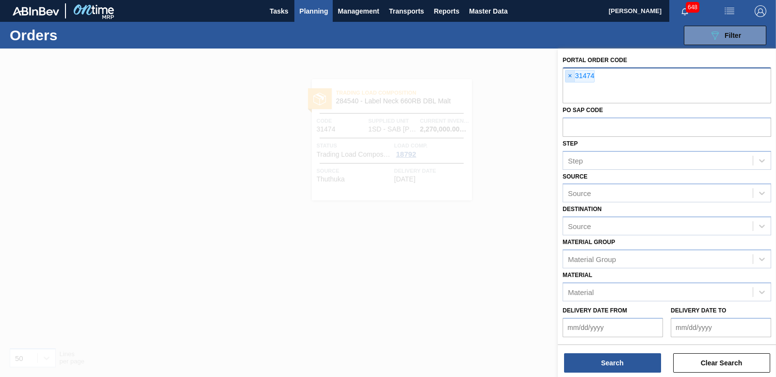
click at [573, 78] on span "×" at bounding box center [570, 76] width 9 height 12
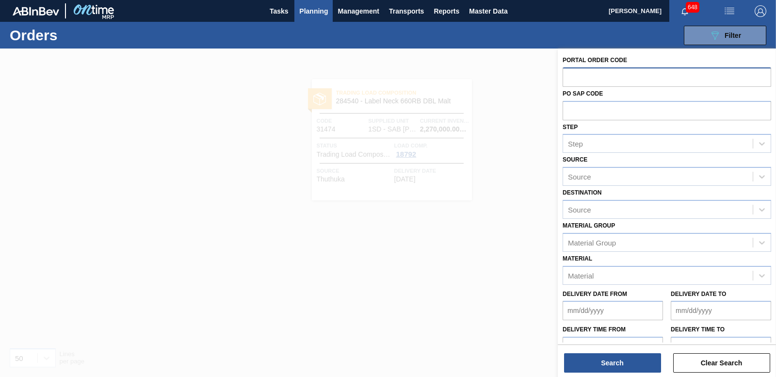
click at [592, 79] on input "text" at bounding box center [667, 76] width 209 height 18
paste input "31476"
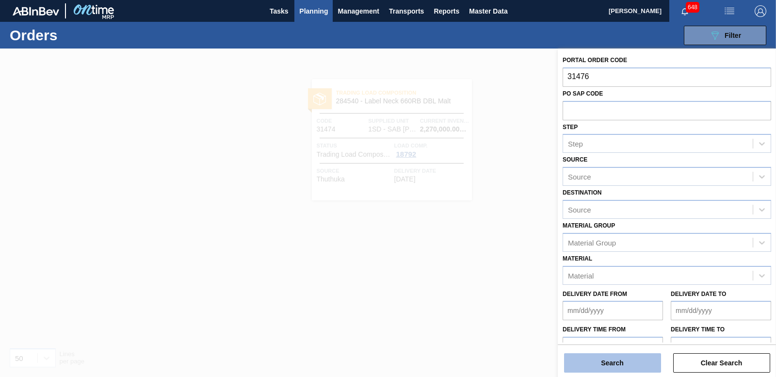
type input "31476"
click at [647, 365] on button "Search" at bounding box center [612, 362] width 97 height 19
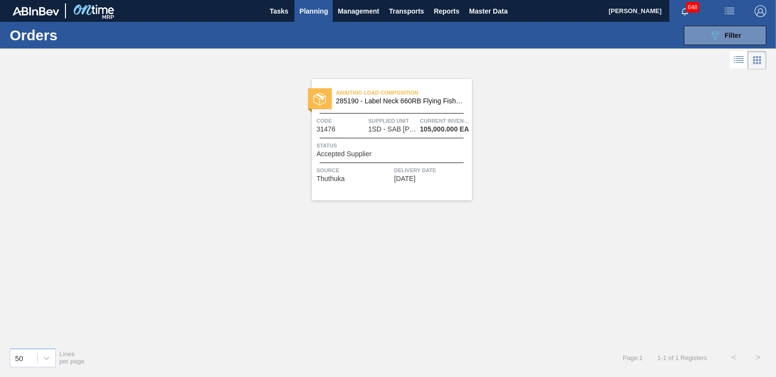
click at [403, 154] on div "Status Accepted Supplier" at bounding box center [393, 149] width 153 height 17
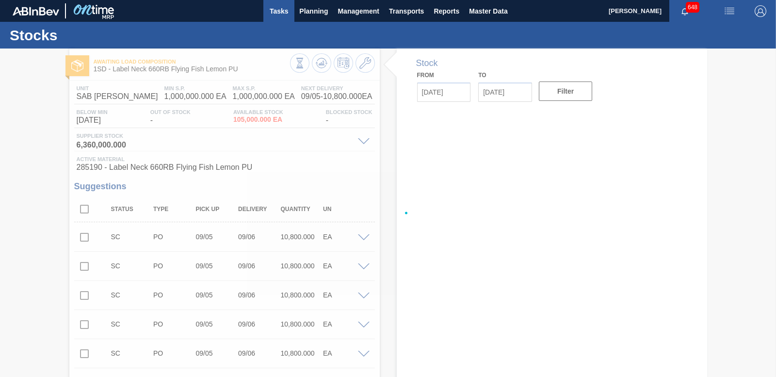
type input "[DATE]"
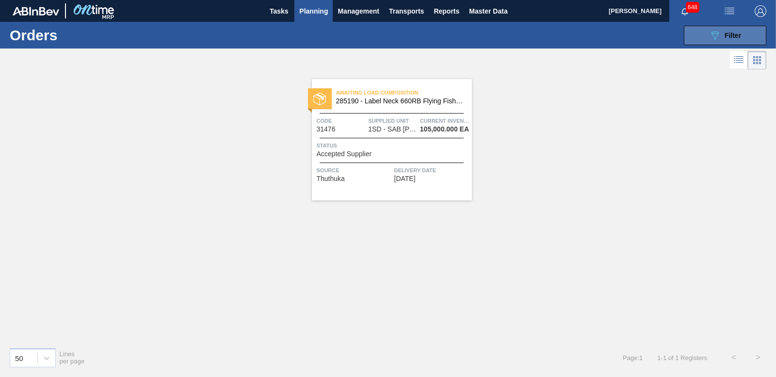
click at [706, 35] on button "089F7B8B-B2A5-4AFE-B5C0-19BA573D28AC Filter" at bounding box center [725, 35] width 82 height 19
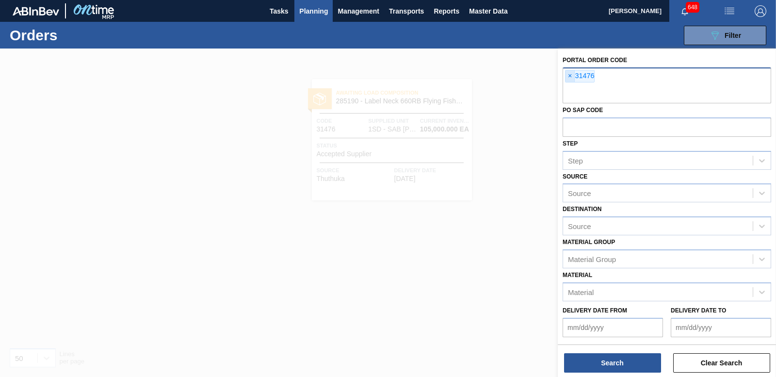
click at [567, 77] on span "×" at bounding box center [570, 76] width 9 height 12
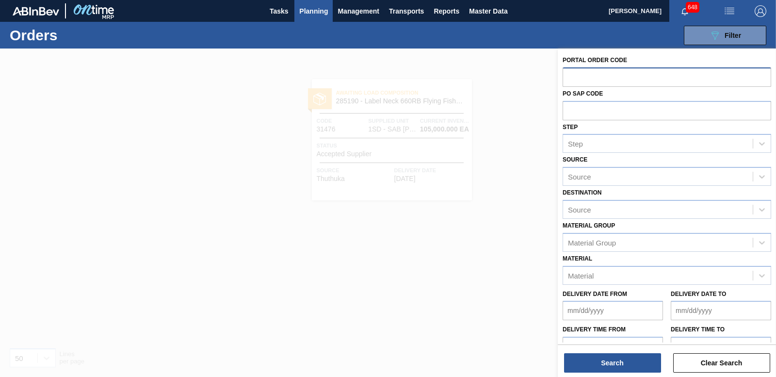
click at [625, 79] on input "text" at bounding box center [667, 76] width 209 height 18
paste input "31474"
type input "3"
click at [579, 76] on input "text" at bounding box center [667, 76] width 209 height 18
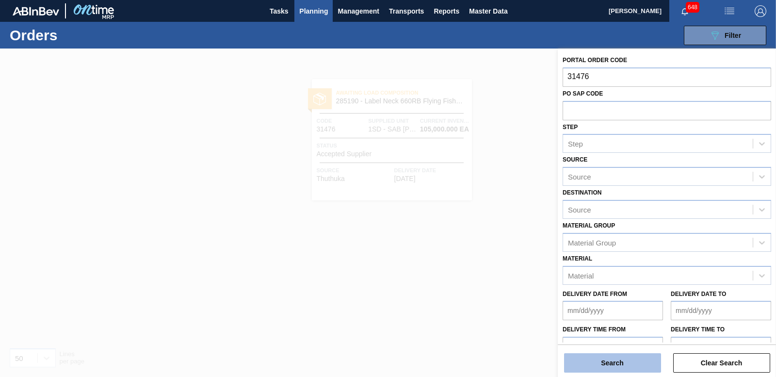
type input "31476"
click at [619, 359] on button "Search" at bounding box center [612, 362] width 97 height 19
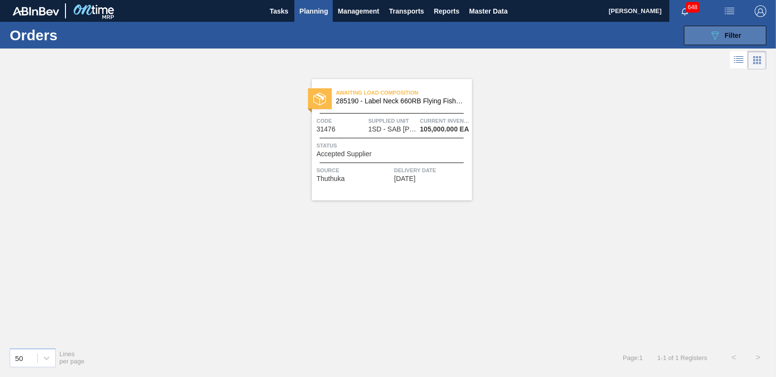
click at [727, 37] on span "Filter" at bounding box center [733, 36] width 16 height 8
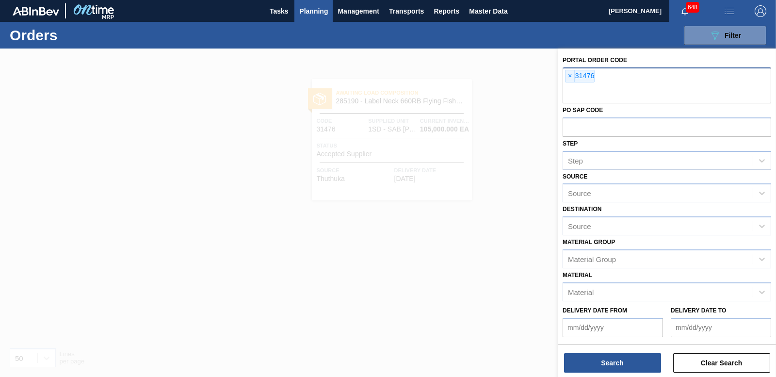
click at [569, 78] on span "×" at bounding box center [570, 76] width 9 height 12
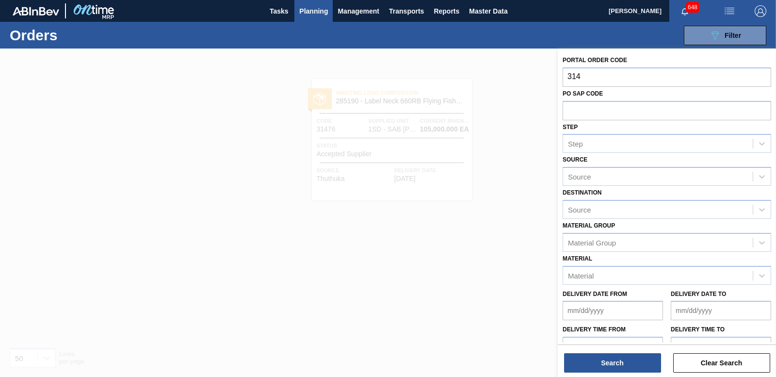
type input "314"
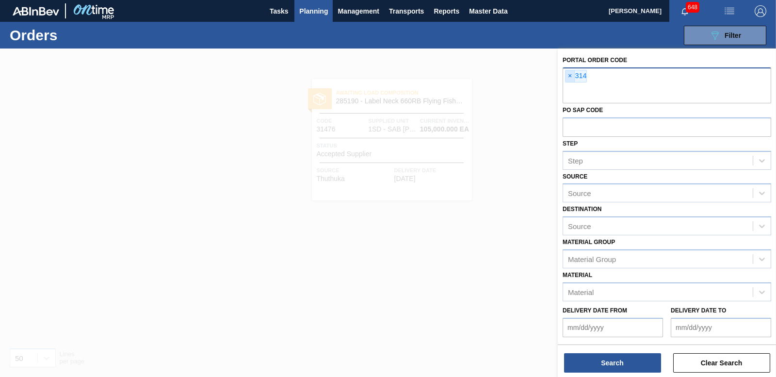
click at [571, 76] on span "×" at bounding box center [570, 76] width 9 height 12
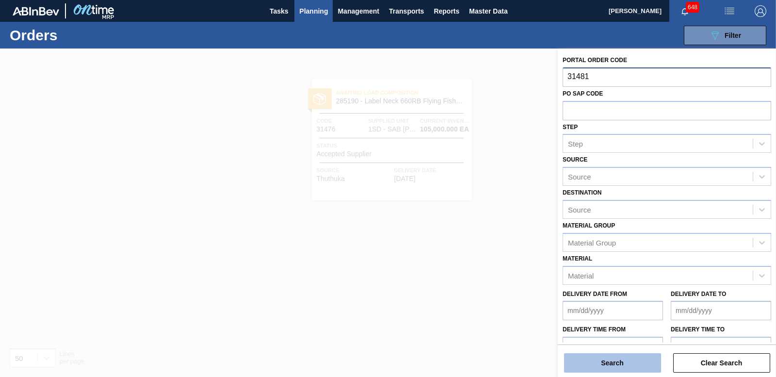
type input "31481"
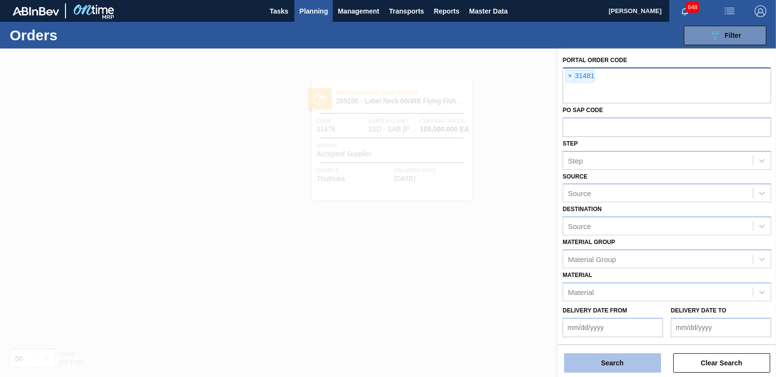
click at [649, 363] on button "Search" at bounding box center [612, 362] width 97 height 19
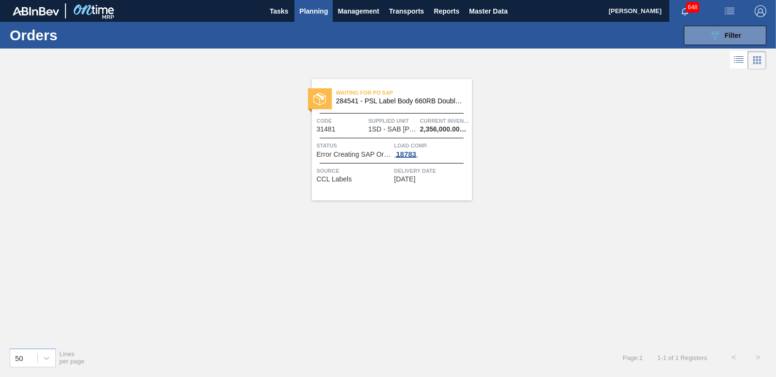
click at [403, 155] on div "18783" at bounding box center [406, 154] width 24 height 8
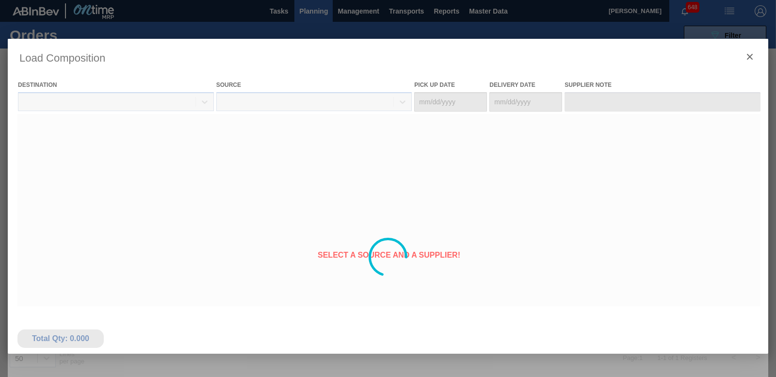
type Date "[DATE]"
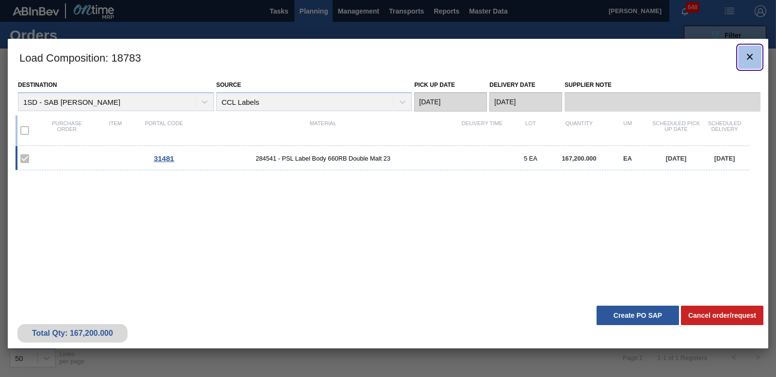
click at [753, 56] on icon "botão de ícone" at bounding box center [750, 57] width 12 height 12
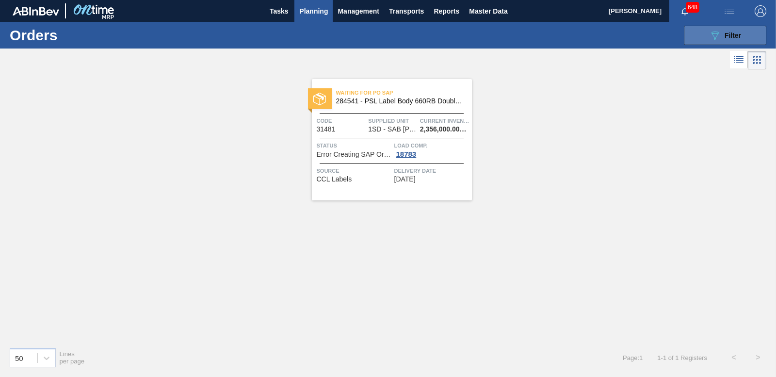
click at [734, 41] on div "089F7B8B-B2A5-4AFE-B5C0-19BA573D28AC Filter" at bounding box center [725, 36] width 32 height 12
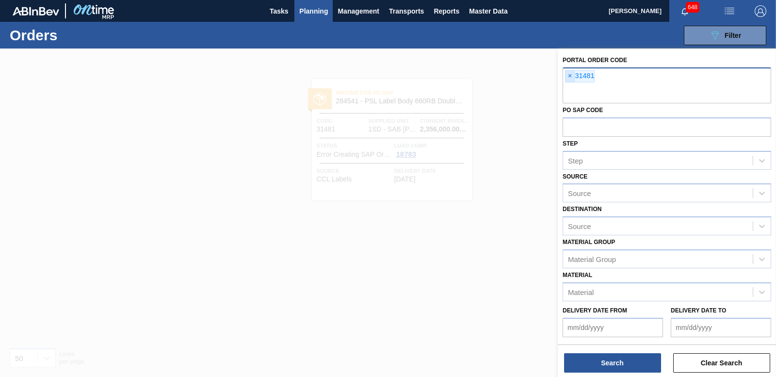
click at [568, 73] on span "×" at bounding box center [570, 76] width 9 height 12
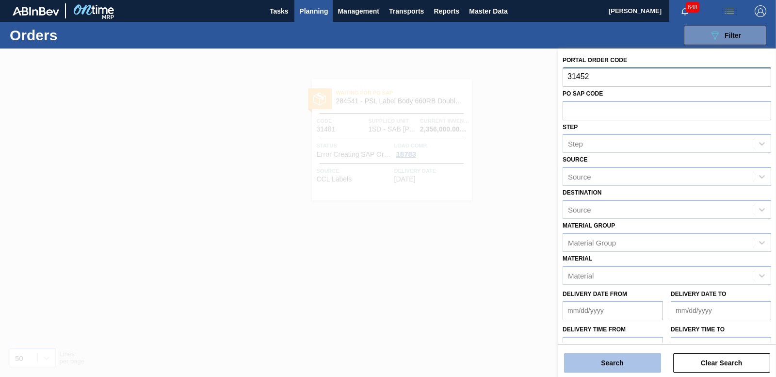
type input "31452"
click at [624, 359] on button "Search" at bounding box center [612, 362] width 97 height 19
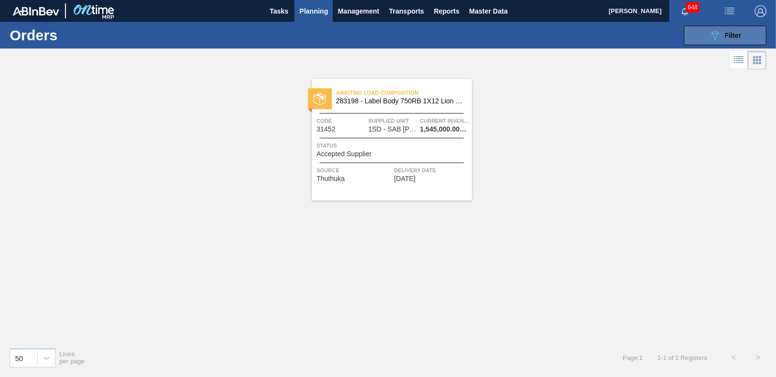
click at [722, 40] on div "089F7B8B-B2A5-4AFE-B5C0-19BA573D28AC Filter" at bounding box center [725, 36] width 32 height 12
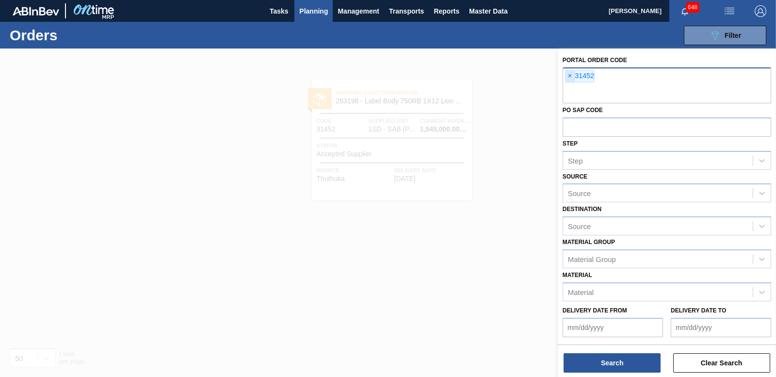
click at [571, 74] on span "×" at bounding box center [570, 76] width 9 height 12
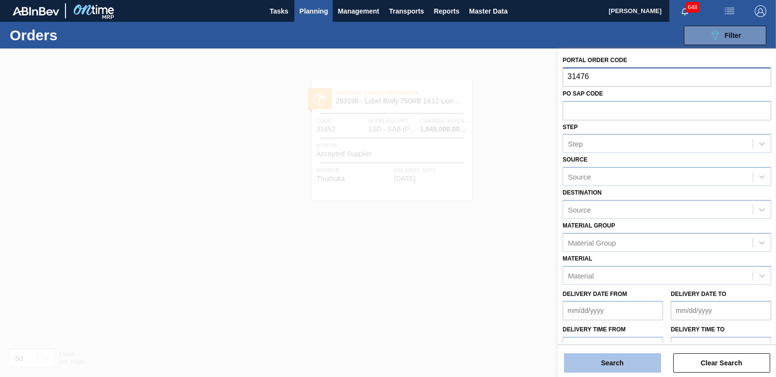
type input "31476"
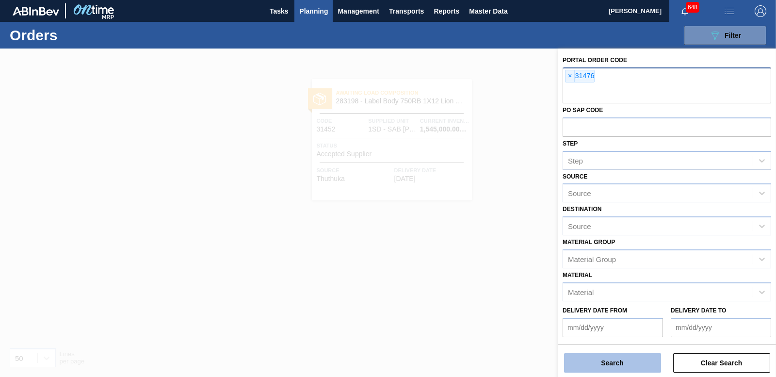
click at [615, 360] on button "Search" at bounding box center [612, 362] width 97 height 19
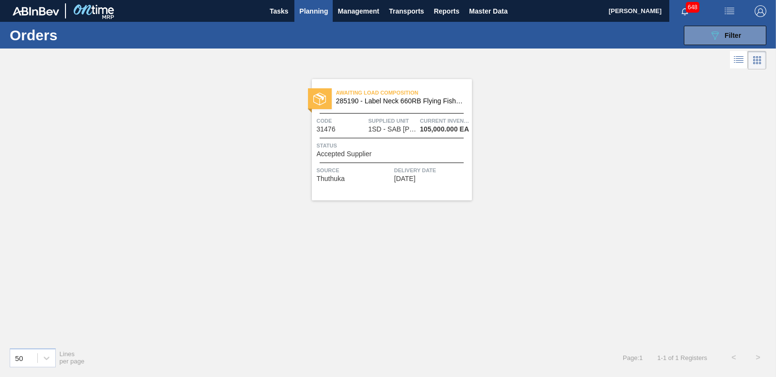
click at [353, 150] on span "Status" at bounding box center [393, 146] width 153 height 10
click at [735, 38] on span "Filter" at bounding box center [733, 36] width 16 height 8
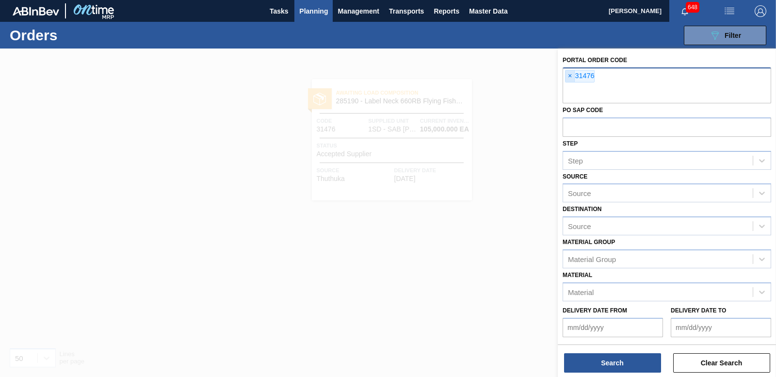
click at [569, 76] on span "×" at bounding box center [570, 76] width 9 height 12
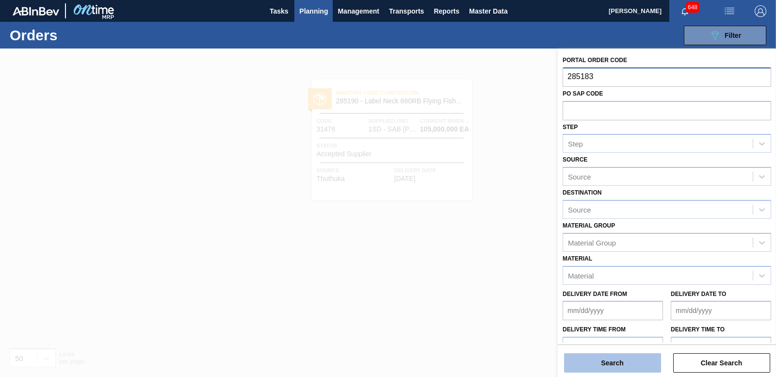
type input "285183"
click at [595, 360] on button "Search" at bounding box center [612, 362] width 97 height 19
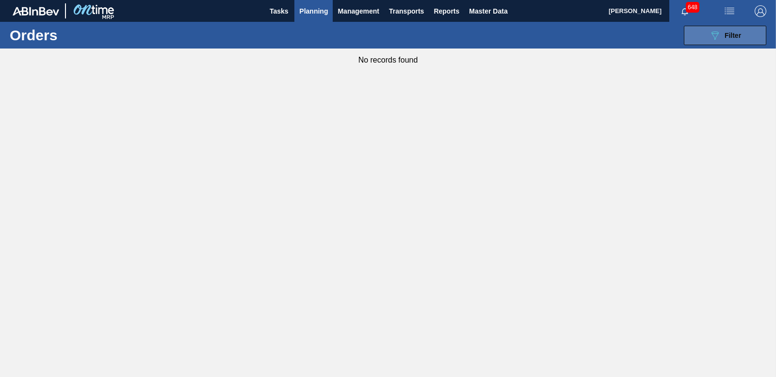
click at [750, 29] on button "089F7B8B-B2A5-4AFE-B5C0-19BA573D28AC Filter" at bounding box center [725, 35] width 82 height 19
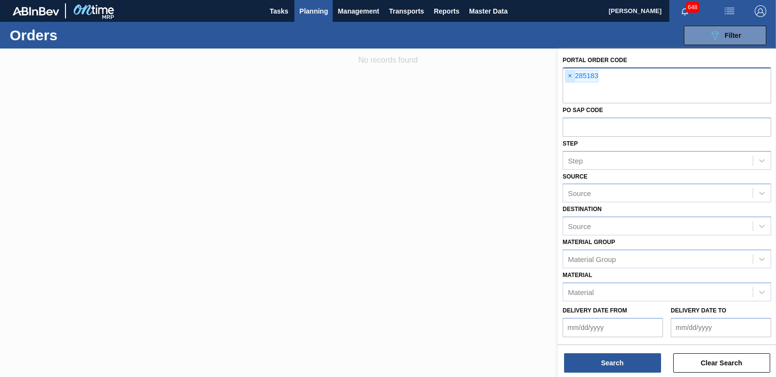
click at [566, 77] on span "×" at bounding box center [570, 76] width 9 height 12
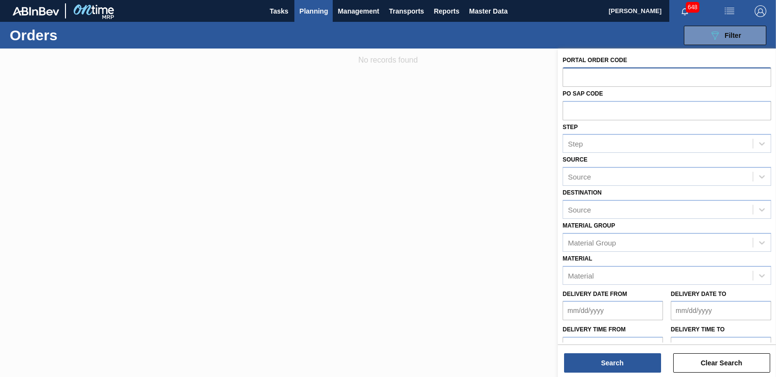
click at [308, 14] on span "Planning" at bounding box center [313, 11] width 29 height 12
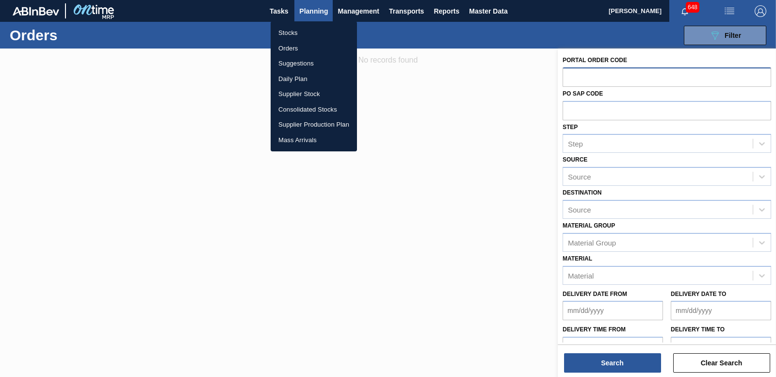
click at [302, 47] on li "Orders" at bounding box center [314, 49] width 86 height 16
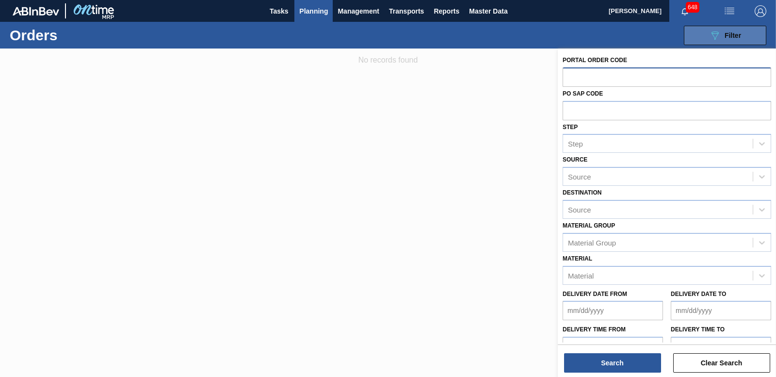
click at [712, 34] on icon at bounding box center [715, 36] width 7 height 8
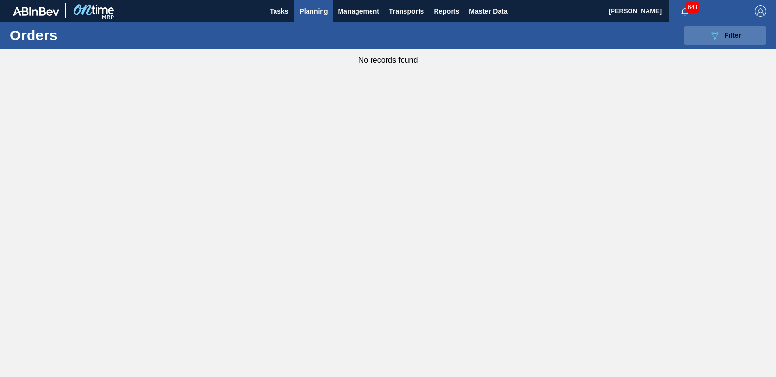
click at [712, 34] on icon at bounding box center [715, 36] width 7 height 8
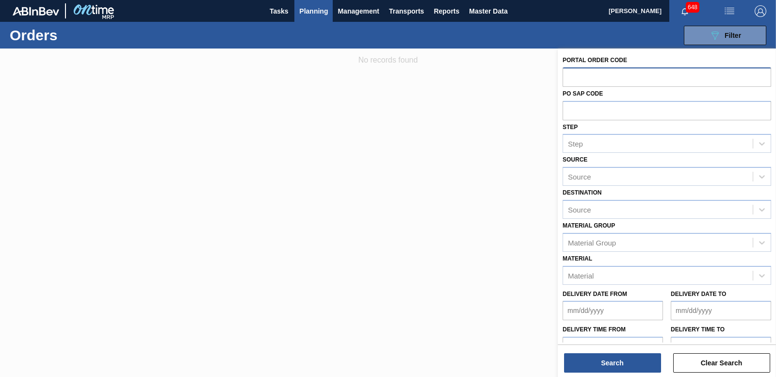
click at [321, 13] on span "Planning" at bounding box center [313, 11] width 29 height 12
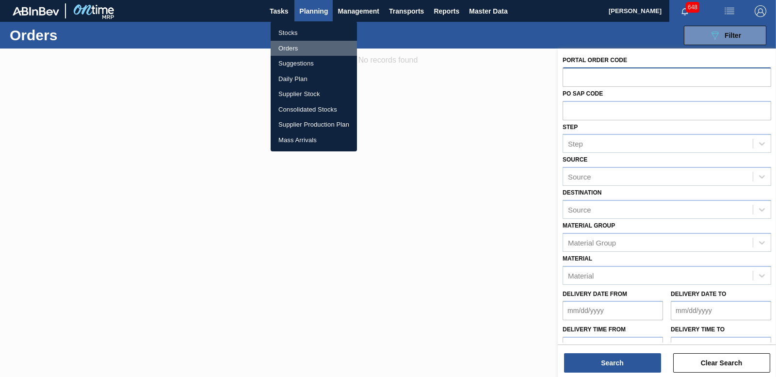
click at [294, 49] on li "Orders" at bounding box center [314, 49] width 86 height 16
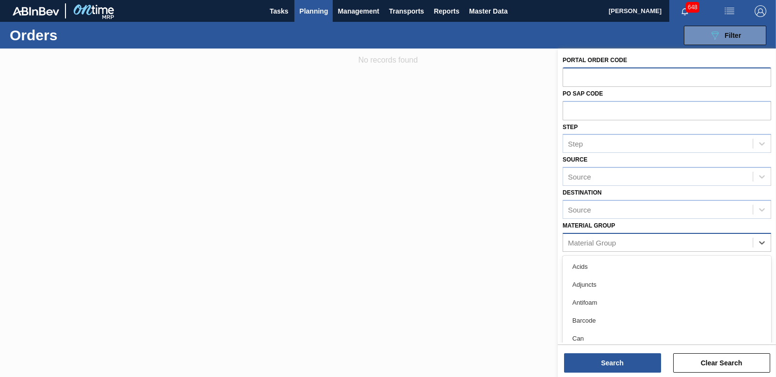
click at [593, 243] on div "Material Group" at bounding box center [592, 242] width 48 height 8
click at [516, 277] on div at bounding box center [388, 237] width 776 height 377
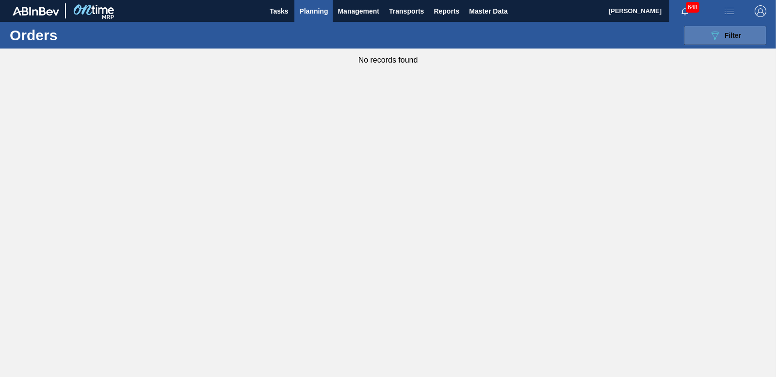
click at [712, 38] on icon "089F7B8B-B2A5-4AFE-B5C0-19BA573D28AC" at bounding box center [715, 36] width 12 height 12
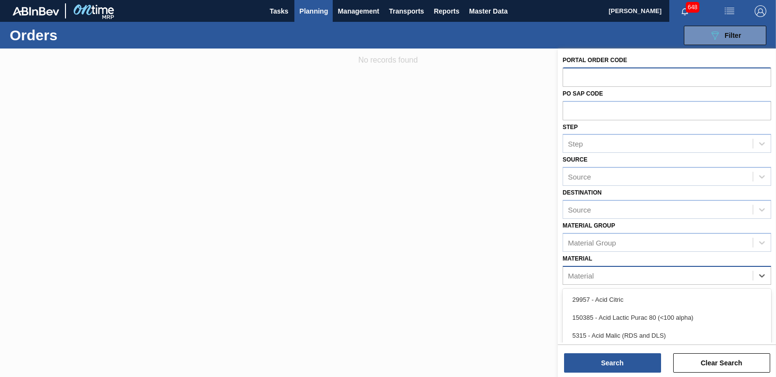
click at [640, 274] on div "Material" at bounding box center [658, 275] width 190 height 14
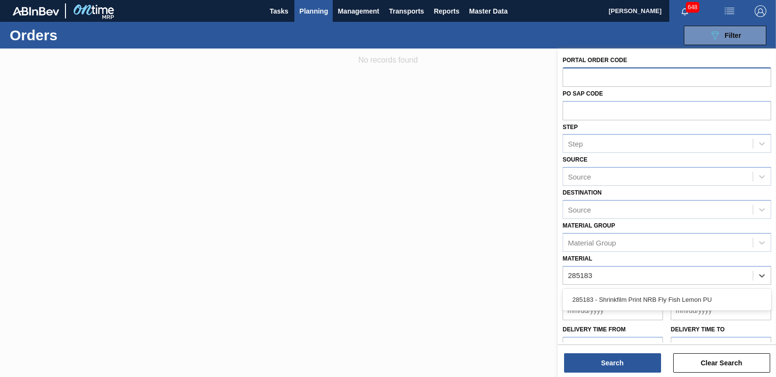
type input "285183"
click at [520, 320] on div at bounding box center [388, 237] width 776 height 377
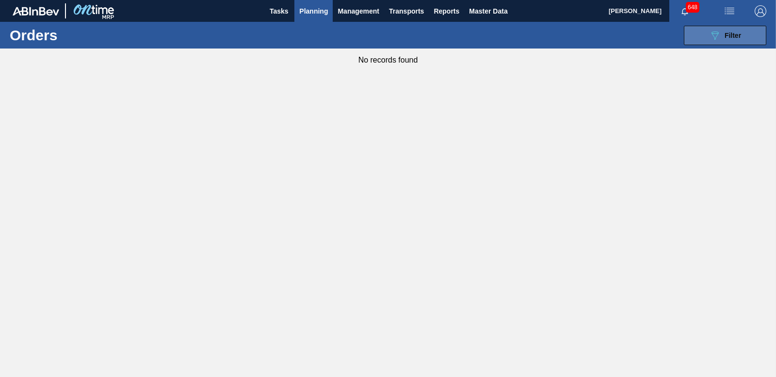
click at [736, 35] on span "Filter" at bounding box center [733, 36] width 16 height 8
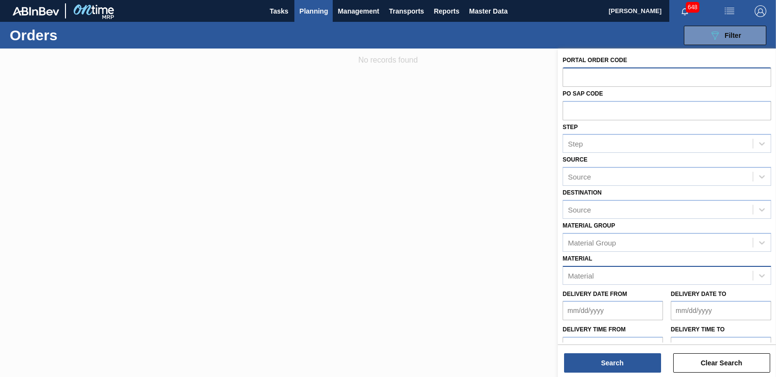
click at [593, 275] on div "Material" at bounding box center [581, 275] width 26 height 8
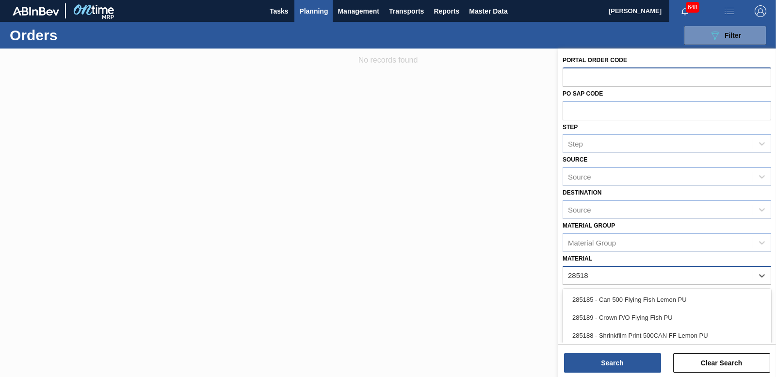
type input "285185"
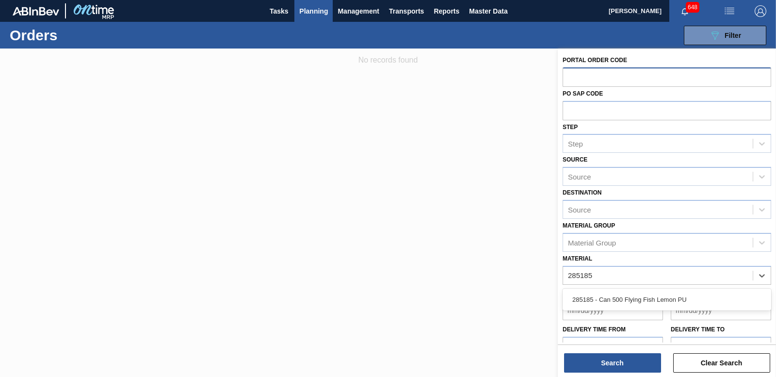
click at [611, 307] on div "285185 - Can 500 Flying Fish Lemon PU" at bounding box center [667, 300] width 209 height 18
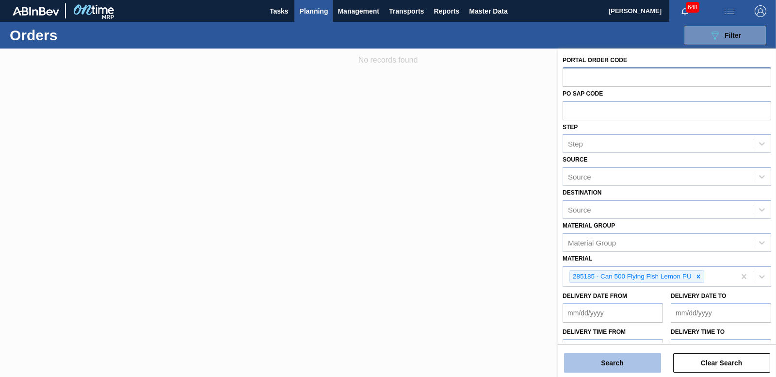
click at [599, 362] on button "Search" at bounding box center [612, 362] width 97 height 19
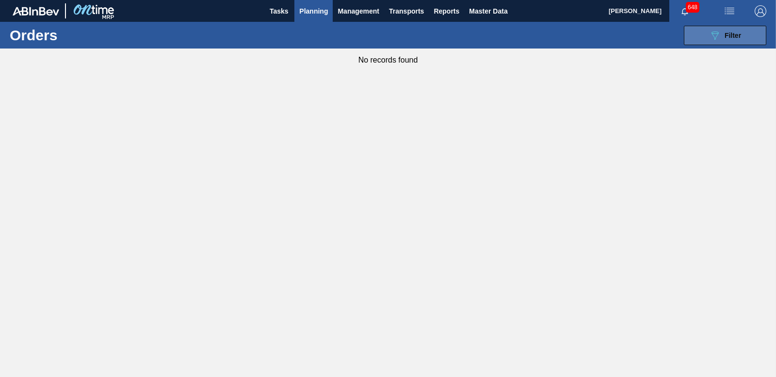
click at [727, 28] on button "089F7B8B-B2A5-4AFE-B5C0-19BA573D28AC Filter" at bounding box center [725, 35] width 82 height 19
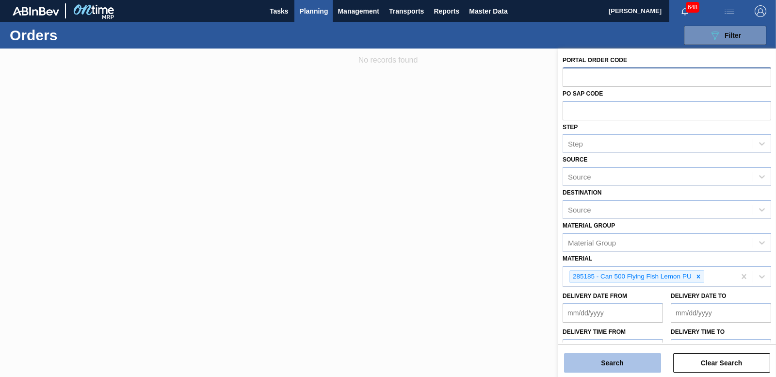
click at [615, 363] on button "Search" at bounding box center [612, 362] width 97 height 19
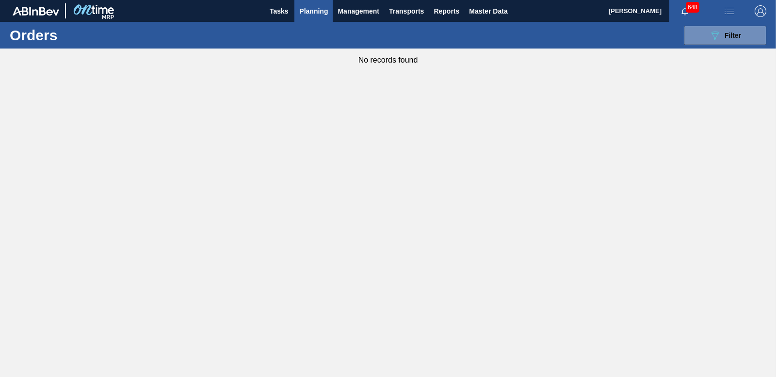
click at [320, 15] on span "Planning" at bounding box center [313, 11] width 29 height 12
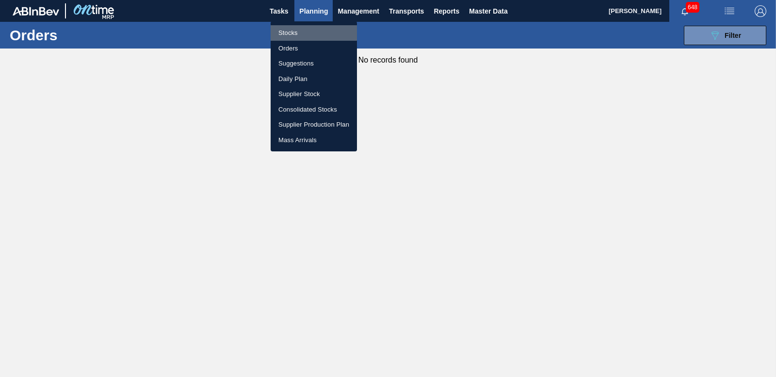
click at [293, 32] on li "Stocks" at bounding box center [314, 33] width 86 height 16
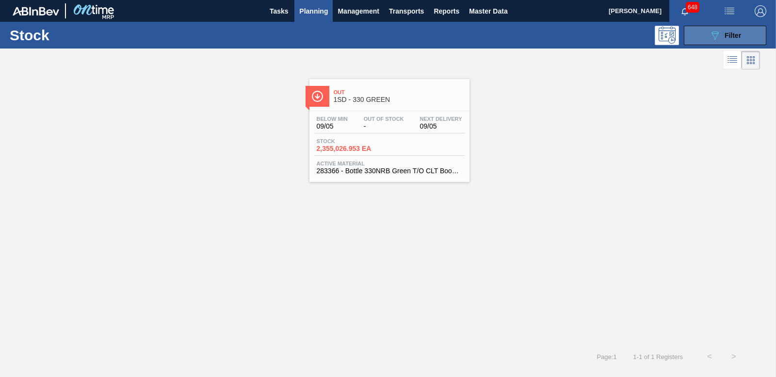
click at [720, 36] on icon "089F7B8B-B2A5-4AFE-B5C0-19BA573D28AC" at bounding box center [715, 36] width 12 height 12
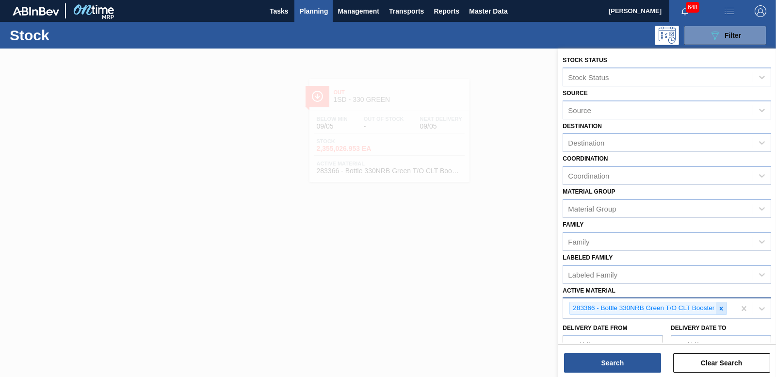
click at [720, 310] on icon at bounding box center [721, 308] width 7 height 7
type Material "285185"
click at [649, 331] on div "285185 - Can 500 Flying Fish Lemon PU" at bounding box center [667, 331] width 209 height 18
click at [639, 359] on button "Search" at bounding box center [612, 362] width 97 height 19
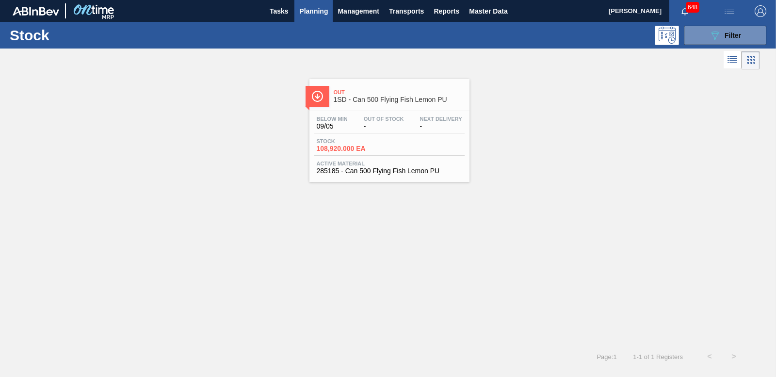
click at [337, 150] on span "108,920.000 EA" at bounding box center [351, 148] width 68 height 7
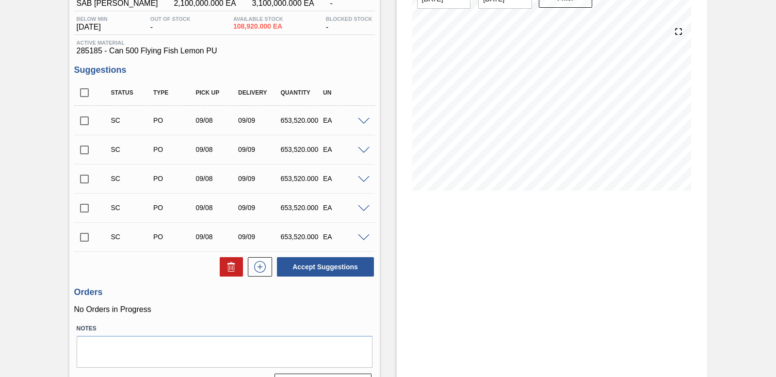
scroll to position [97, 0]
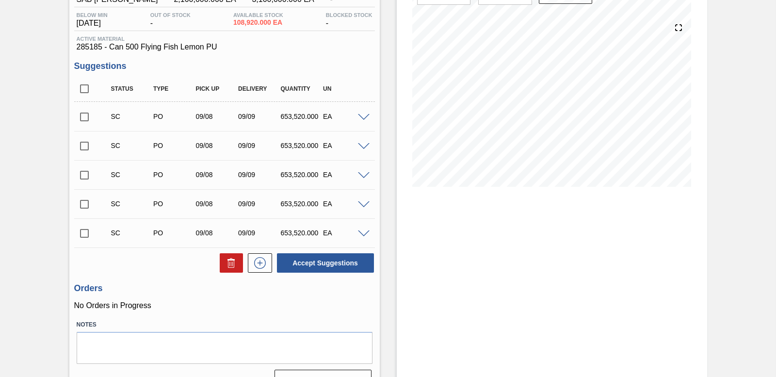
click at [365, 114] on span at bounding box center [364, 117] width 12 height 7
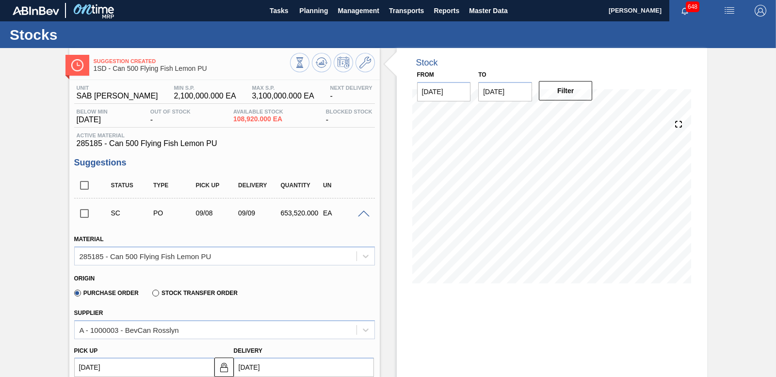
scroll to position [0, 0]
click at [367, 212] on span at bounding box center [364, 214] width 12 height 7
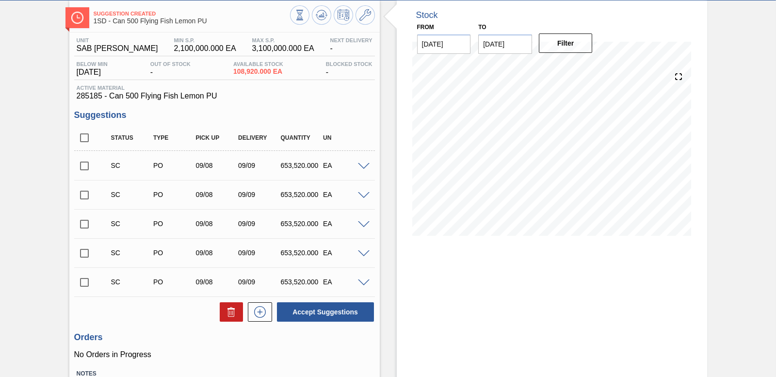
scroll to position [49, 0]
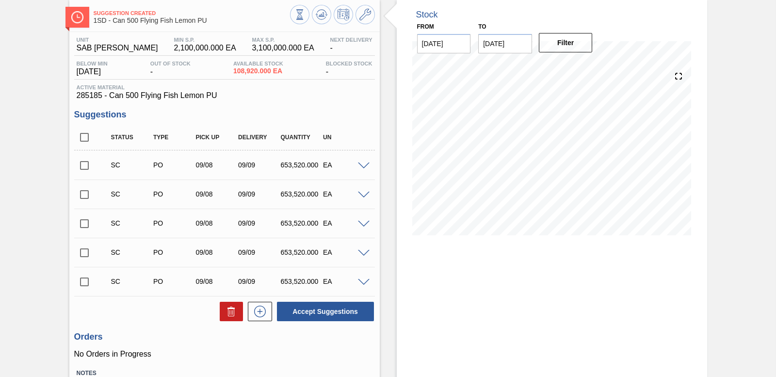
click at [362, 197] on span at bounding box center [364, 195] width 12 height 7
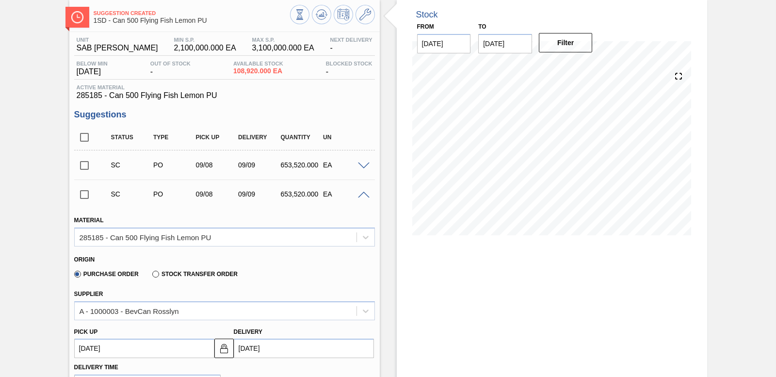
click at [362, 197] on span at bounding box center [364, 195] width 12 height 7
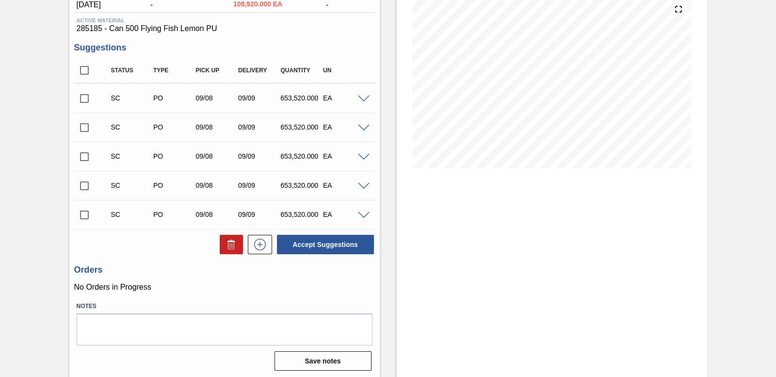
scroll to position [117, 0]
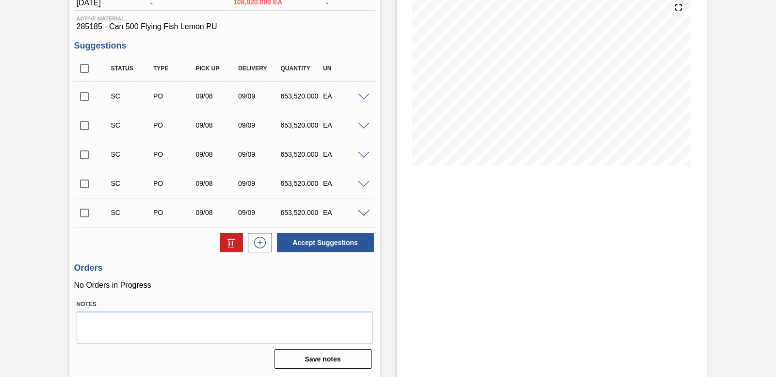
click at [362, 155] on span at bounding box center [364, 155] width 12 height 7
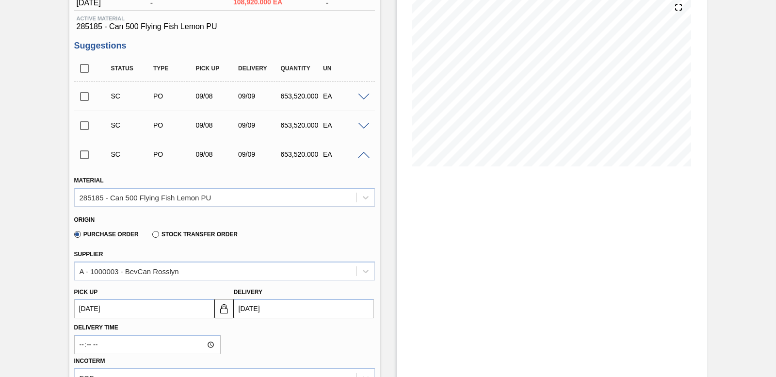
click at [362, 155] on span at bounding box center [364, 155] width 12 height 7
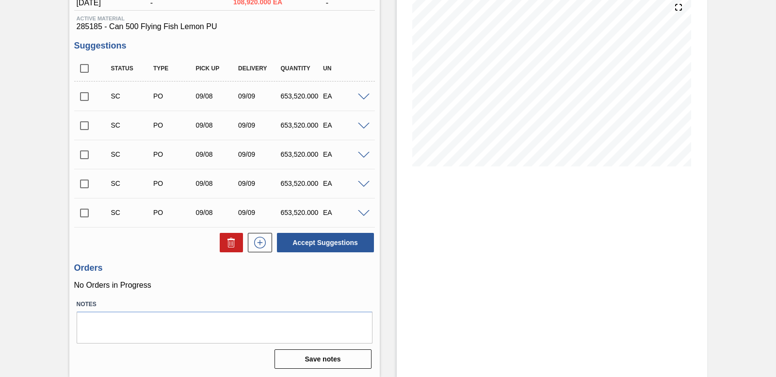
click at [361, 183] on span at bounding box center [364, 184] width 12 height 7
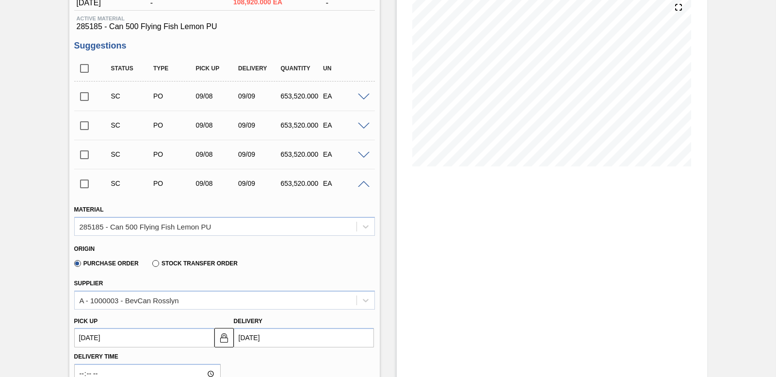
click at [362, 183] on span at bounding box center [364, 184] width 12 height 7
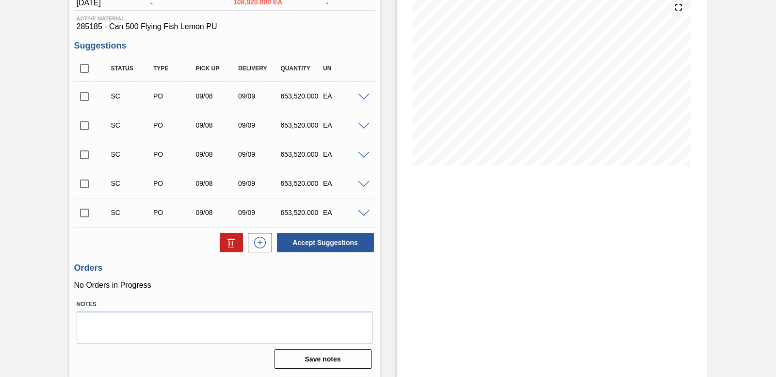
click at [362, 210] on span at bounding box center [364, 213] width 12 height 7
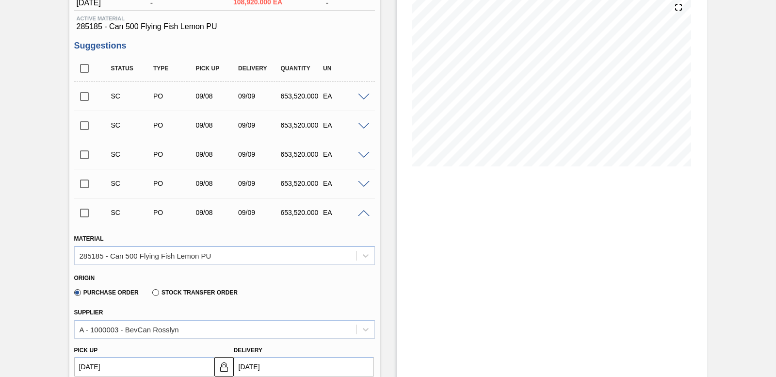
click at [362, 212] on span at bounding box center [364, 213] width 12 height 7
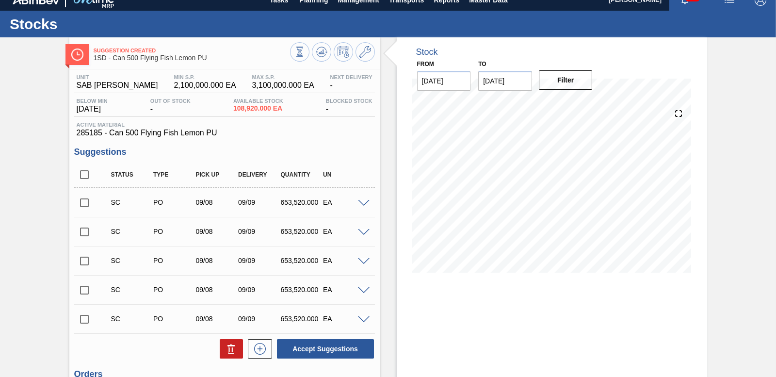
scroll to position [0, 0]
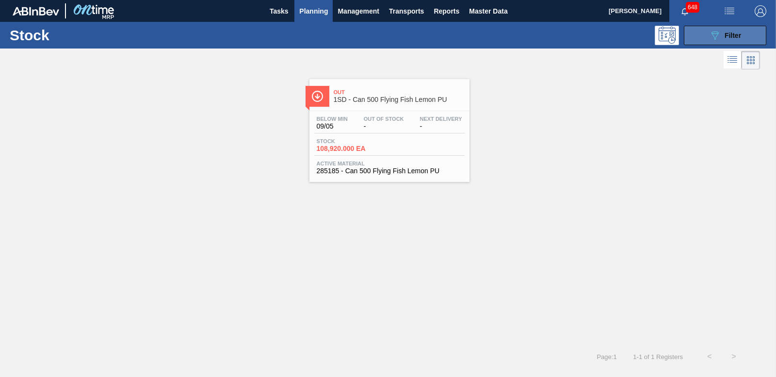
click at [721, 40] on div "089F7B8B-B2A5-4AFE-B5C0-19BA573D28AC Filter" at bounding box center [725, 36] width 32 height 12
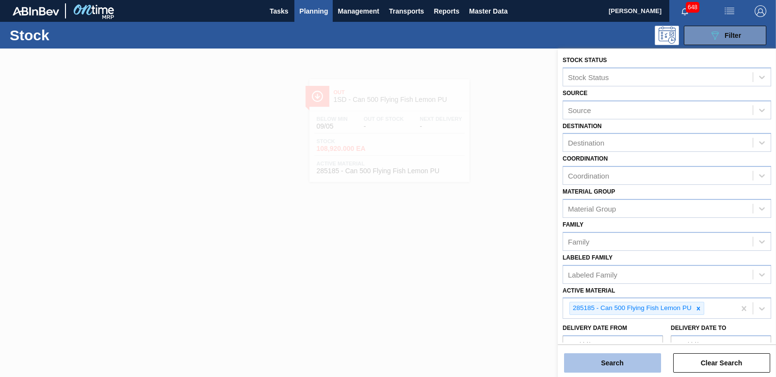
click at [615, 358] on button "Search" at bounding box center [612, 362] width 97 height 19
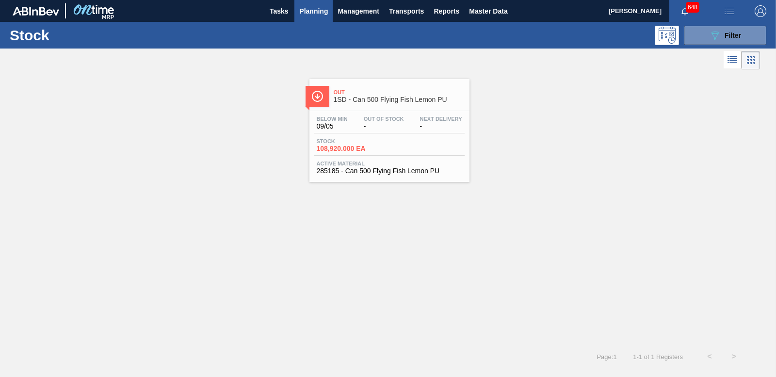
click at [345, 146] on span "108,920.000 EA" at bounding box center [351, 148] width 68 height 7
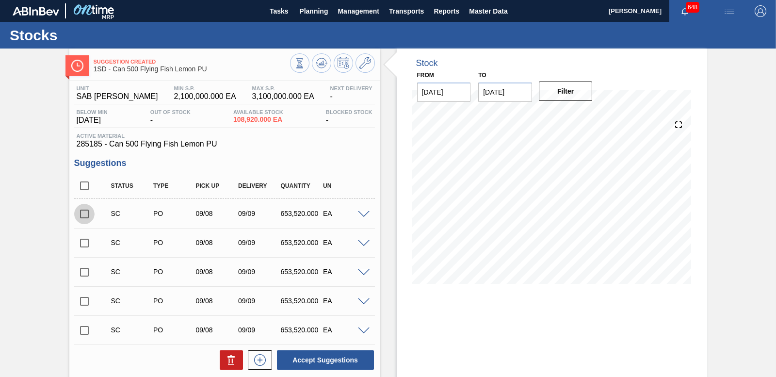
click at [82, 212] on input "checkbox" at bounding box center [84, 214] width 20 height 20
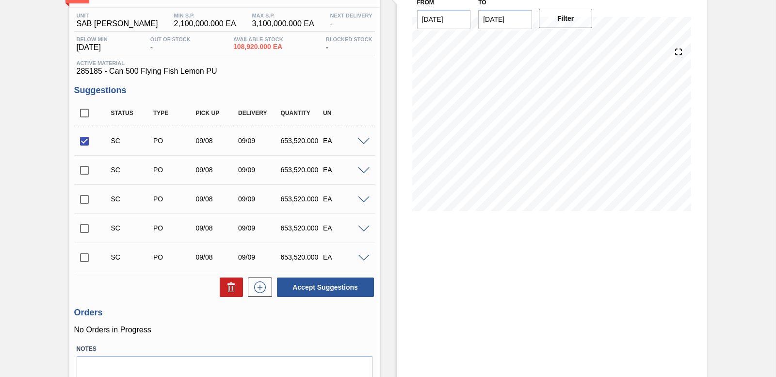
scroll to position [117, 0]
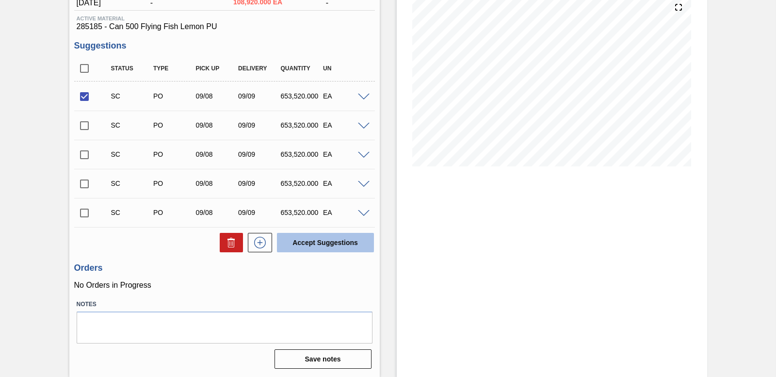
click at [341, 241] on button "Accept Suggestions" at bounding box center [325, 242] width 97 height 19
checkbox input "false"
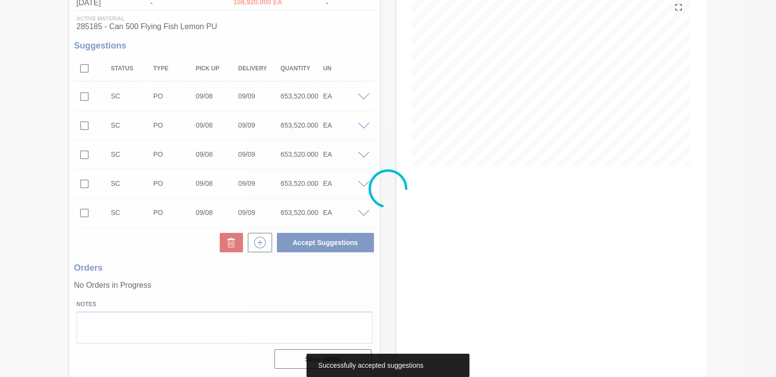
scroll to position [105, 0]
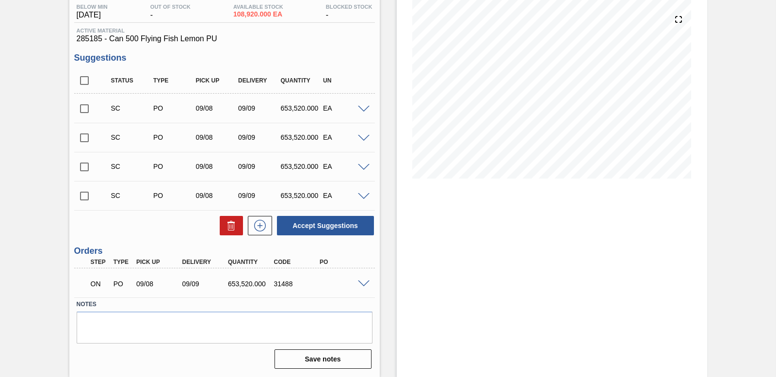
click at [363, 110] on span at bounding box center [364, 109] width 12 height 7
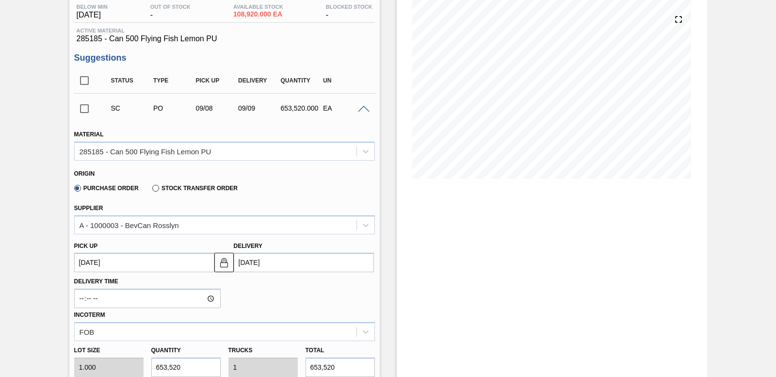
click at [360, 109] on span at bounding box center [364, 109] width 12 height 7
